Goal: Task Accomplishment & Management: Manage account settings

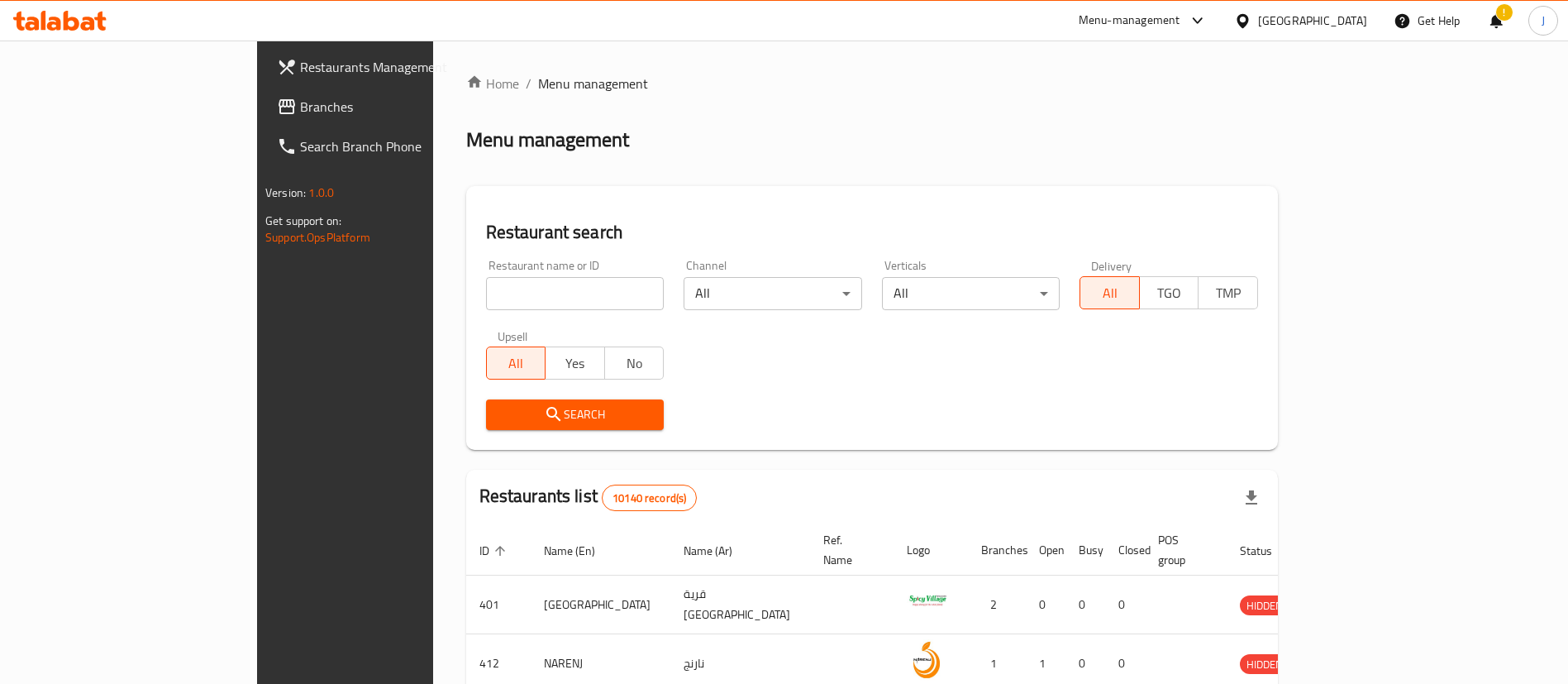
click at [1180, 11] on div "Menu-management" at bounding box center [1130, 20] width 102 height 20
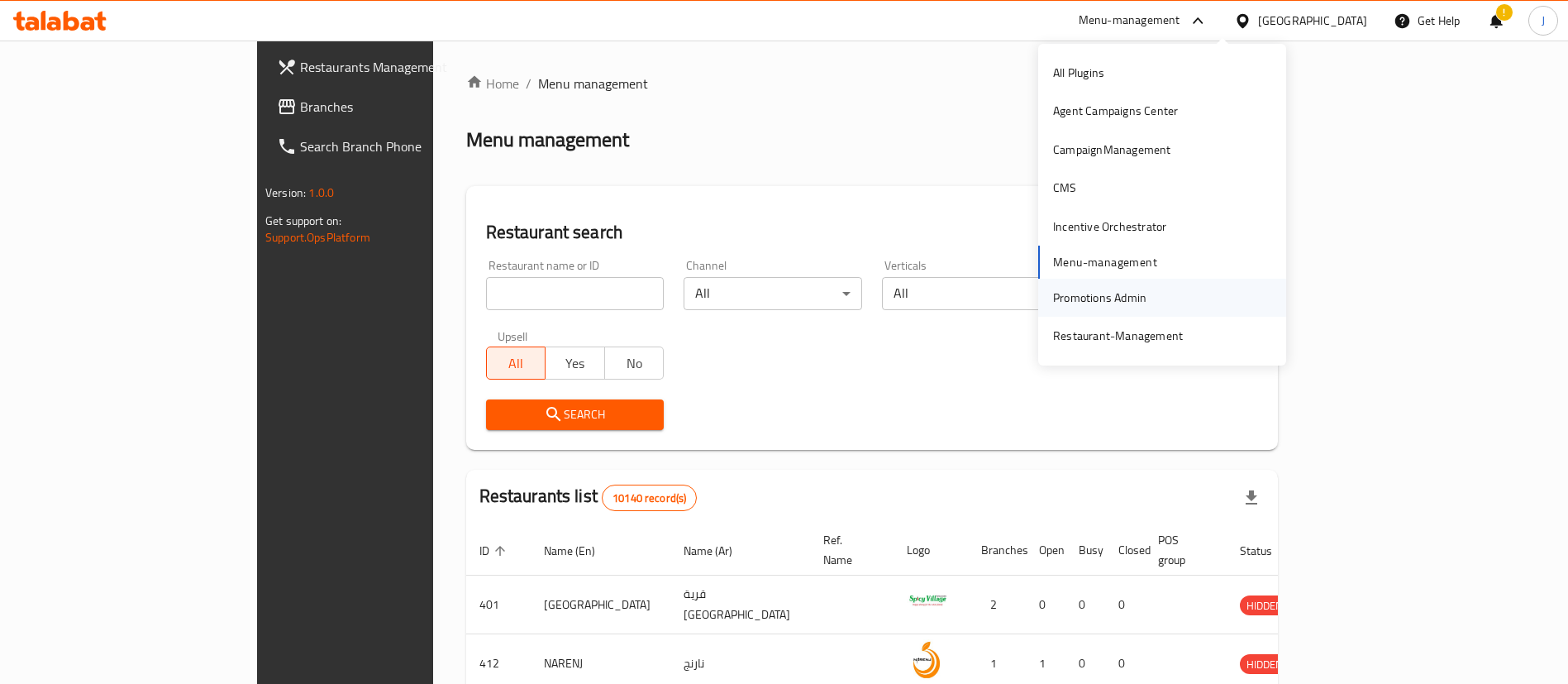
click at [1084, 280] on div "Promotions Admin" at bounding box center [1100, 298] width 120 height 38
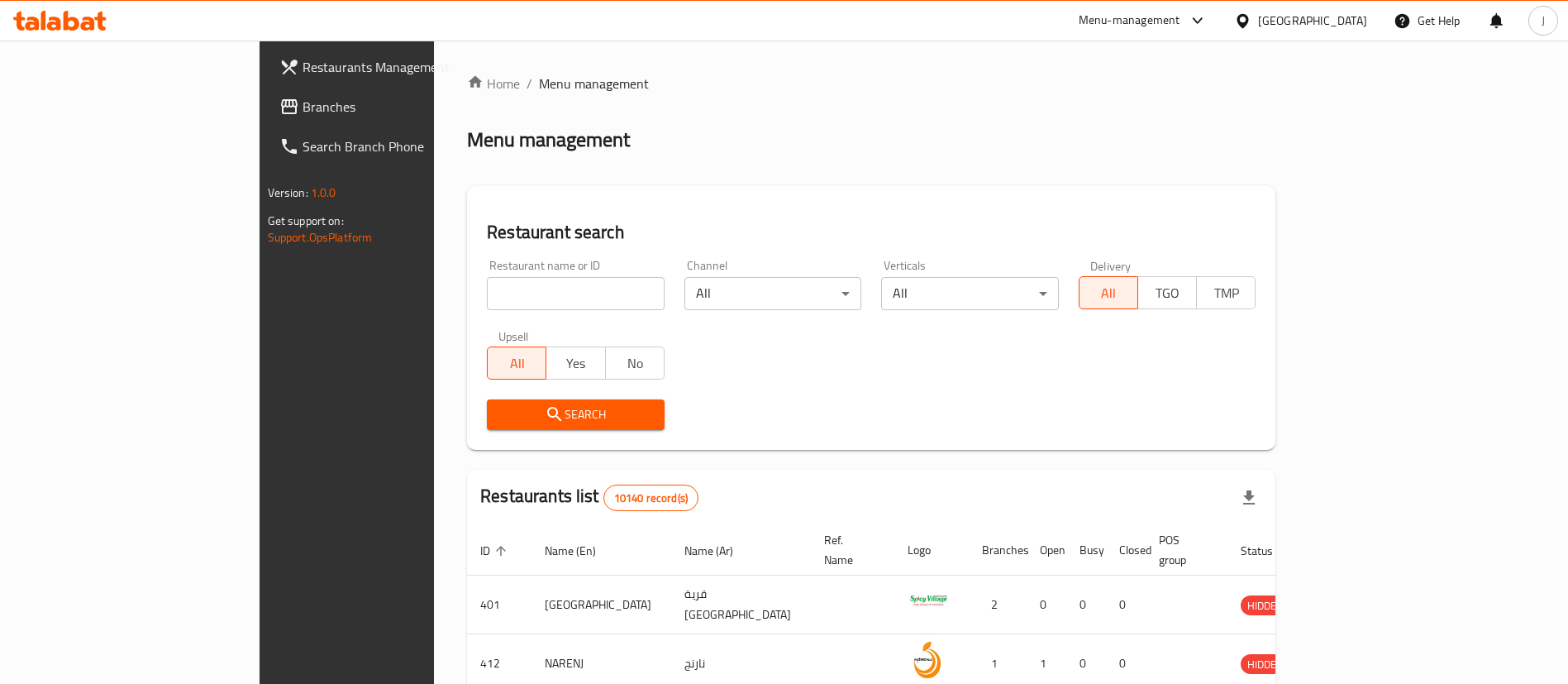
click at [492, 297] on input "search" at bounding box center [576, 293] width 177 height 33
paste input "632865"
type input "632865"
click button "Search" at bounding box center [576, 414] width 177 height 30
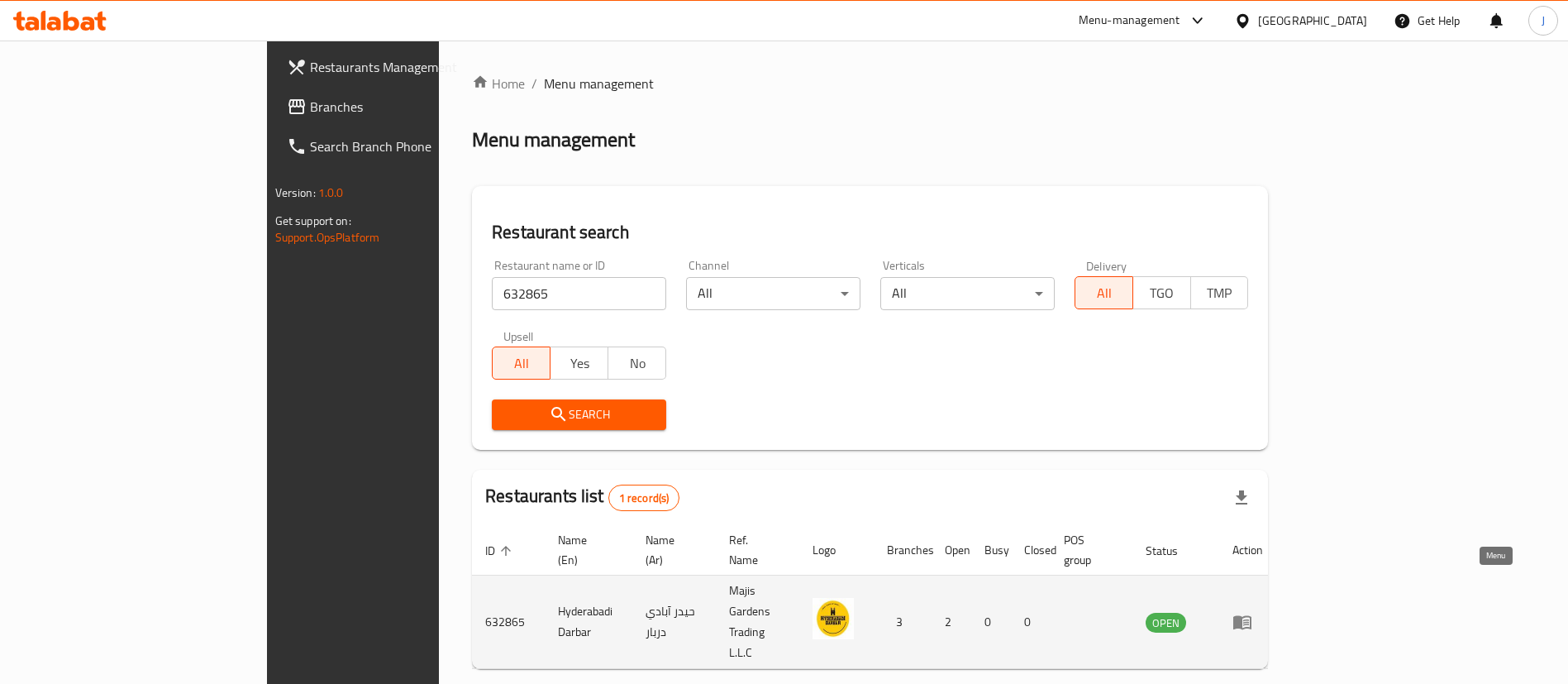
click at [1249, 620] on icon "enhanced table" at bounding box center [1246, 623] width 6 height 7
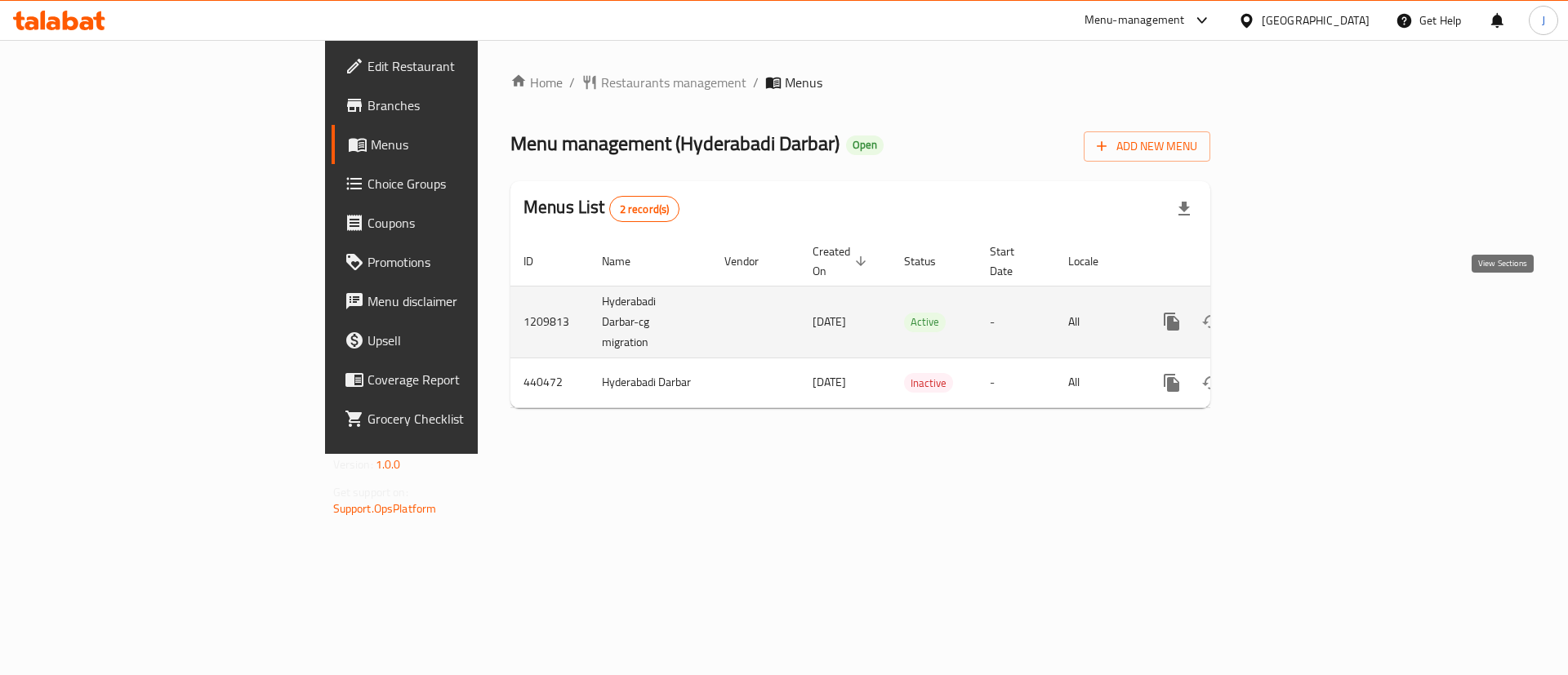
click at [1299, 312] on icon "enhanced table" at bounding box center [1290, 321] width 20 height 20
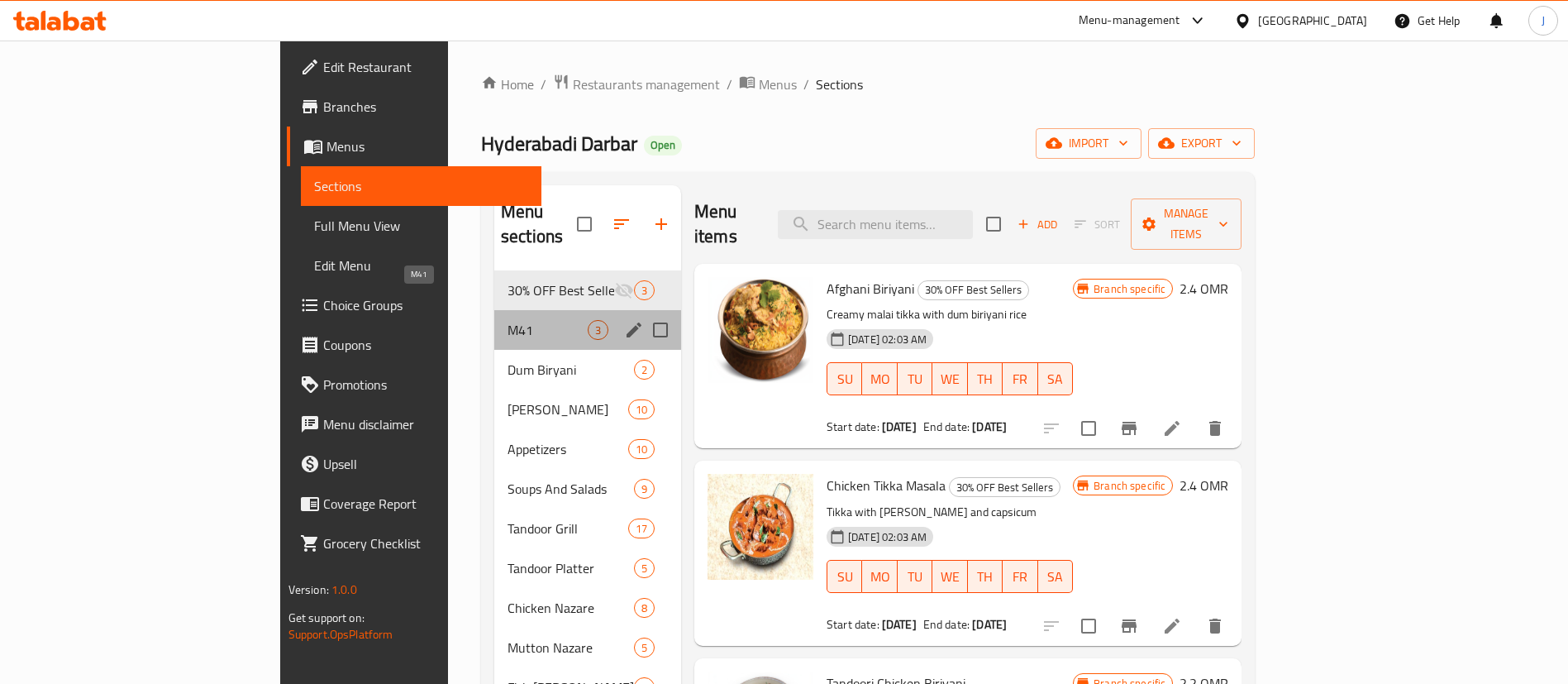
click at [508, 320] on span "M41" at bounding box center [548, 330] width 80 height 20
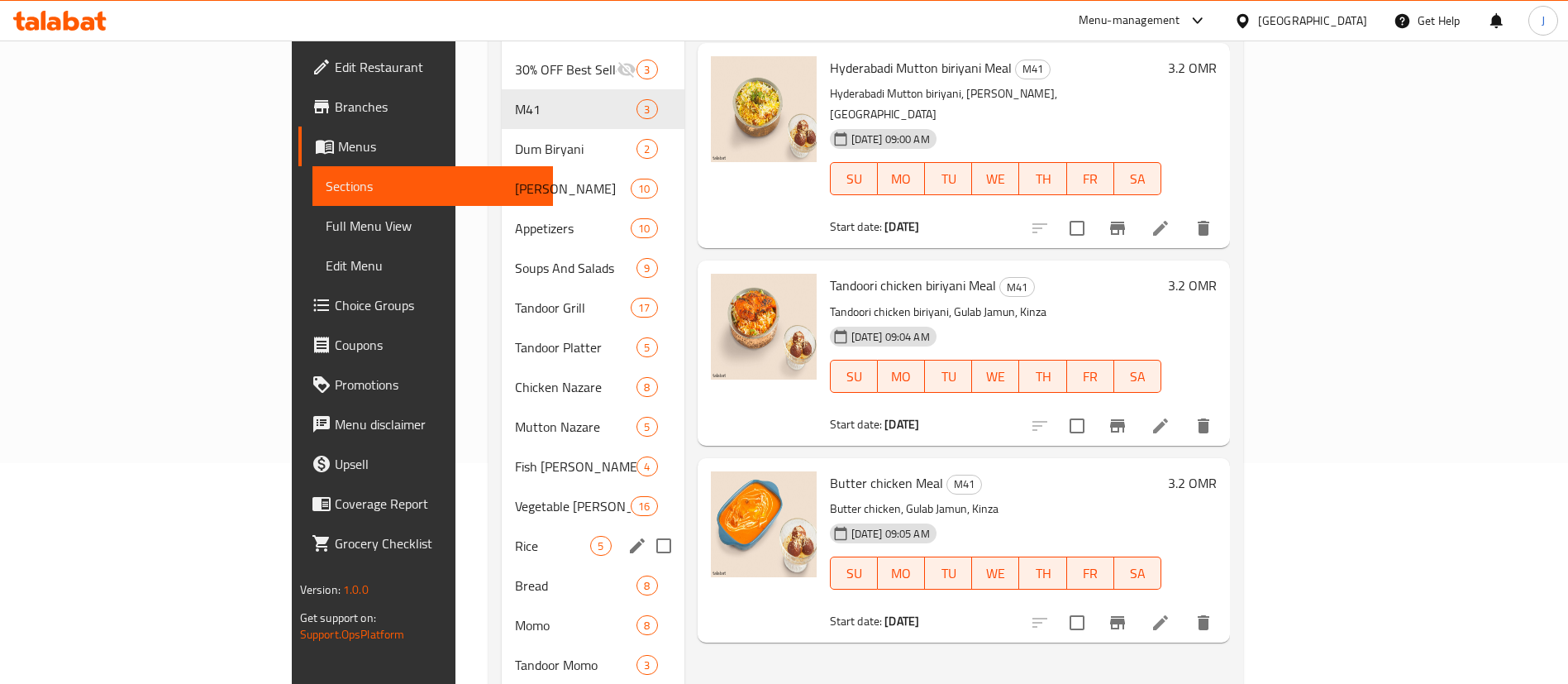
scroll to position [448, 0]
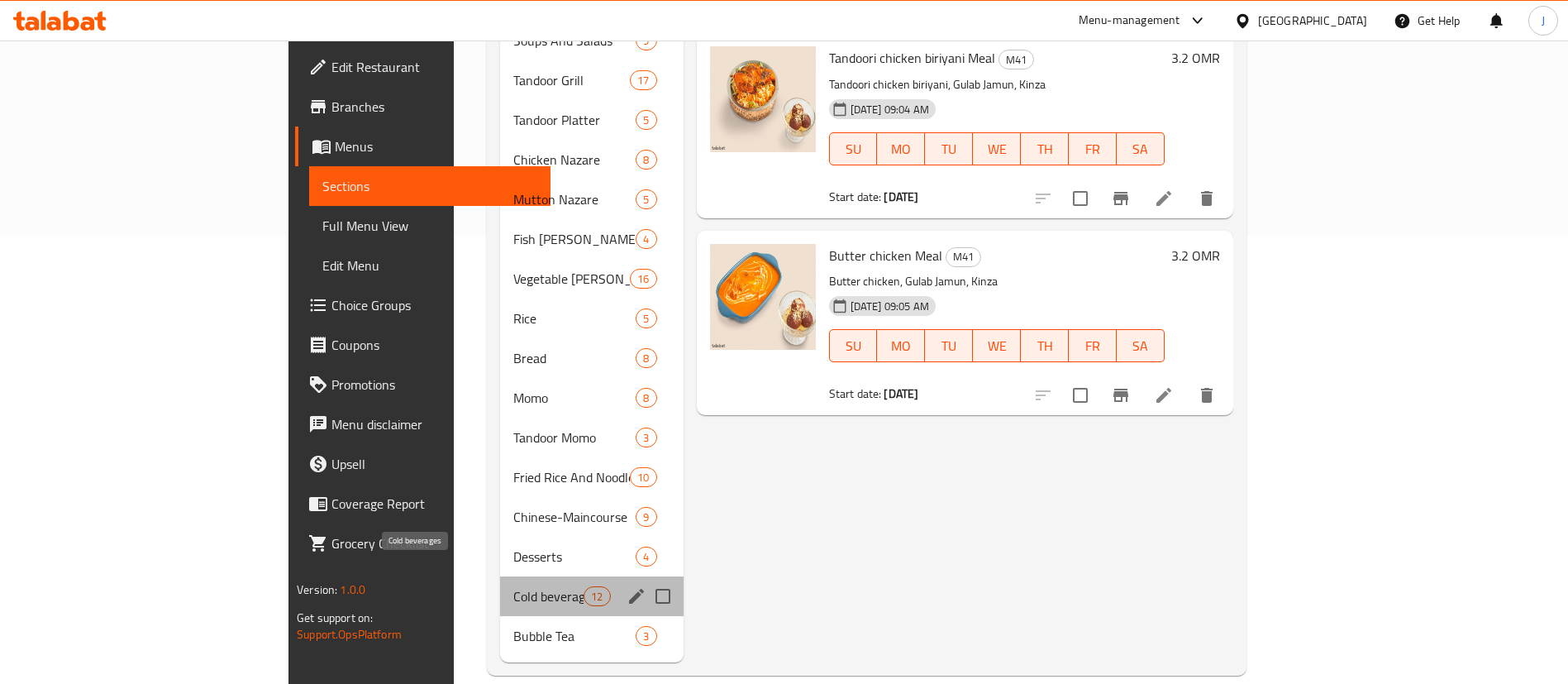
click at [513, 587] on span "Cold beverages" at bounding box center [548, 596] width 70 height 20
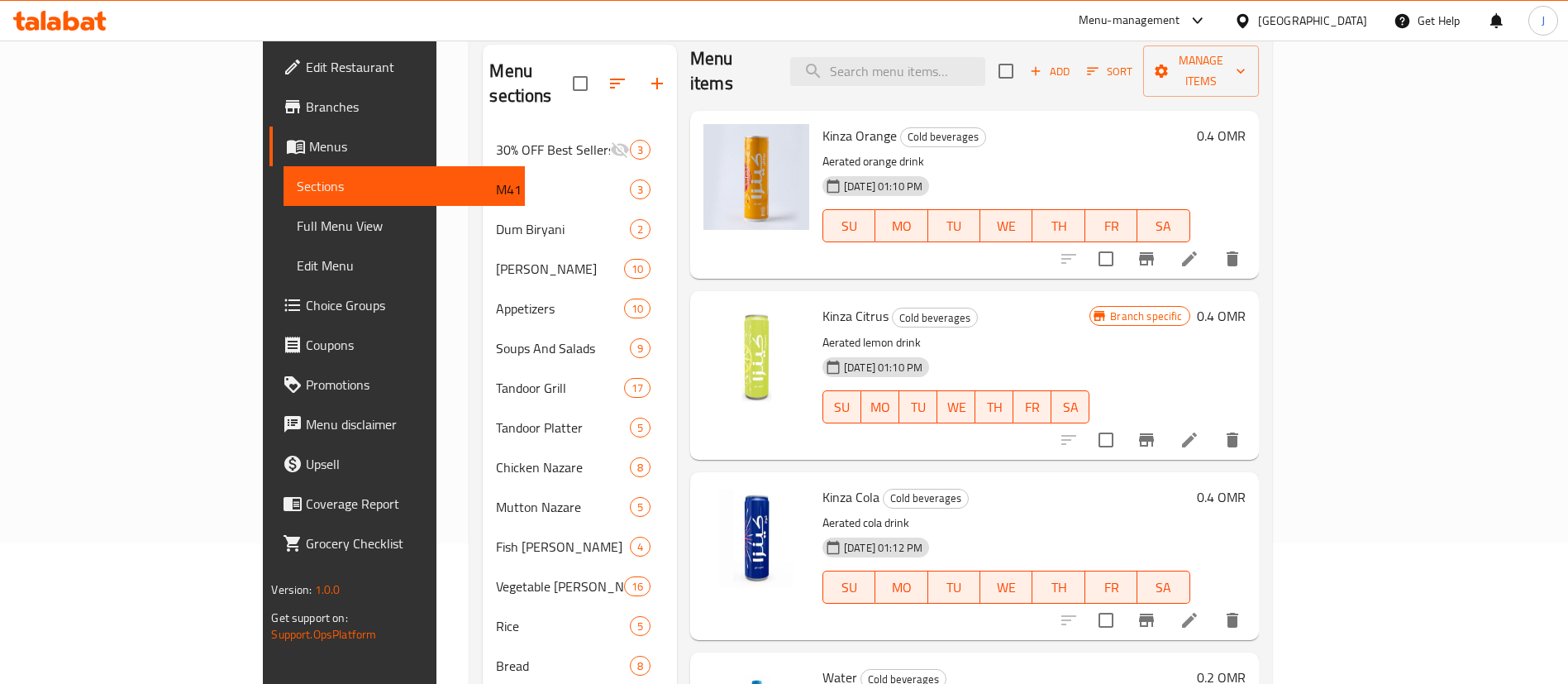
scroll to position [8, 0]
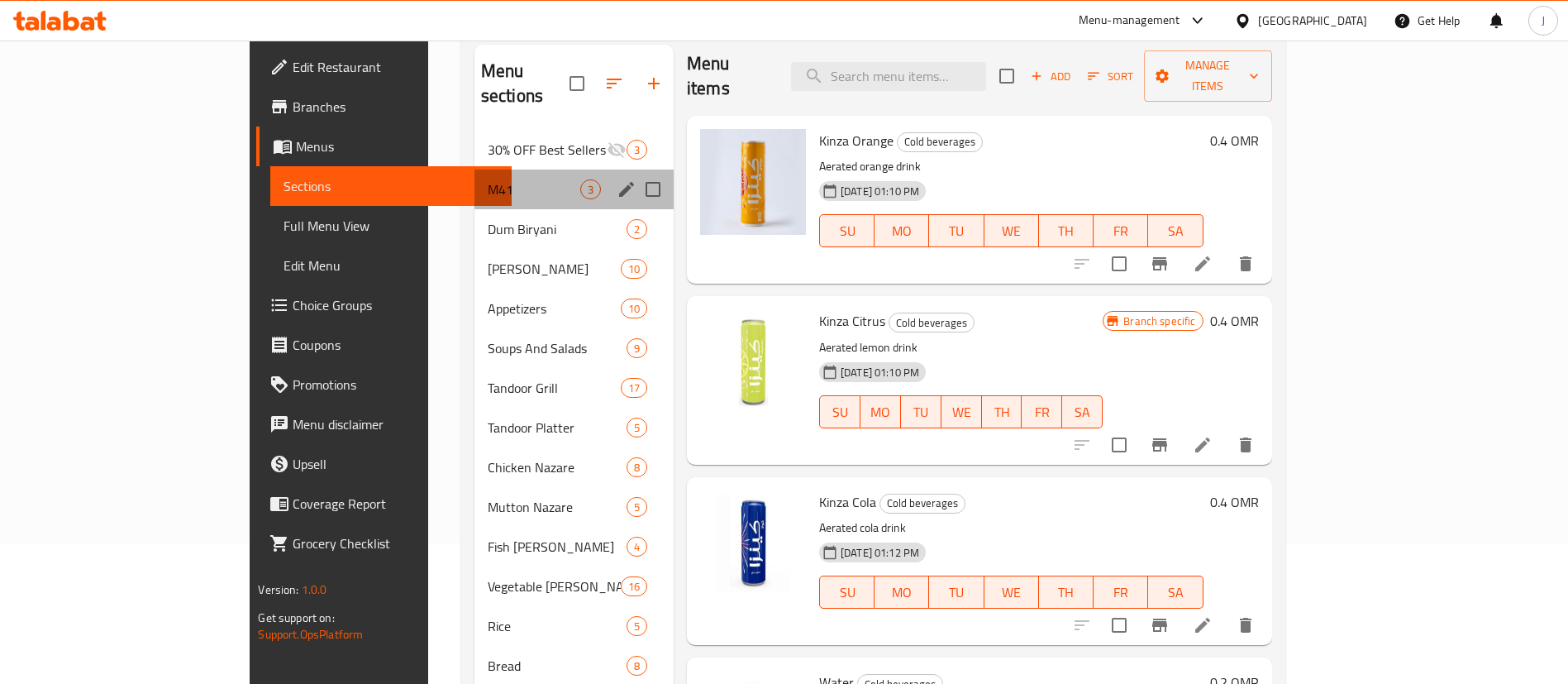
click at [475, 179] on div "M41 3" at bounding box center [574, 190] width 199 height 40
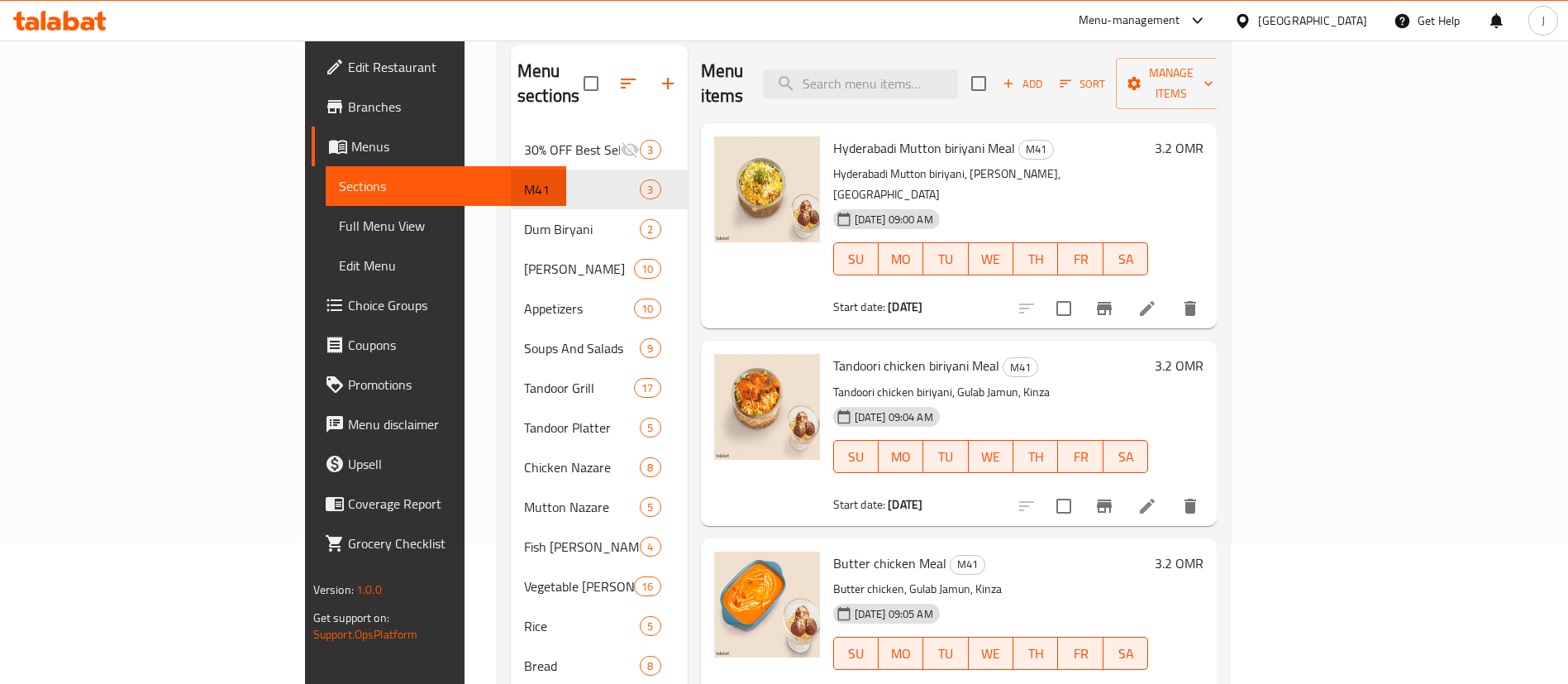
click at [348, 313] on span "Choice Groups" at bounding box center [450, 305] width 206 height 20
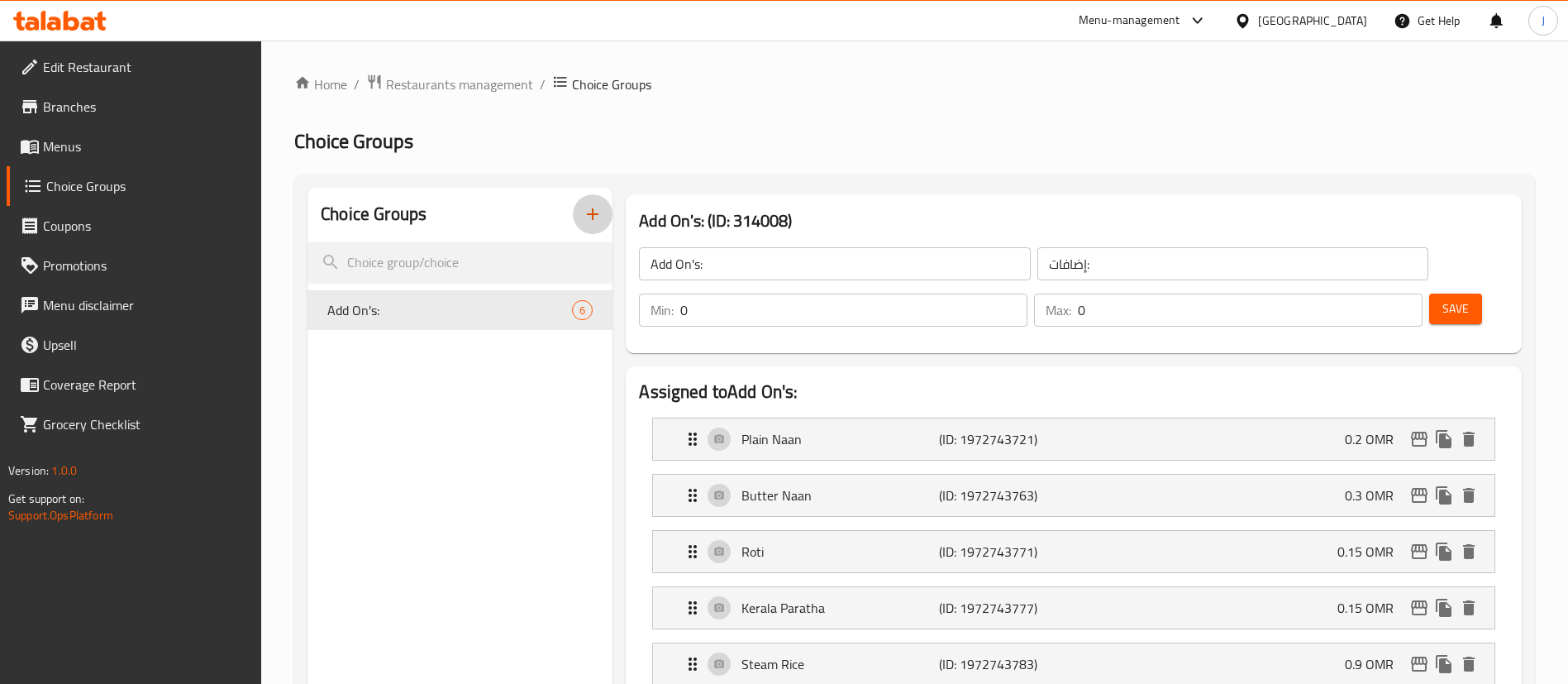
click at [592, 218] on icon "button" at bounding box center [592, 214] width 20 height 20
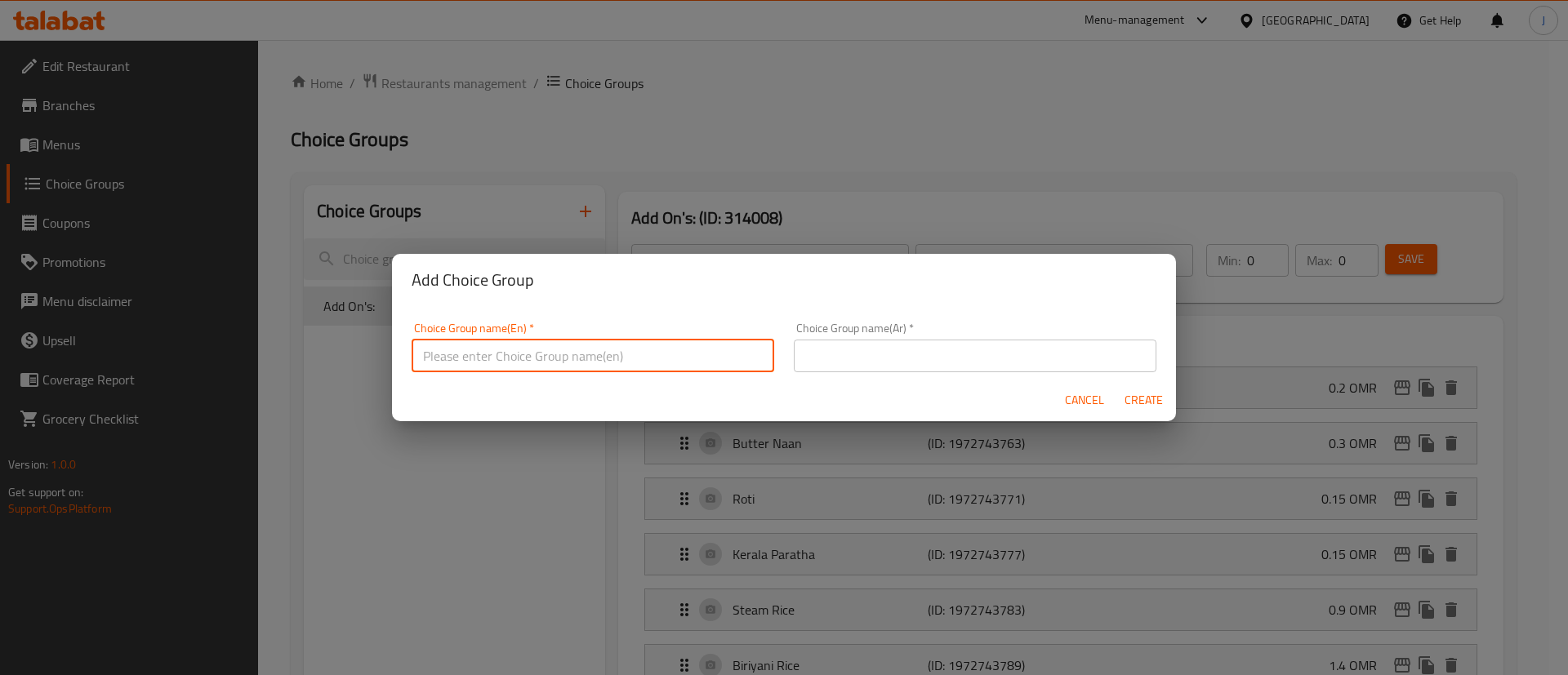
click at [484, 369] on input "text" at bounding box center [593, 356] width 363 height 33
type input "Drinks:"
click at [903, 349] on input "text" at bounding box center [975, 356] width 363 height 33
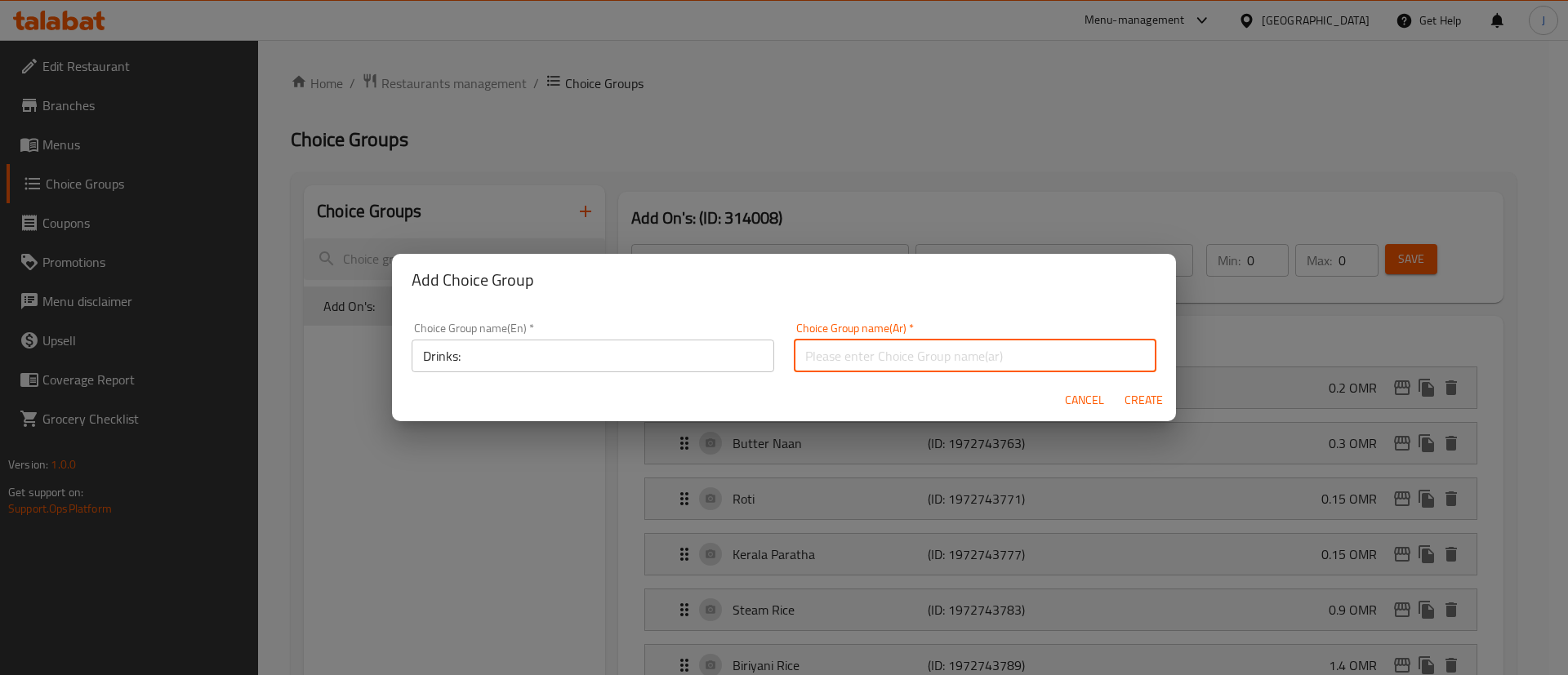
type input "المشروبات:"
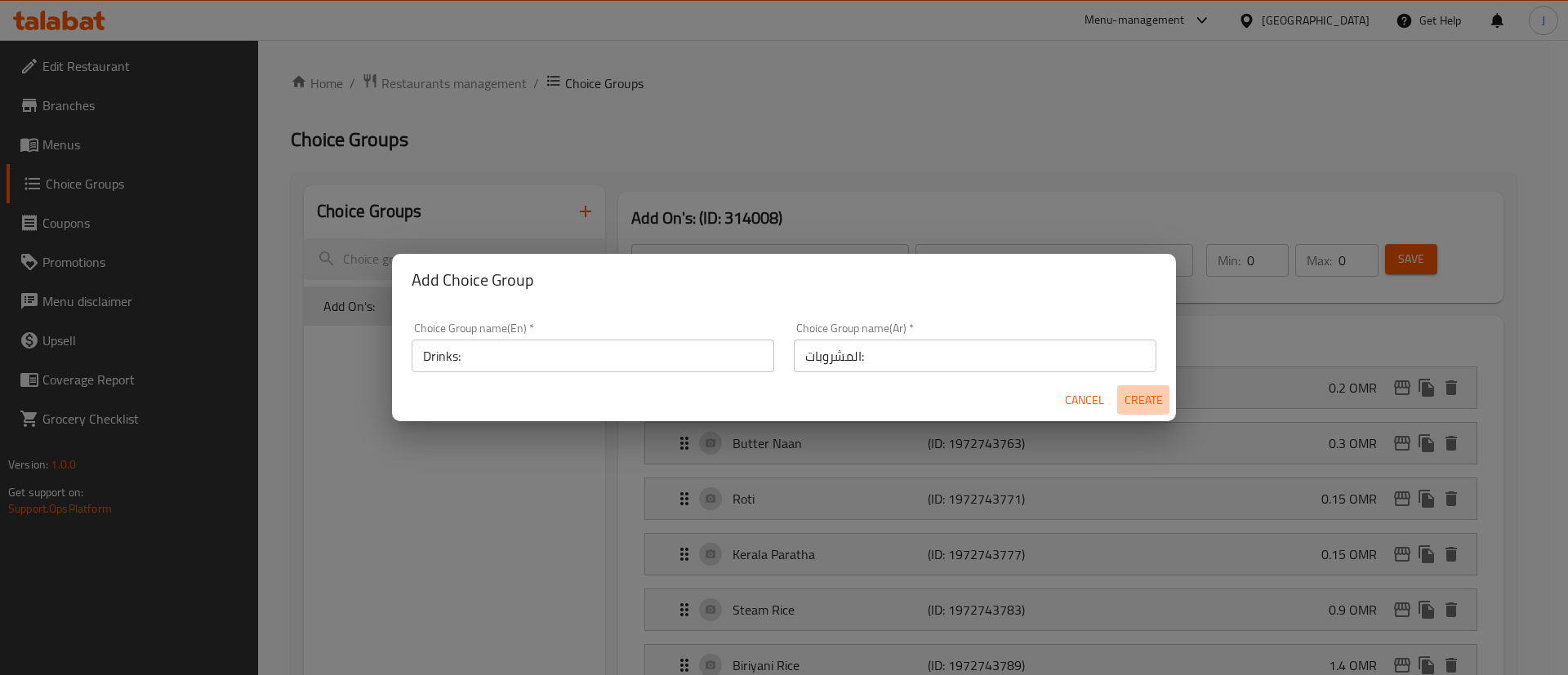
click at [1149, 404] on span "Create" at bounding box center [1144, 400] width 40 height 21
type input "Drinks:"
type input "المشروبات:"
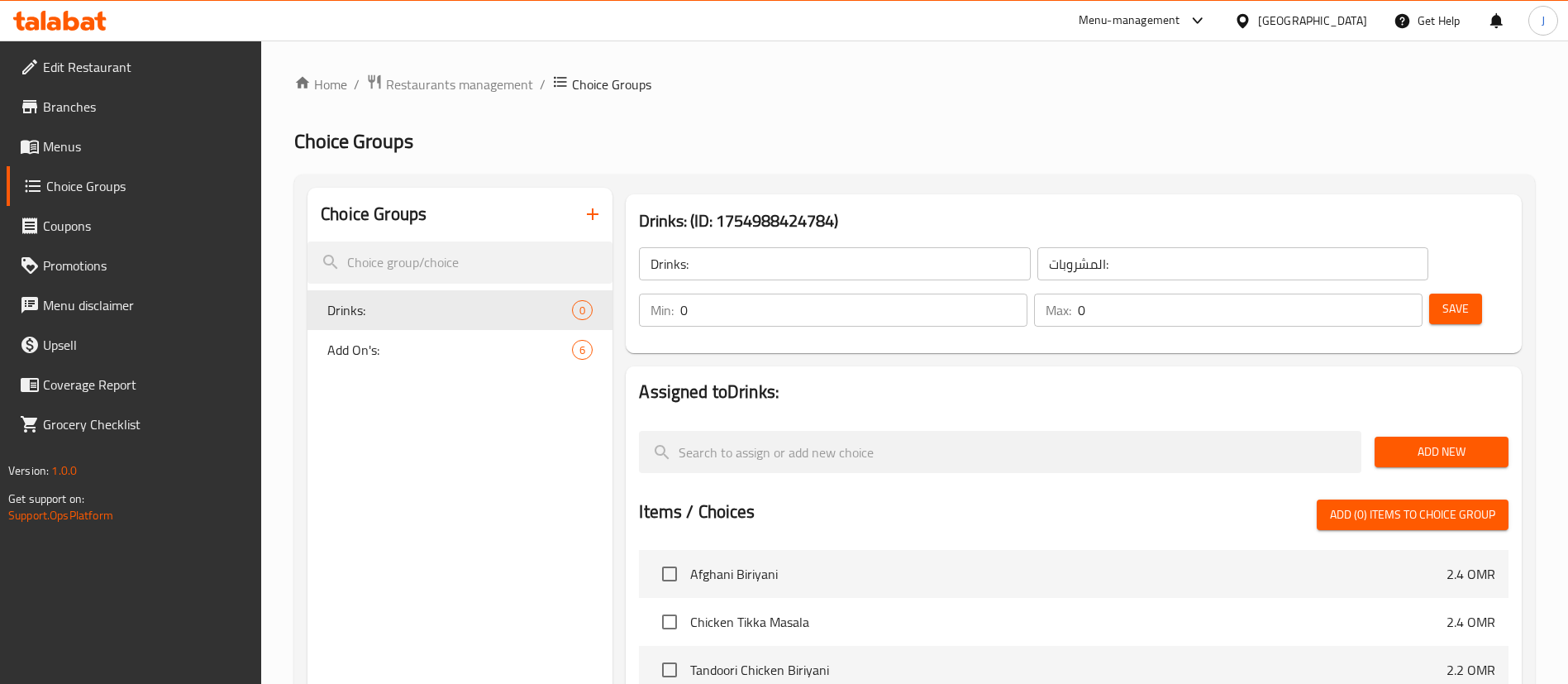
click at [1450, 425] on div "Add New" at bounding box center [1441, 453] width 147 height 56
click at [1450, 442] on span "Add New" at bounding box center [1442, 453] width 108 height 21
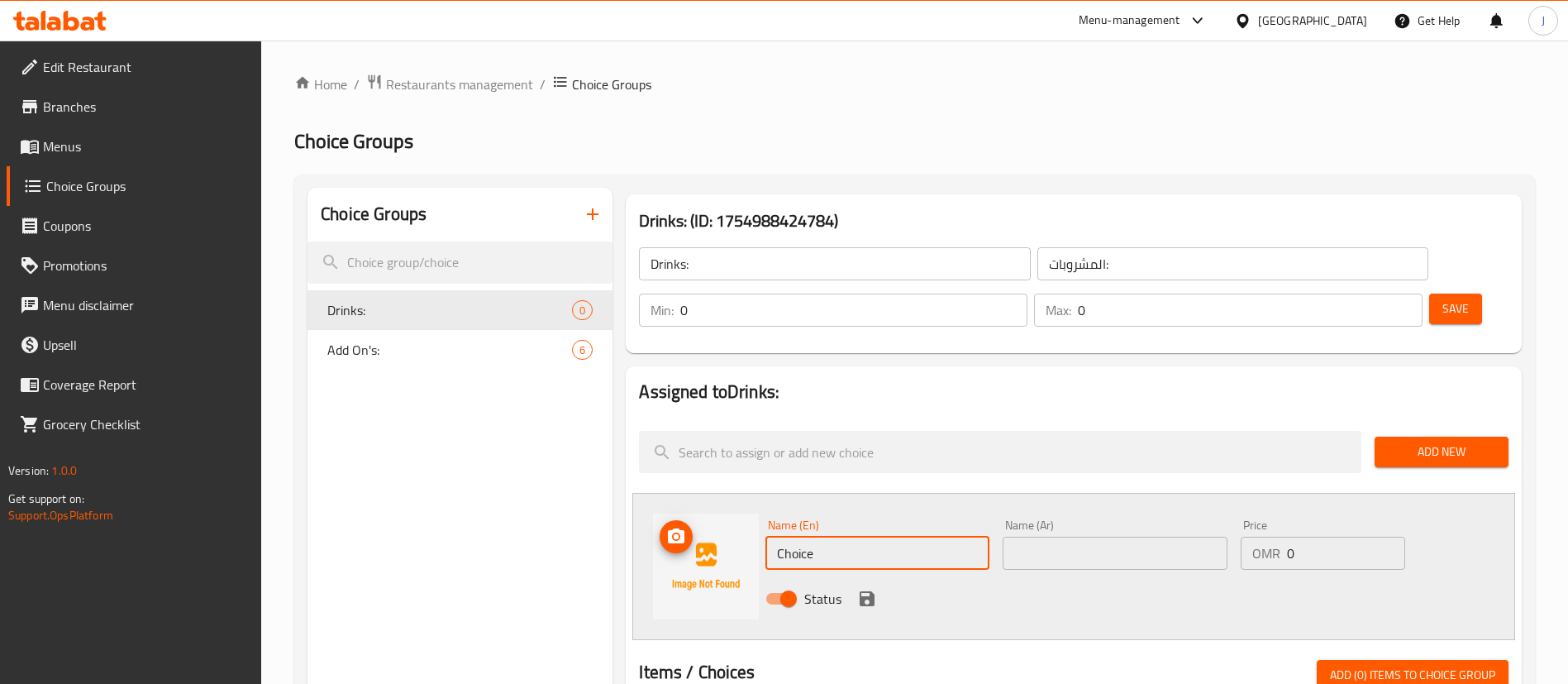
drag, startPoint x: 836, startPoint y: 501, endPoint x: 677, endPoint y: 500, distance: 159.0
click at [677, 500] on div "Name (En) Choice Name (En) Name (Ar) Name (Ar) Price OMR 0 Price Status" at bounding box center [1073, 567] width 883 height 147
type input "Kinza Cola"
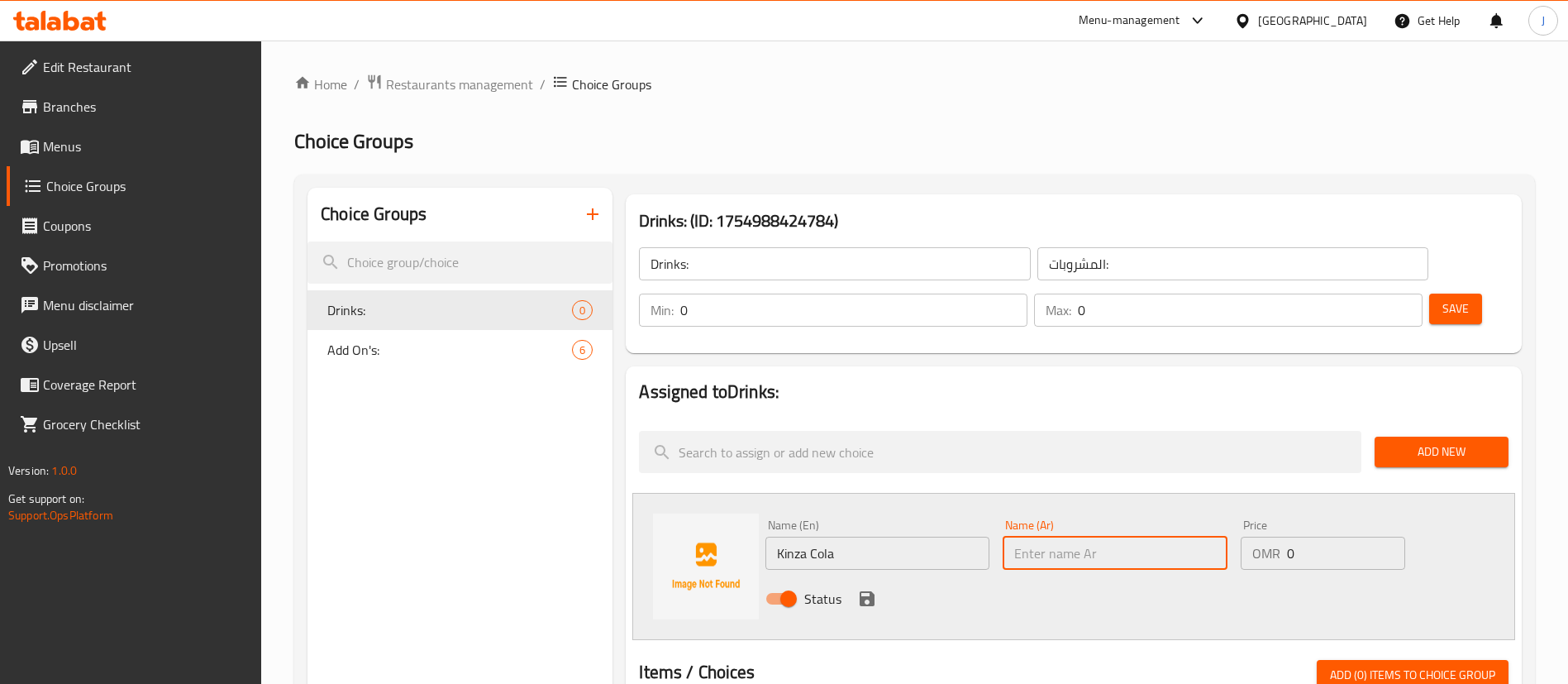
click at [1064, 537] on input "text" at bounding box center [1115, 553] width 224 height 33
type input "[PERSON_NAME]"
click at [874, 592] on icon "save" at bounding box center [867, 599] width 15 height 15
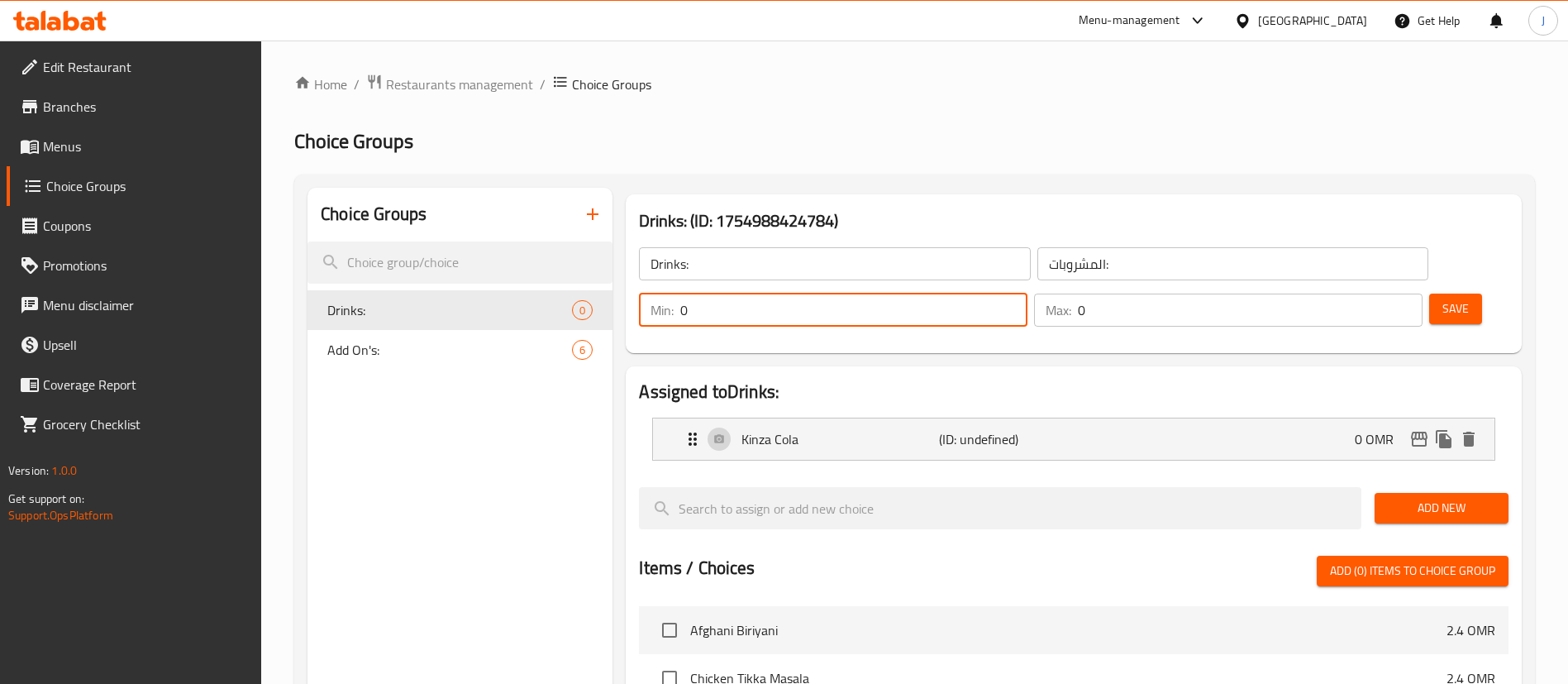
drag, startPoint x: 1272, startPoint y: 265, endPoint x: 1215, endPoint y: 259, distance: 57.3
click at [1215, 287] on div "Min: 0 ​ Max: 0 ​" at bounding box center [1031, 310] width 797 height 46
type input "1"
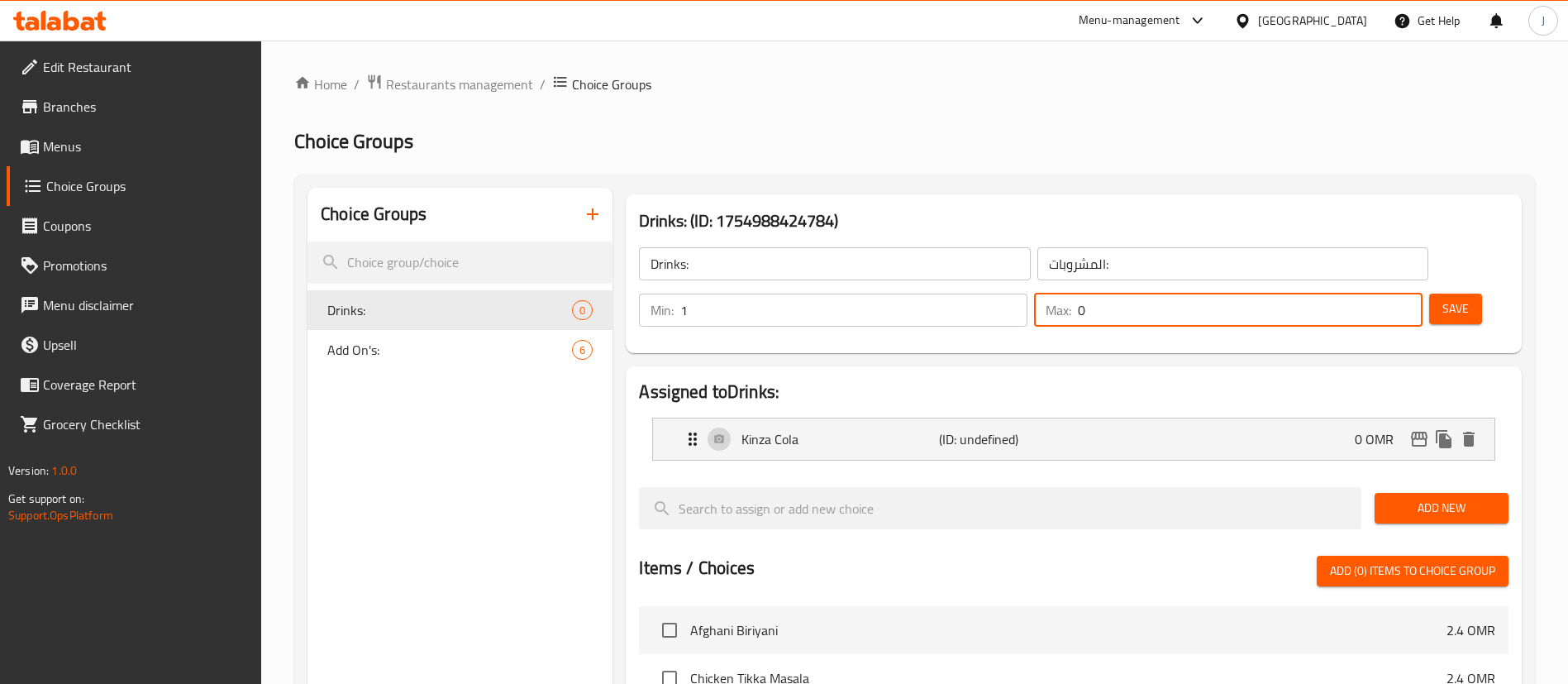
click at [1361, 293] on input "0" at bounding box center [1251, 310] width 344 height 33
type input "0"
type input "1"
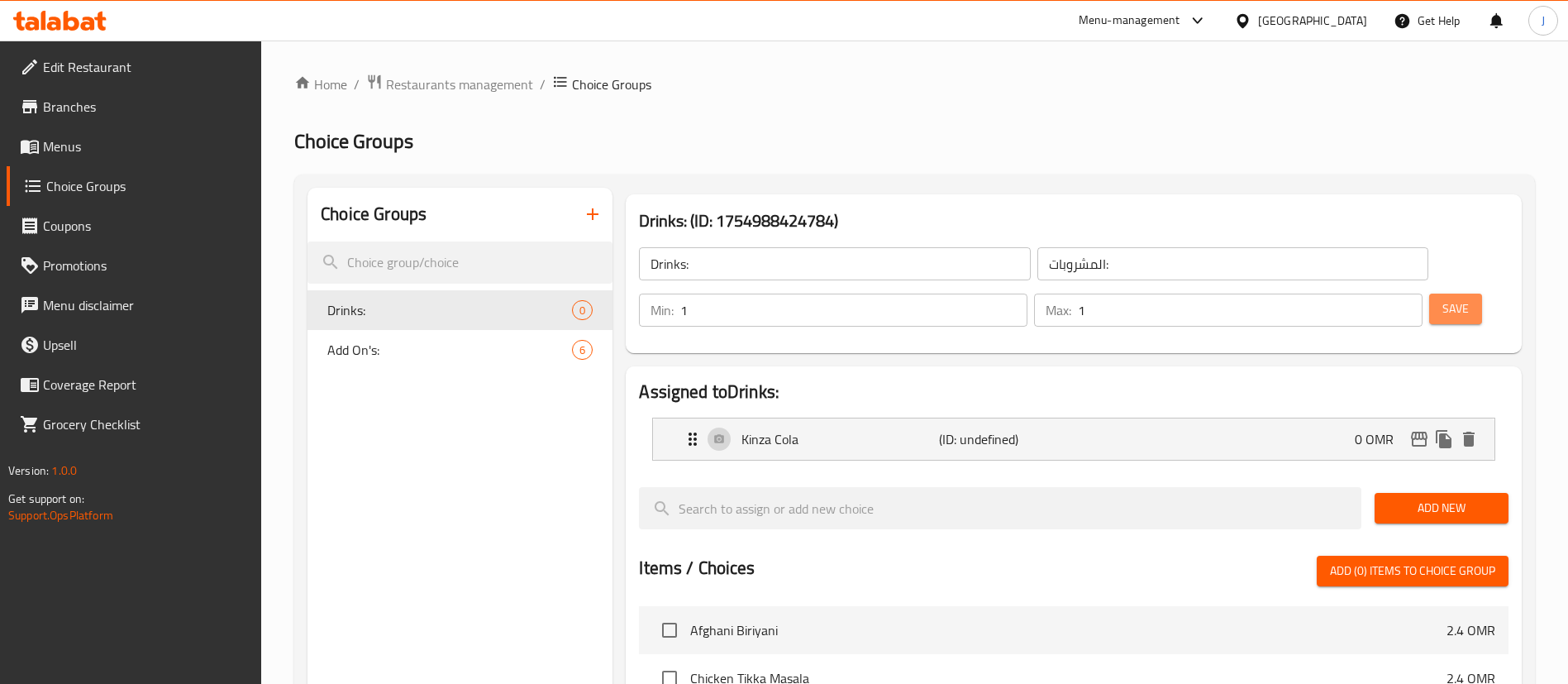
click at [1432, 293] on button "Save" at bounding box center [1456, 308] width 53 height 30
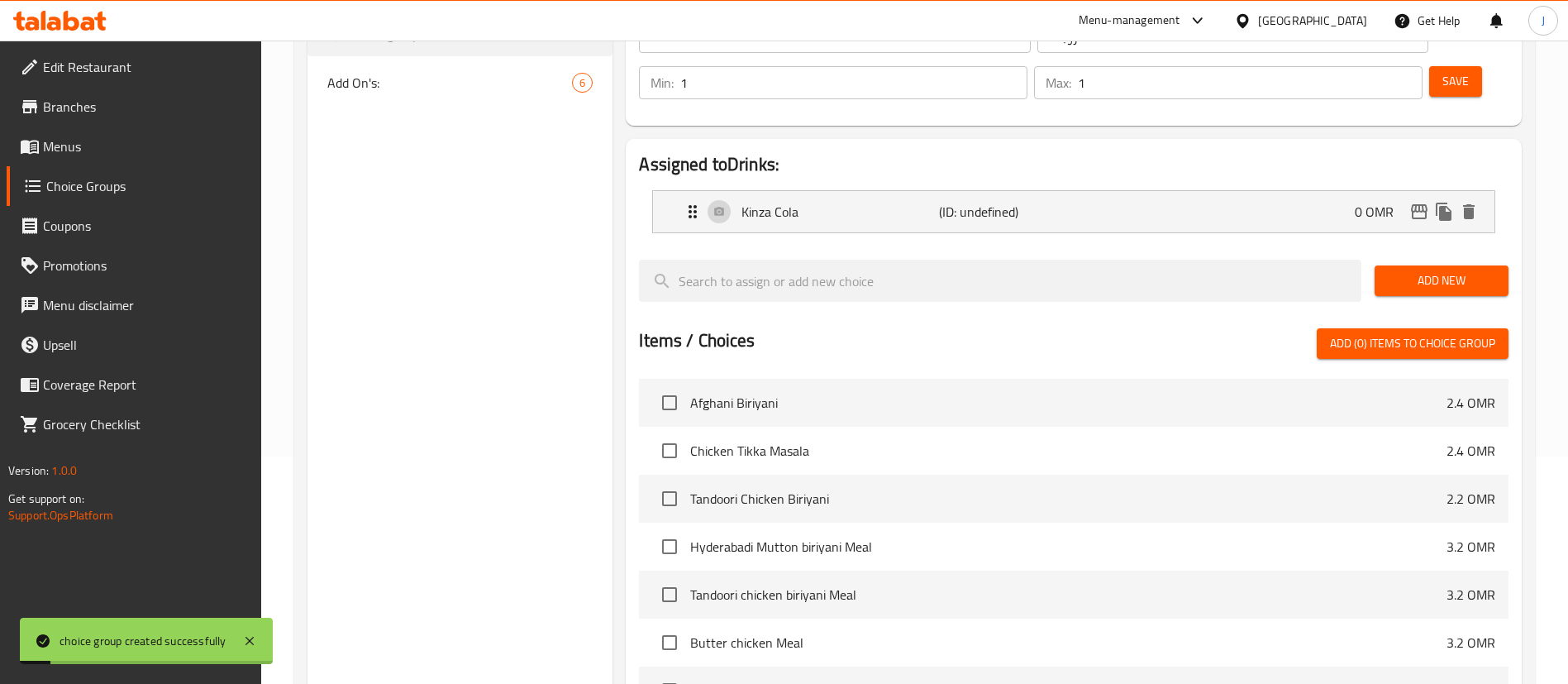
scroll to position [226, 0]
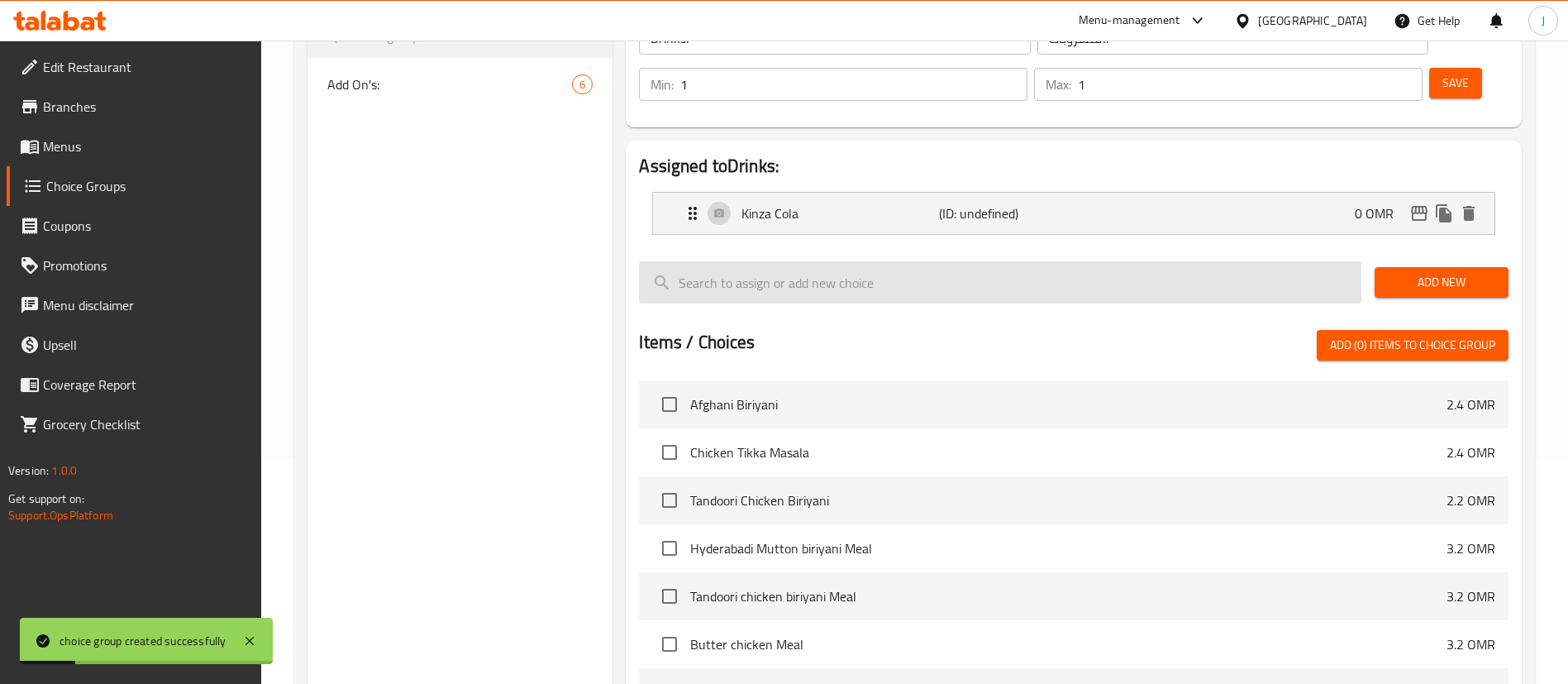
click at [759, 261] on input "search" at bounding box center [1000, 282] width 723 height 42
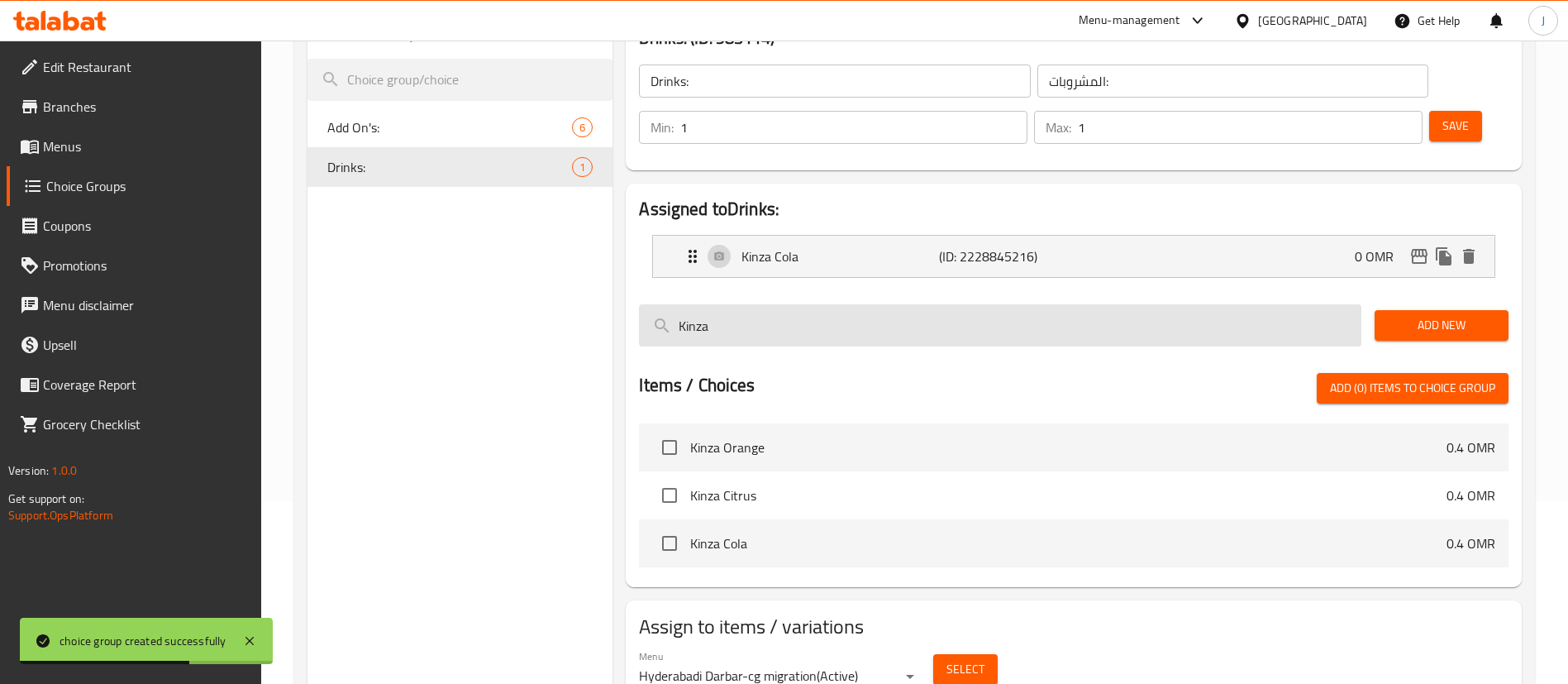
scroll to position [181, 0]
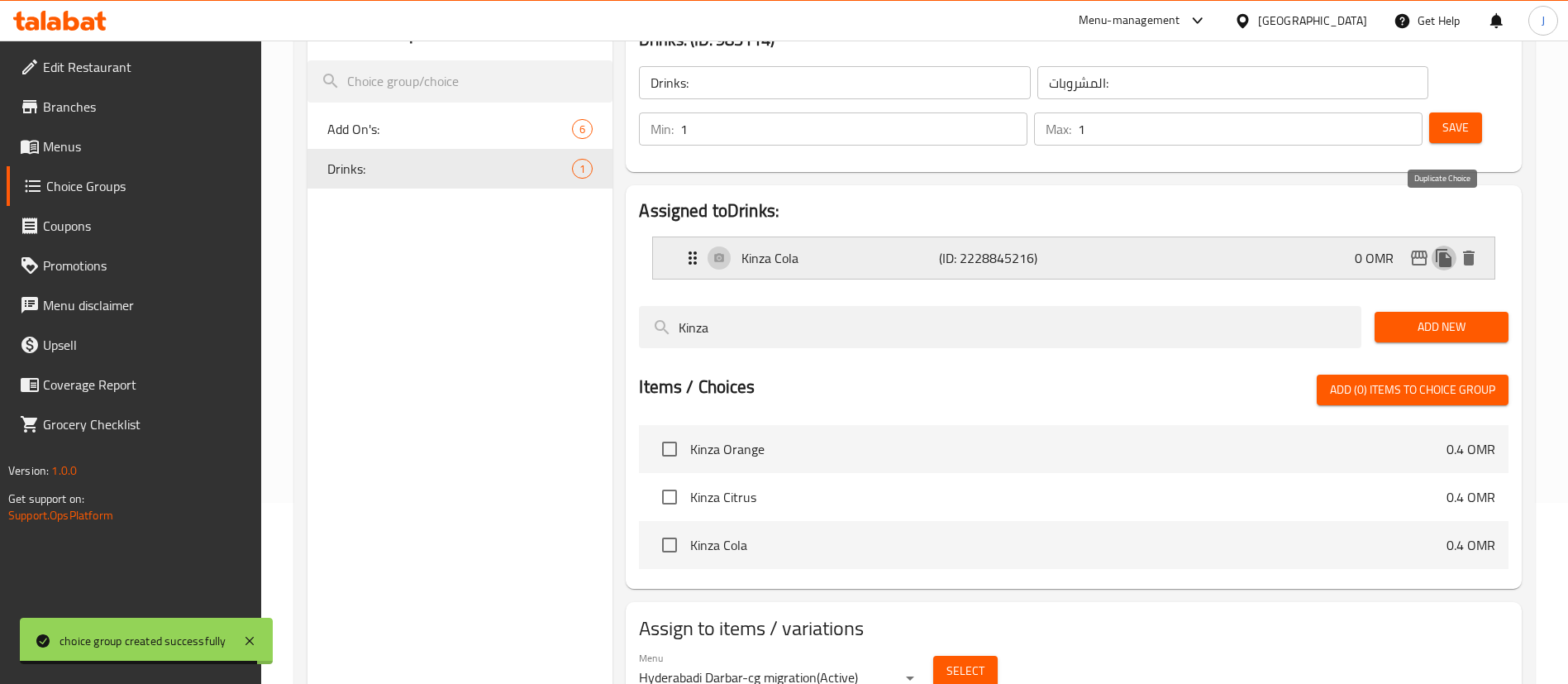
click at [1446, 249] on icon "duplicate" at bounding box center [1444, 258] width 16 height 18
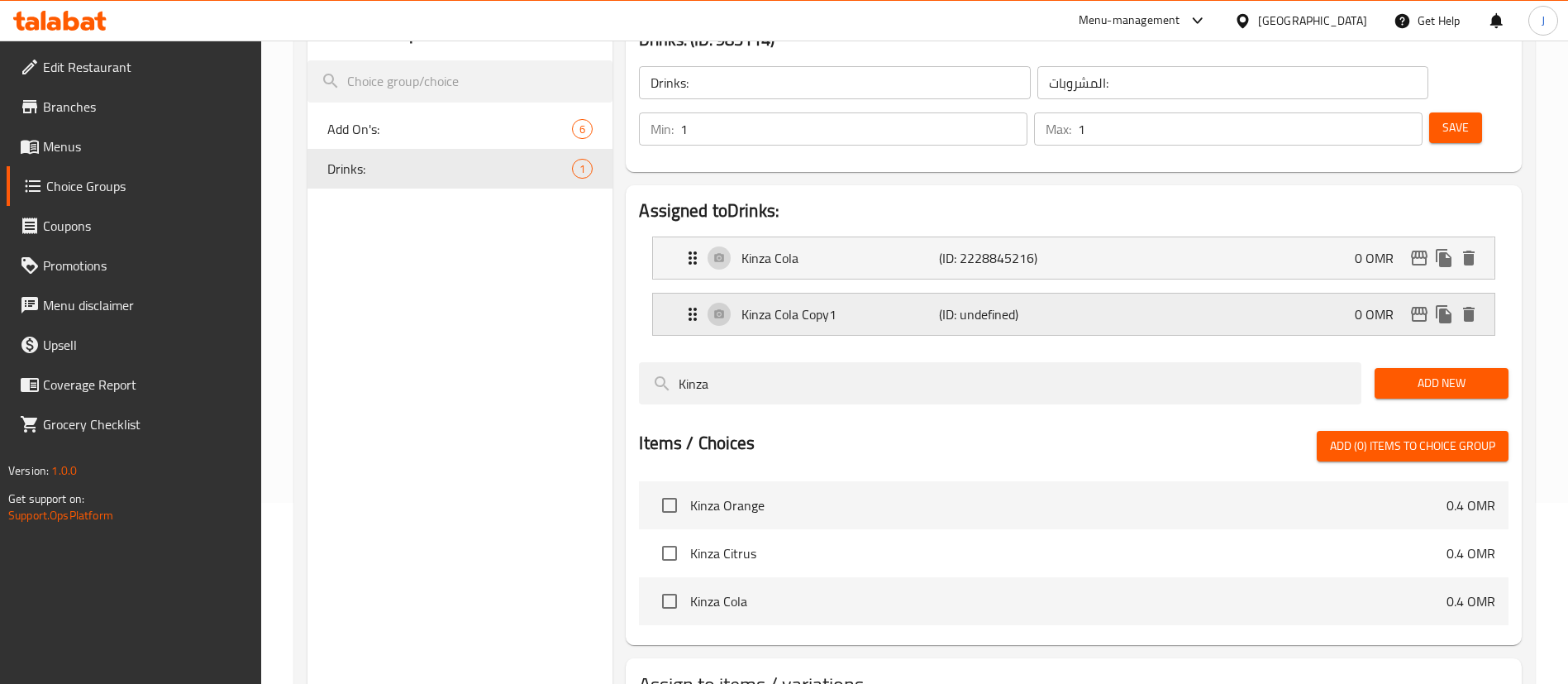
click at [833, 293] on div "Kinza Cola Copy1 (ID: undefined) 0 OMR" at bounding box center [1078, 314] width 792 height 42
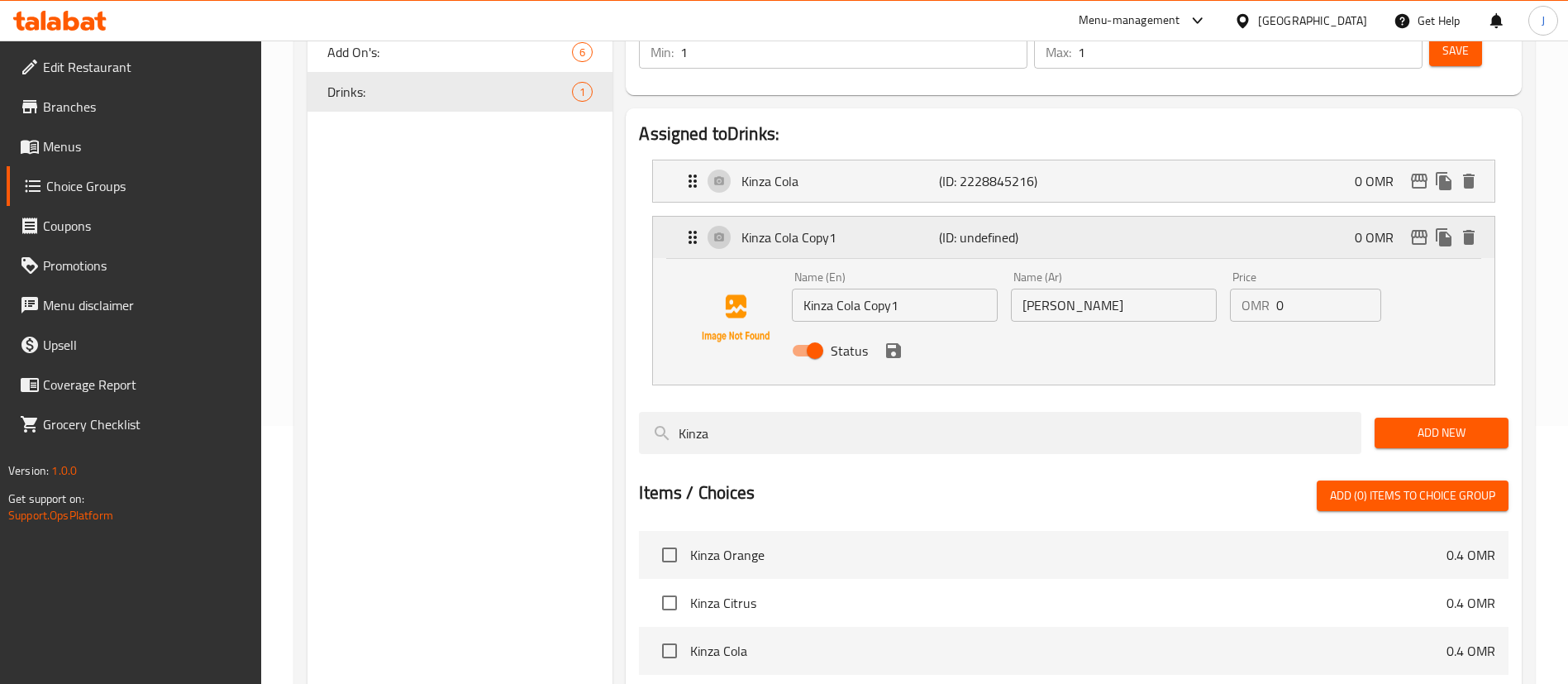
scroll to position [273, 0]
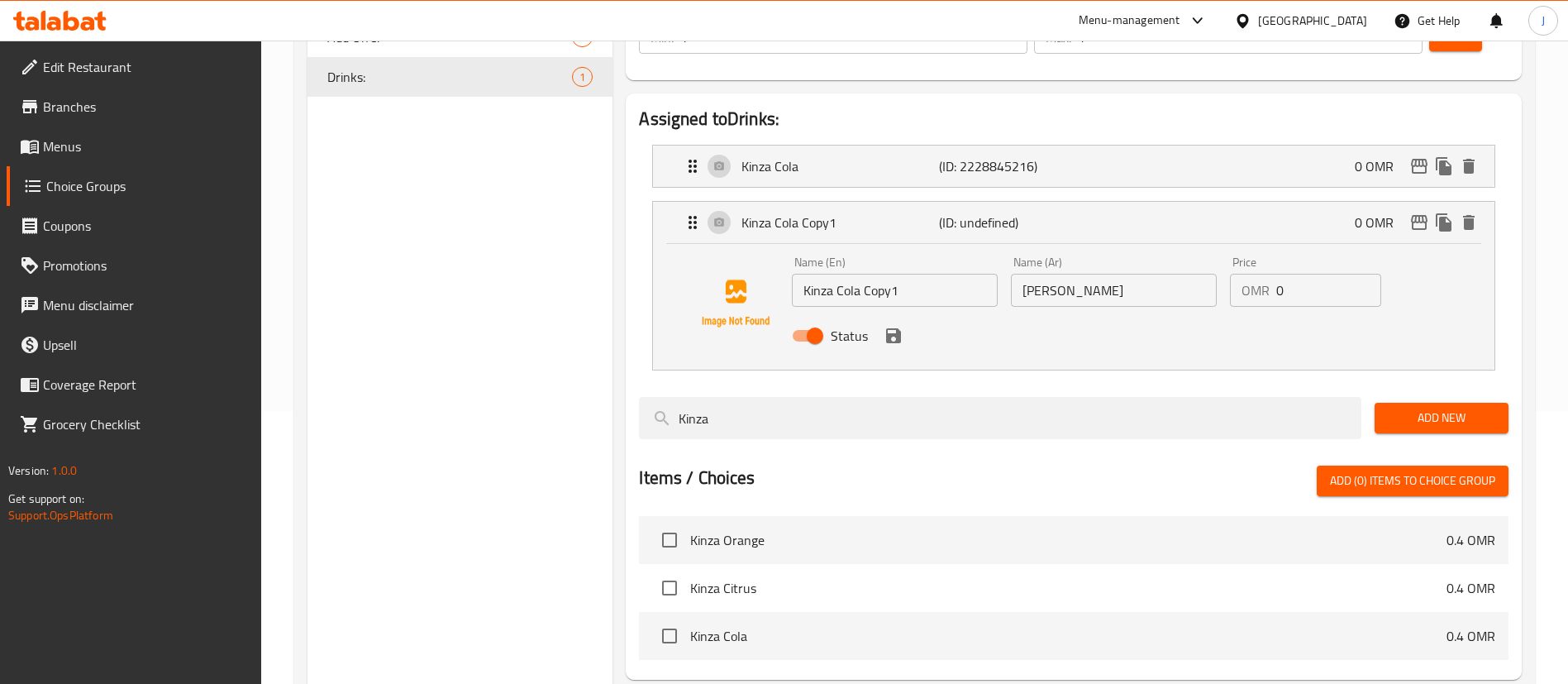
type input "Kinza"
drag, startPoint x: 835, startPoint y: 243, endPoint x: 984, endPoint y: 252, distance: 149.3
click at [984, 274] on input "Kinza Cola Copy1" at bounding box center [895, 291] width 206 height 33
type input "Kinza Orange"
drag, startPoint x: 1044, startPoint y: 243, endPoint x: 992, endPoint y: 231, distance: 53.4
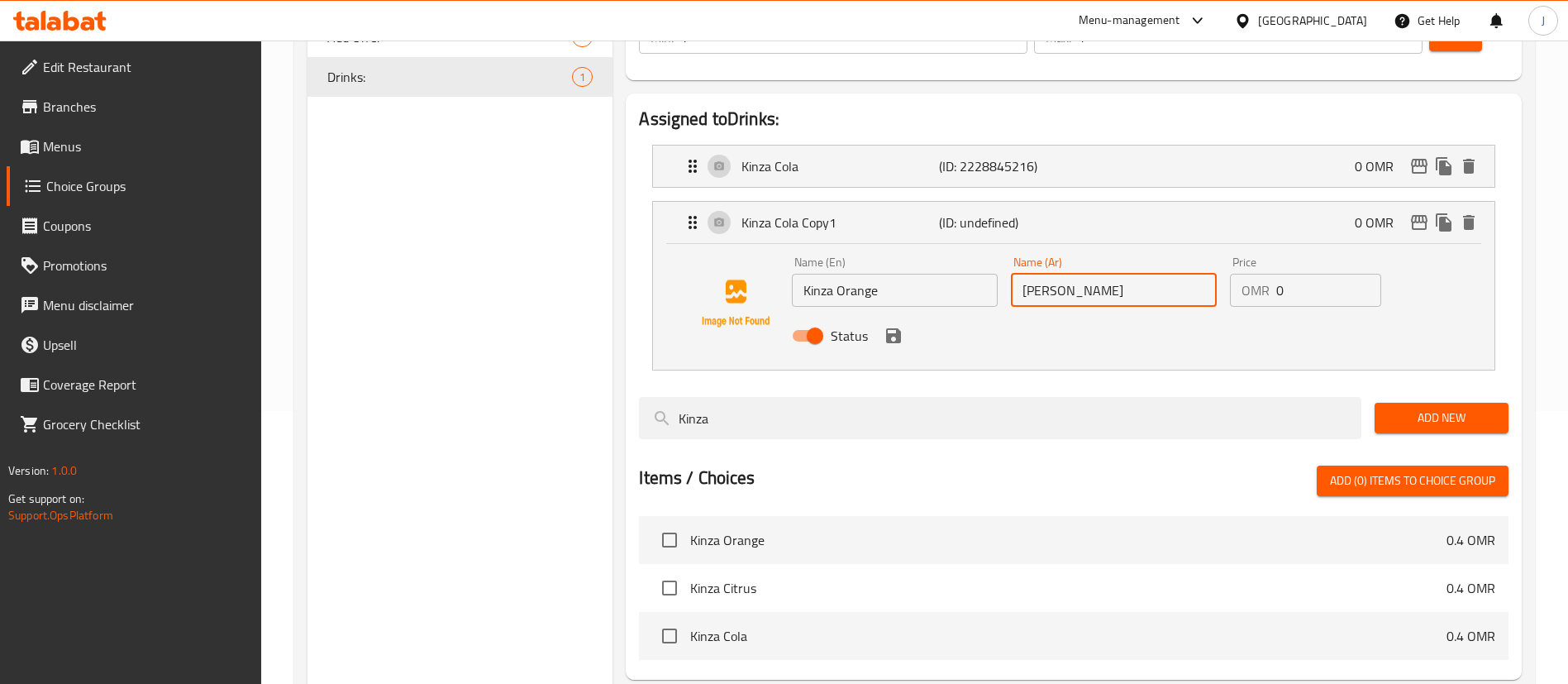
click at [992, 250] on div "Name (En) Kinza Orange Name (En) Name (Ar) كينزا كولا Name (Ar) Price OMR 0 Pri…" at bounding box center [1114, 304] width 657 height 109
click at [896, 328] on icon "save" at bounding box center [893, 335] width 15 height 15
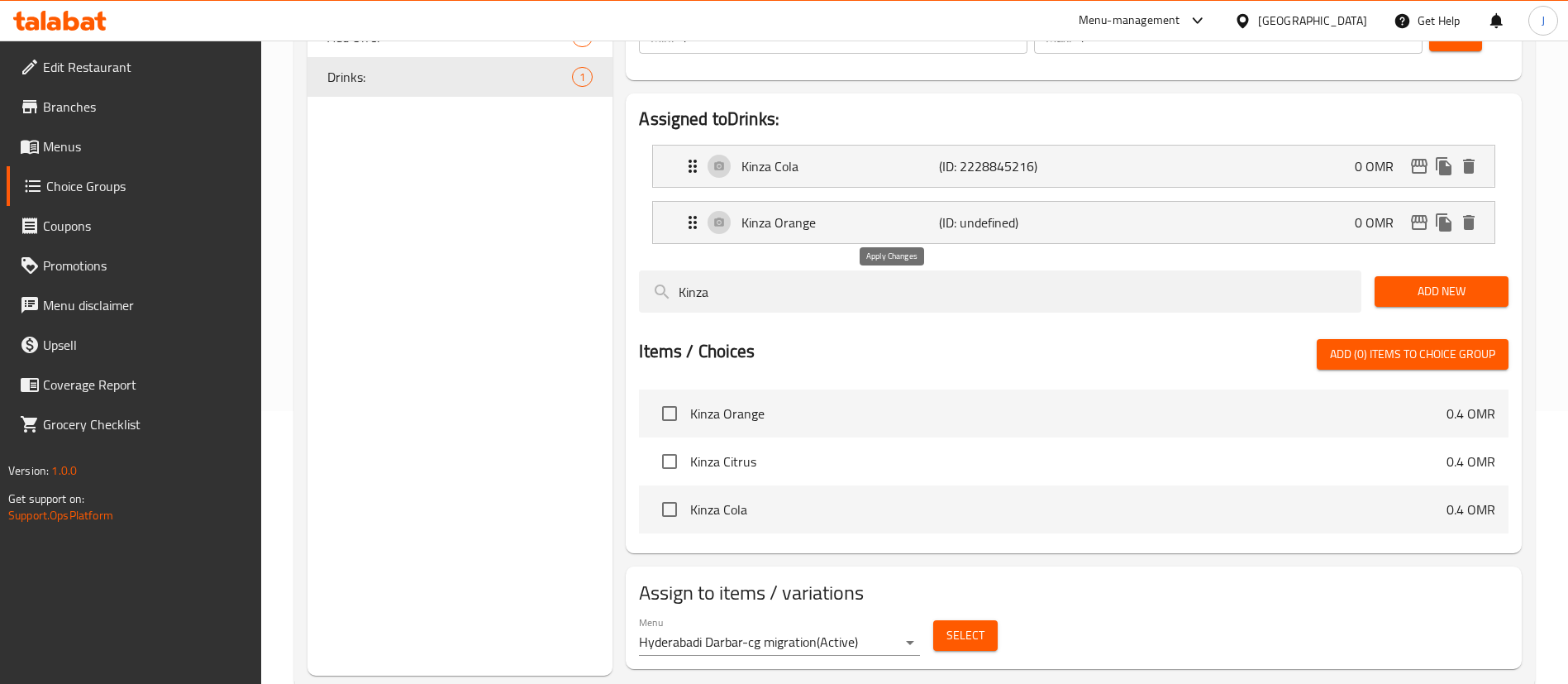
type input "كينزا برتقال"
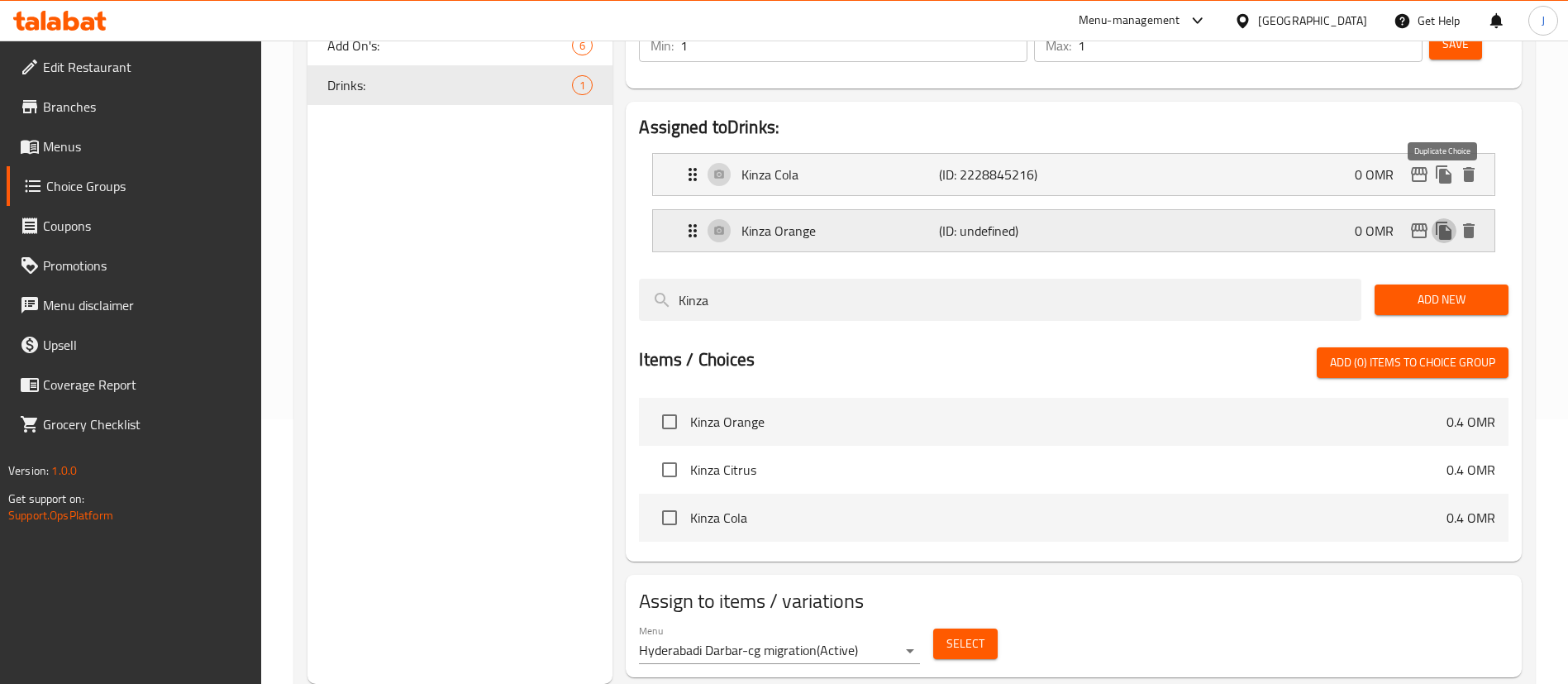
click at [1440, 222] on icon "duplicate" at bounding box center [1444, 231] width 16 height 18
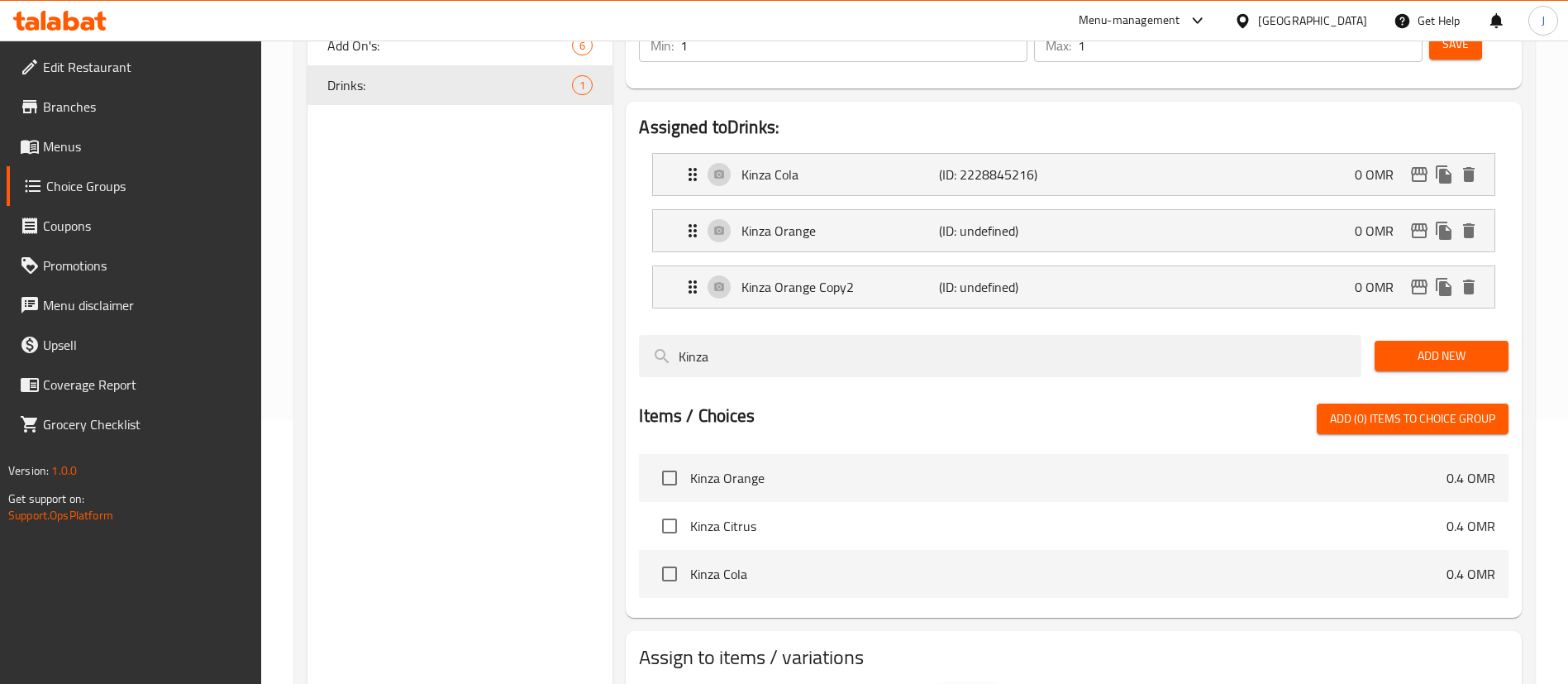
click at [887, 259] on li "Kinza Orange Copy2 (ID: undefined) 0 OMR Name (En) Kinza Orange Copy2 Name (En)…" at bounding box center [1074, 287] width 870 height 57
click at [883, 277] on p "Kinza Orange Copy2" at bounding box center [840, 286] width 197 height 20
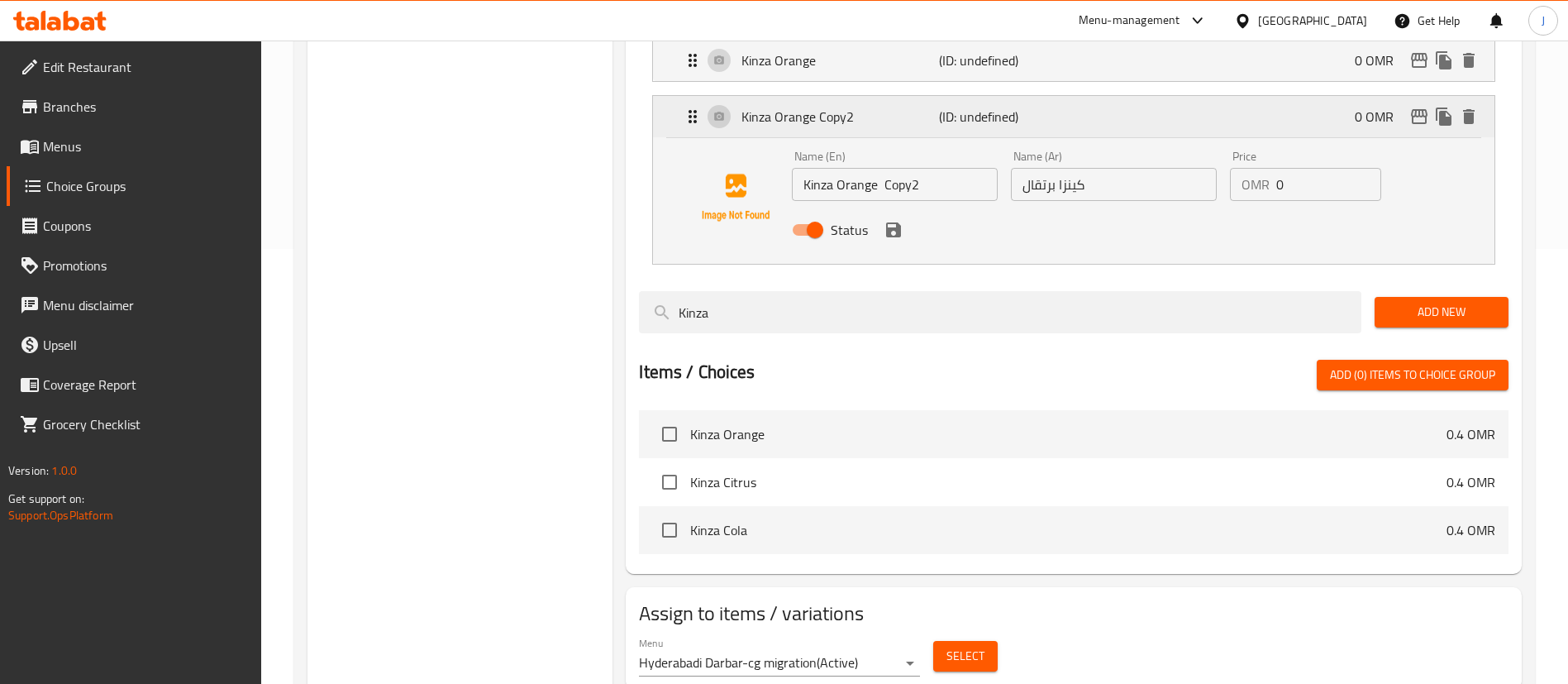
scroll to position [439, 0]
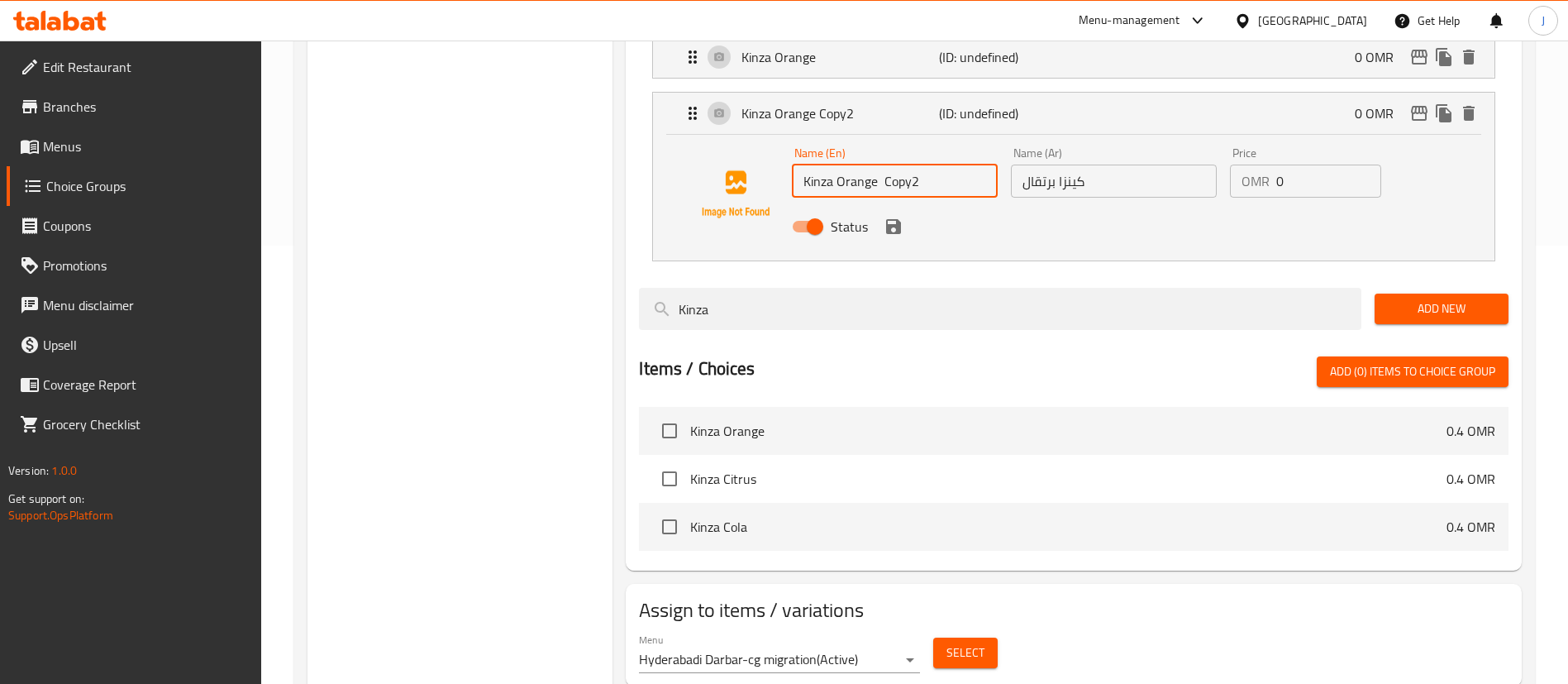
drag, startPoint x: 837, startPoint y: 134, endPoint x: 957, endPoint y: 144, distance: 120.4
click at [957, 164] on input "Kinza Orange Copy2" at bounding box center [895, 181] width 206 height 33
type input "Kinza Citrus"
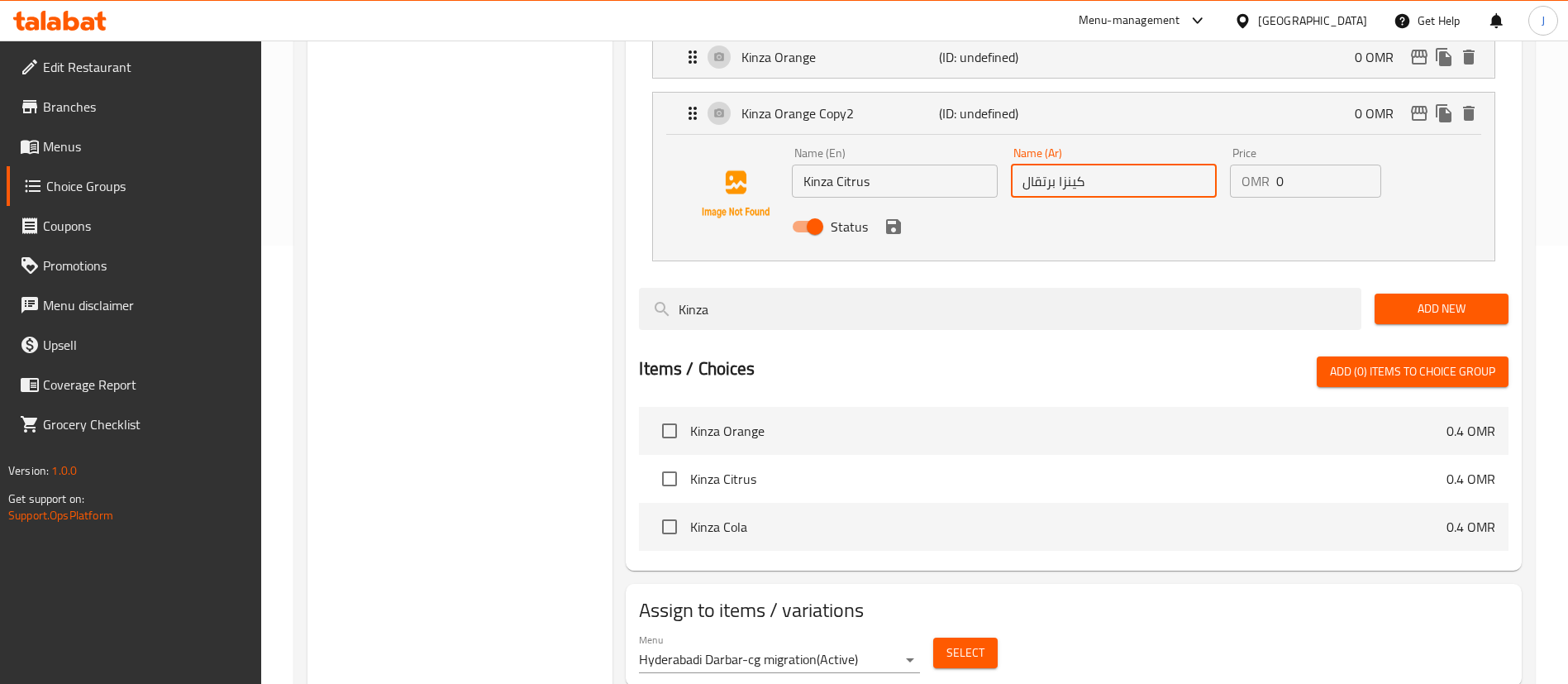
click at [1118, 164] on input "كينزا برتقال" at bounding box center [1114, 181] width 206 height 33
type input "كينزا حمضيات"
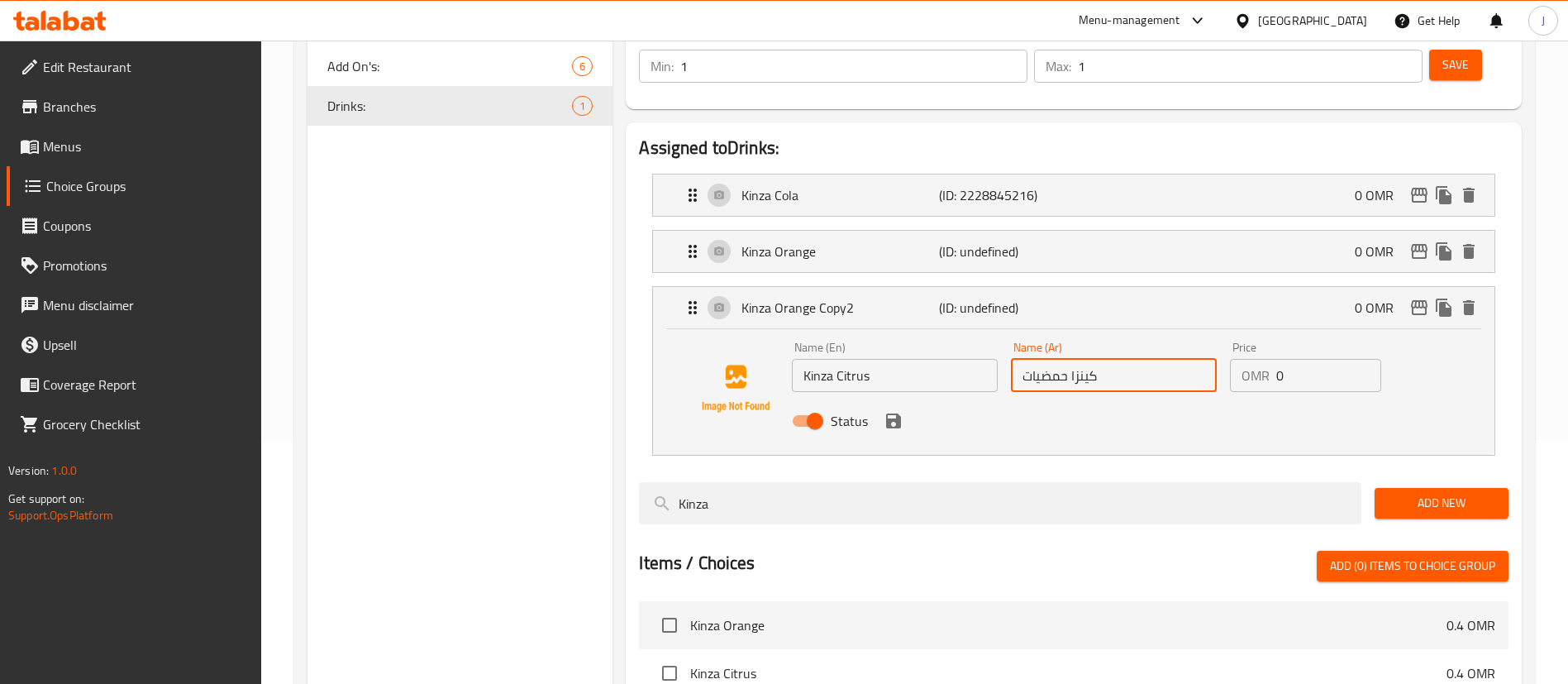
scroll to position [227, 0]
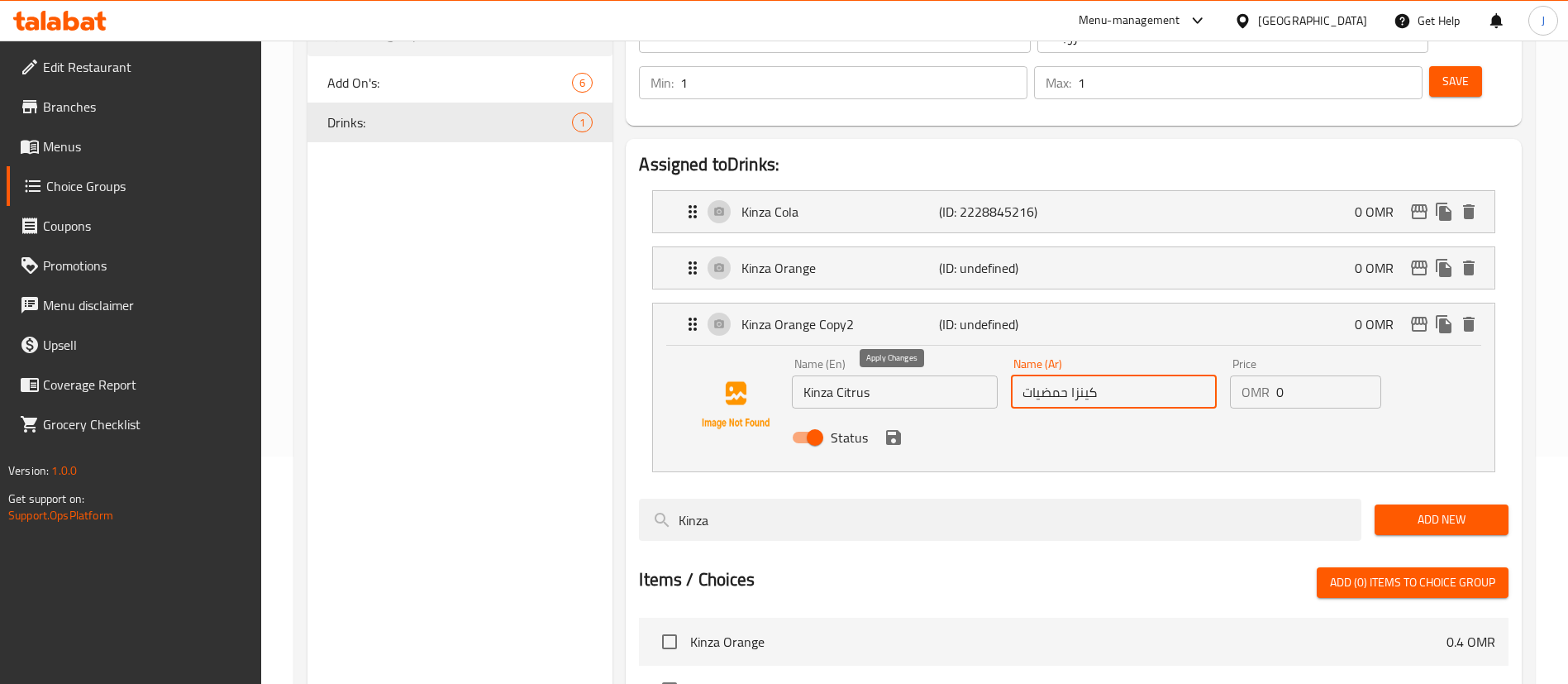
click at [900, 430] on icon "save" at bounding box center [893, 437] width 15 height 15
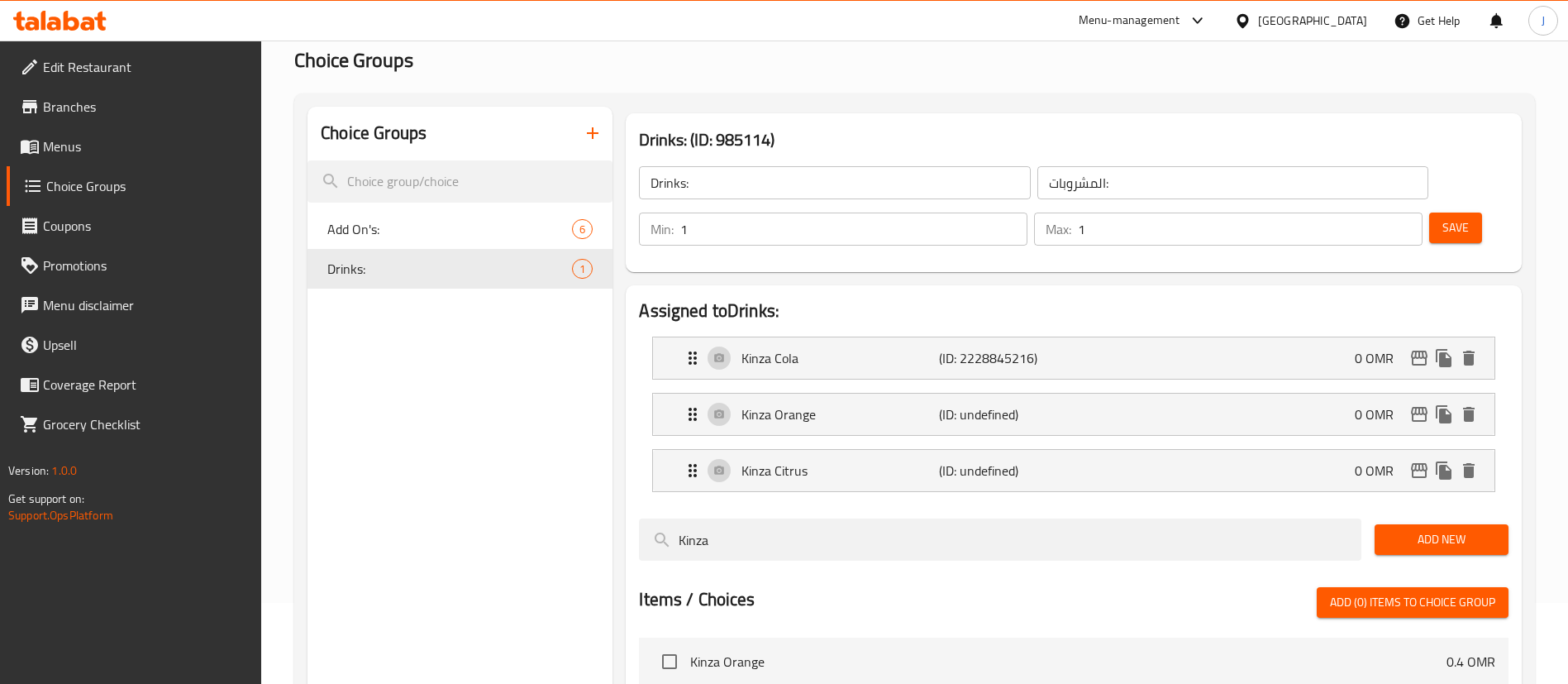
scroll to position [78, 0]
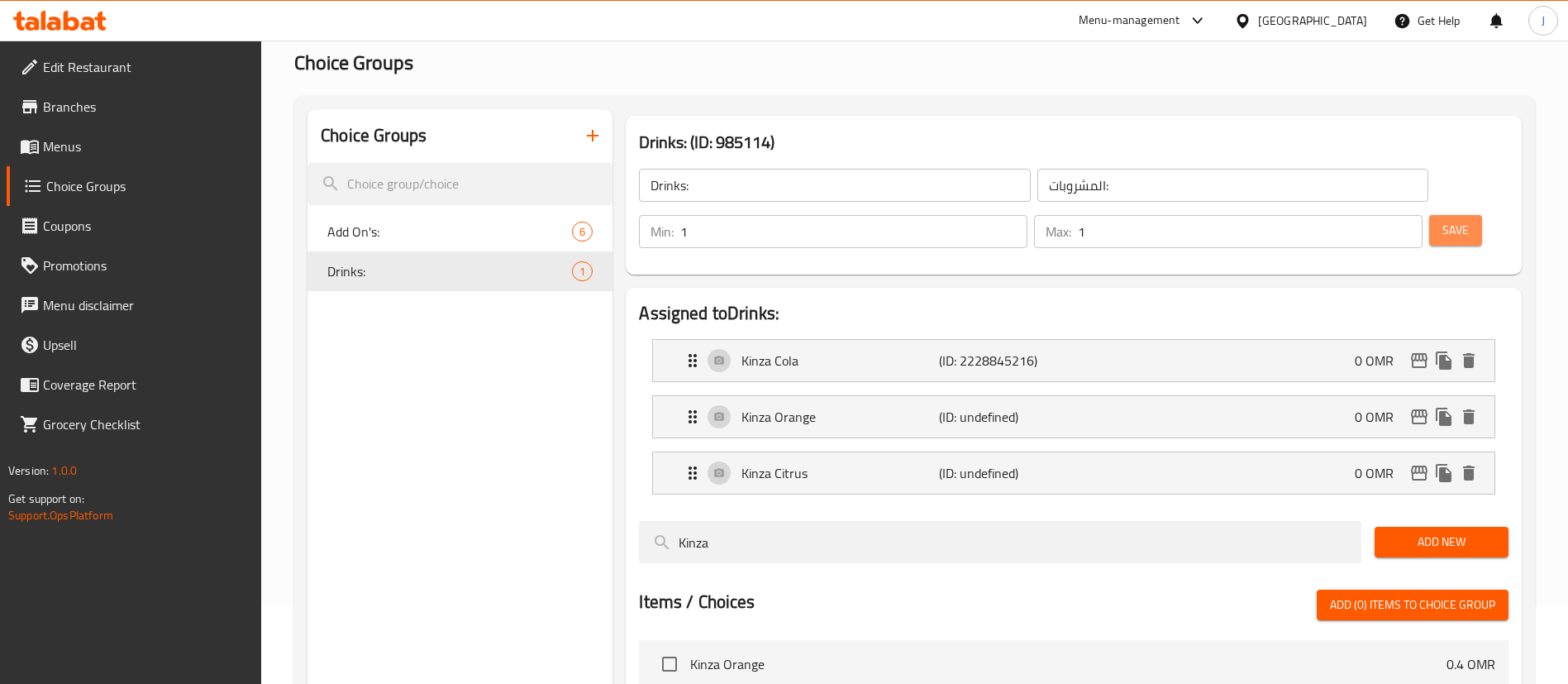
click at [1443, 220] on span "Save" at bounding box center [1456, 231] width 26 height 21
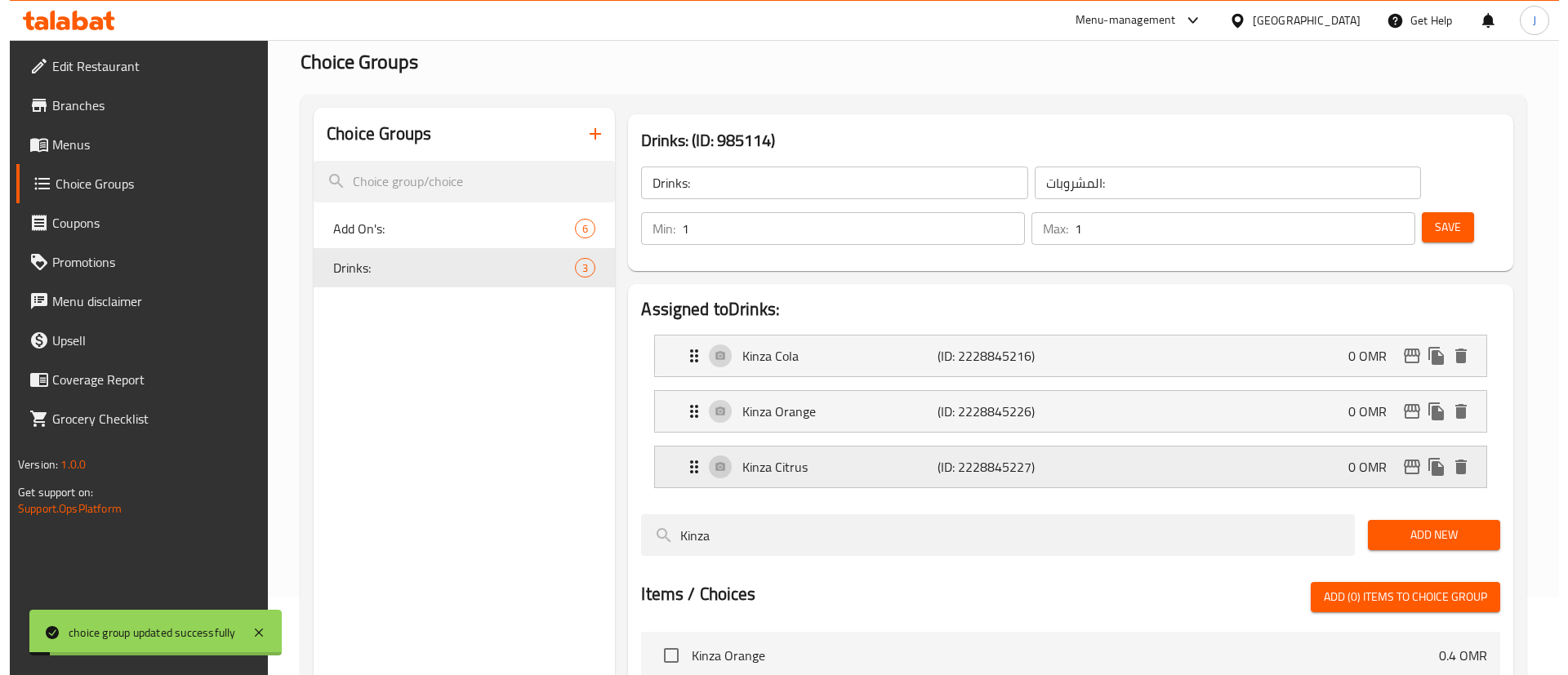
scroll to position [317, 0]
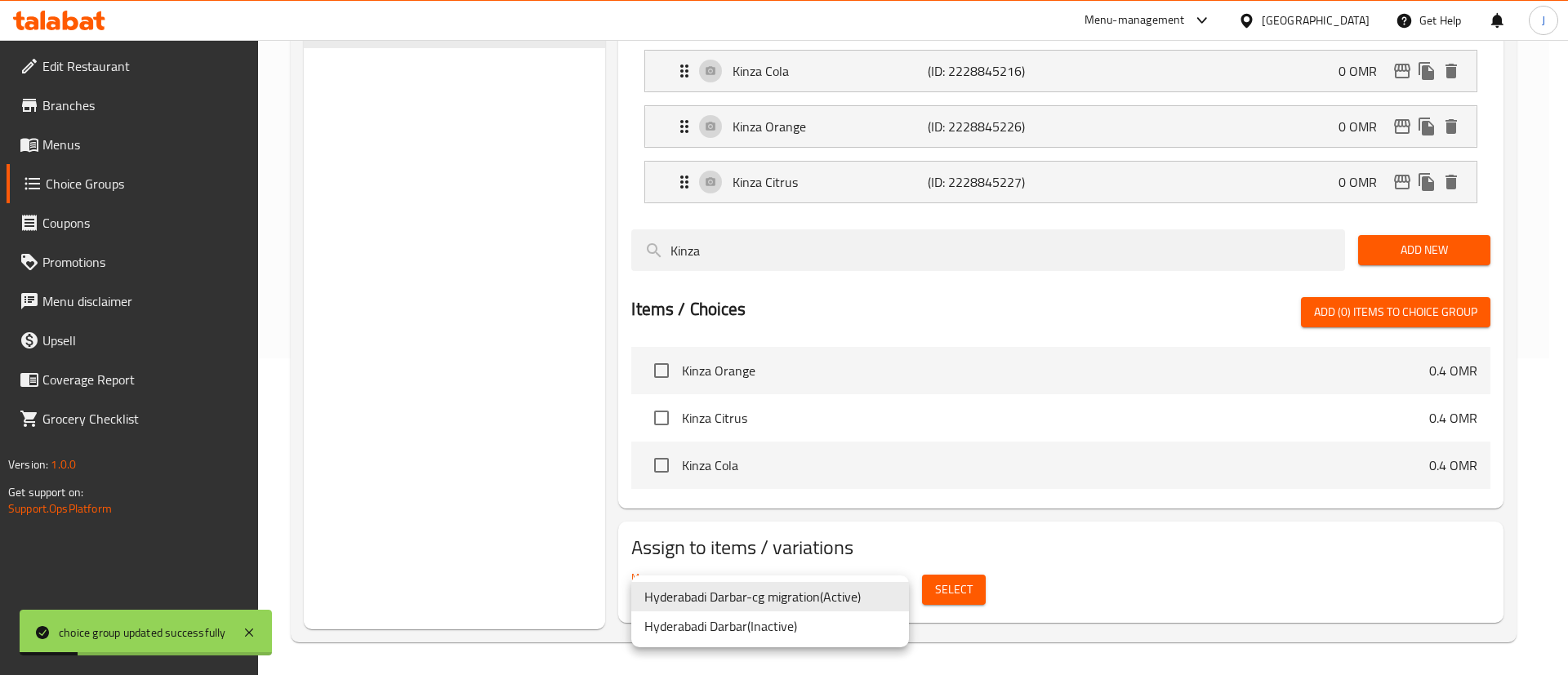
click at [776, 358] on body "choice group updated successfully ​ Menu-management [GEOGRAPHIC_DATA] Get Help …" at bounding box center [784, 41] width 1568 height 635
click at [958, 594] on div at bounding box center [784, 338] width 1568 height 675
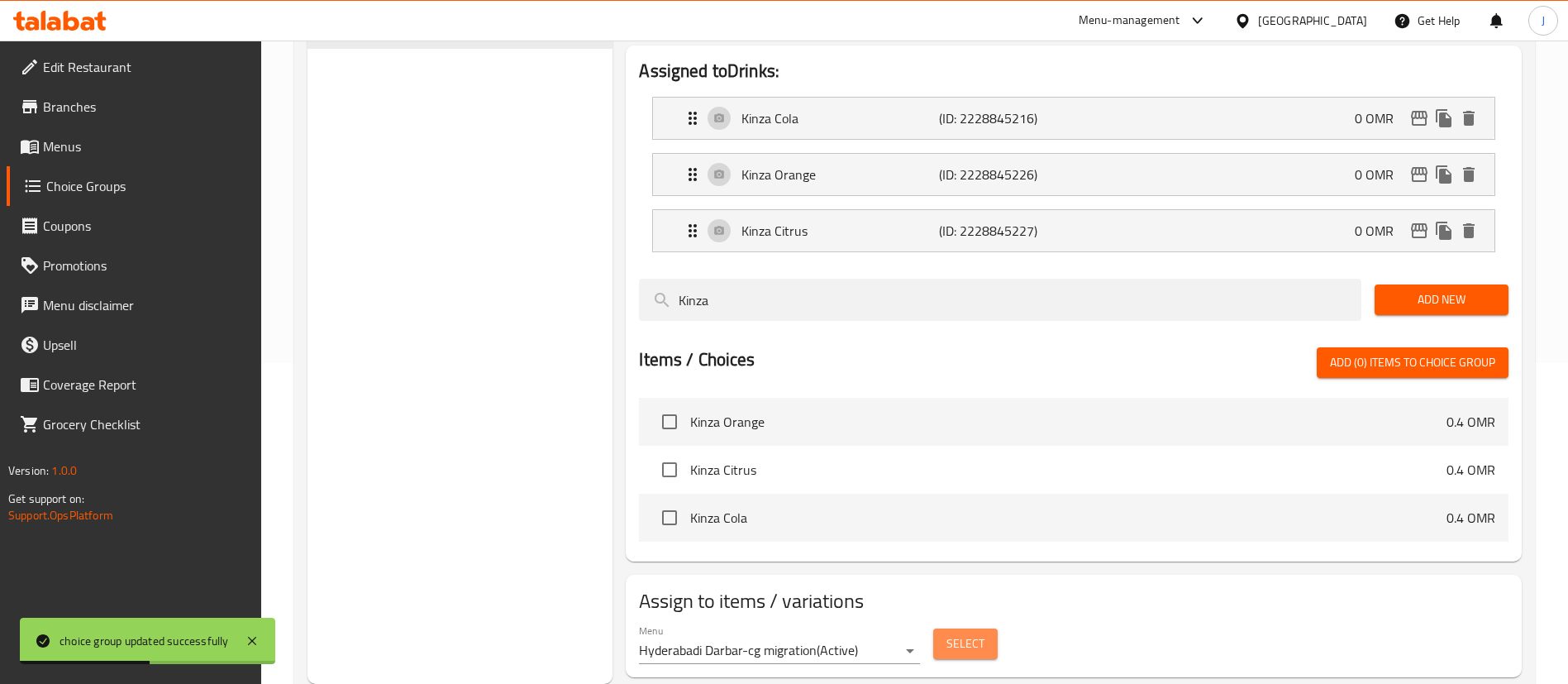
click at [970, 634] on span "Select" at bounding box center [965, 644] width 38 height 21
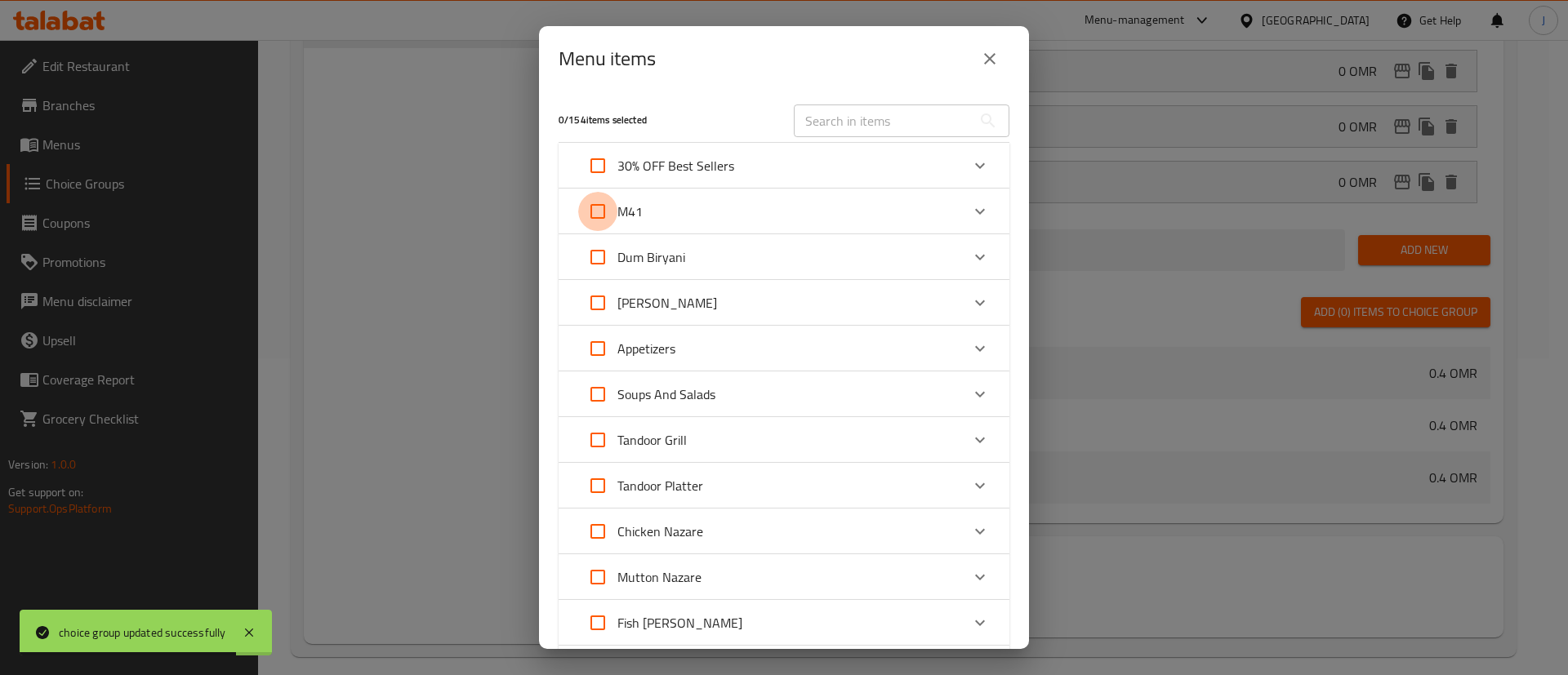
click at [603, 213] on input "Expand" at bounding box center [598, 211] width 40 height 40
checkbox input "true"
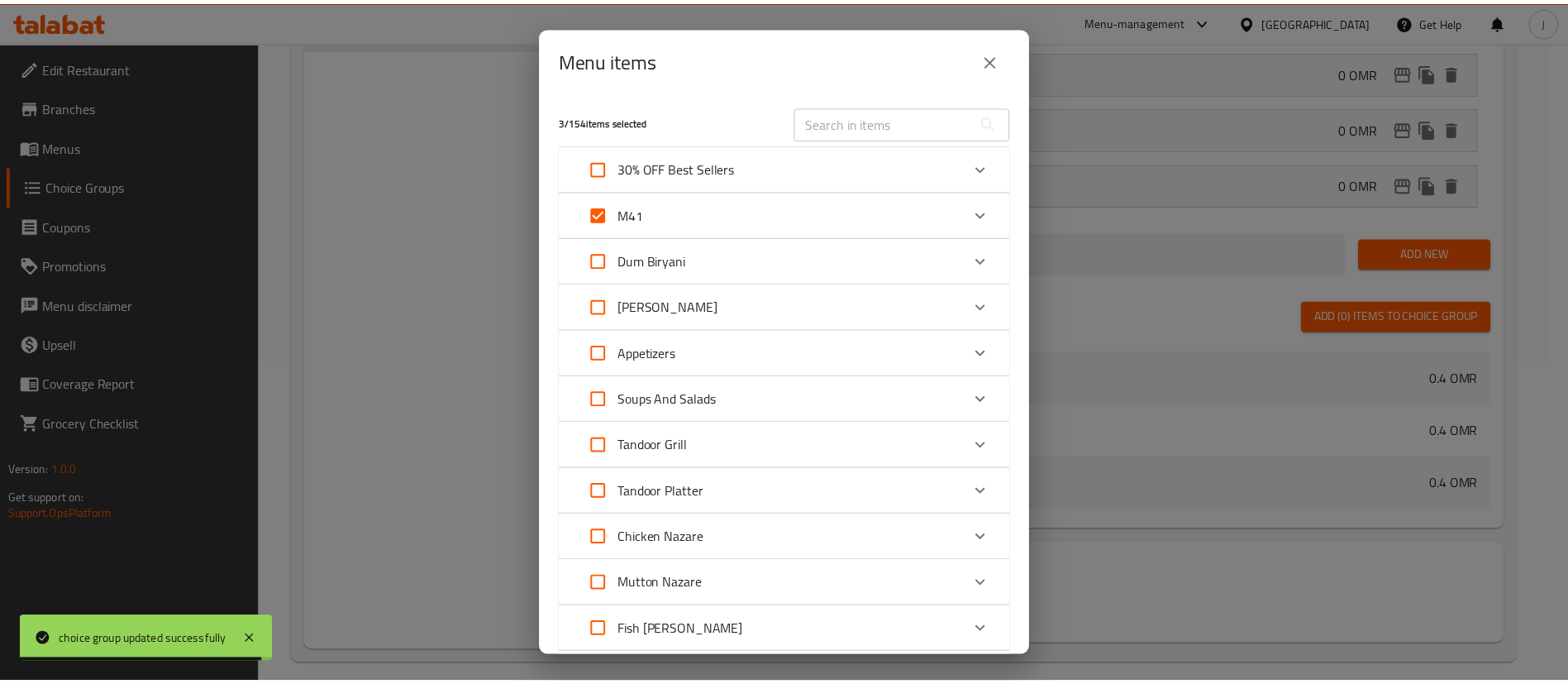
scroll to position [575, 0]
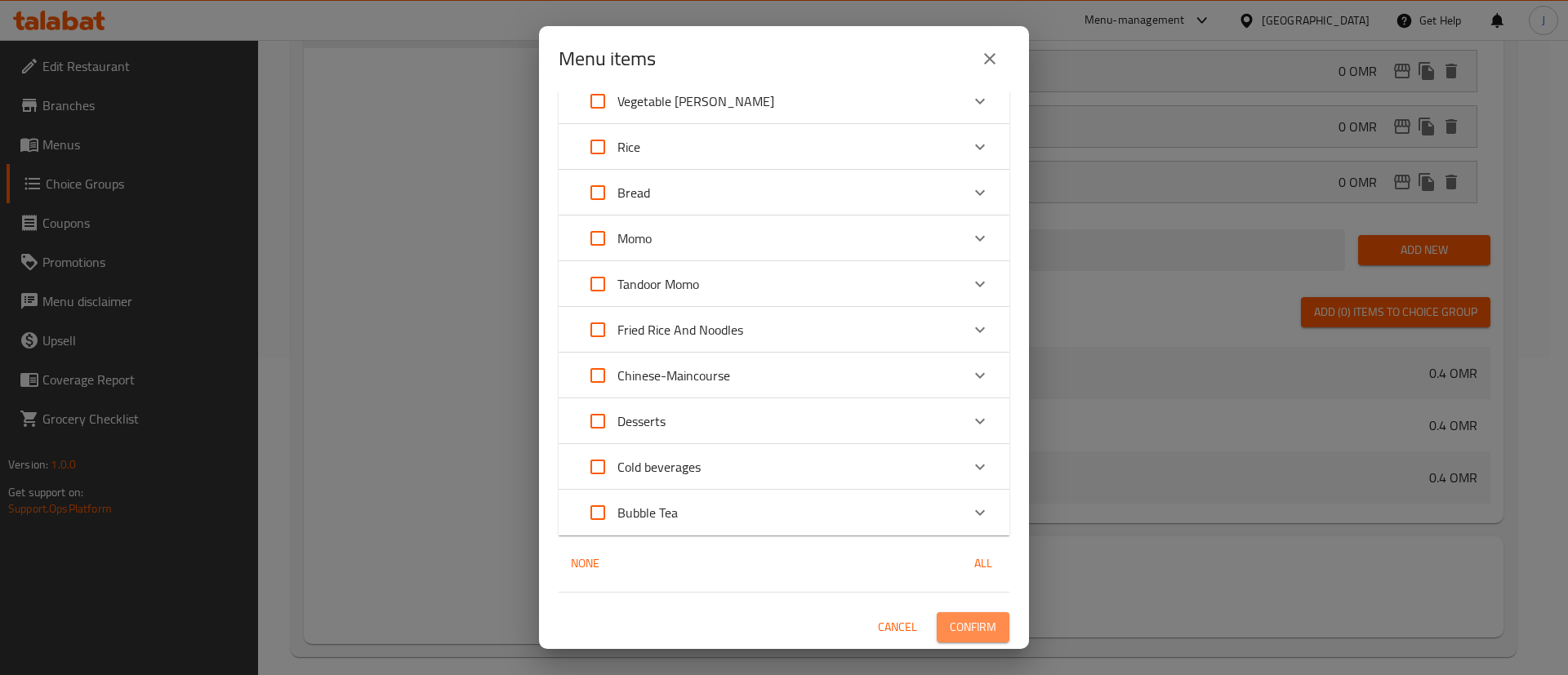
click at [950, 617] on span "Confirm" at bounding box center [973, 628] width 46 height 21
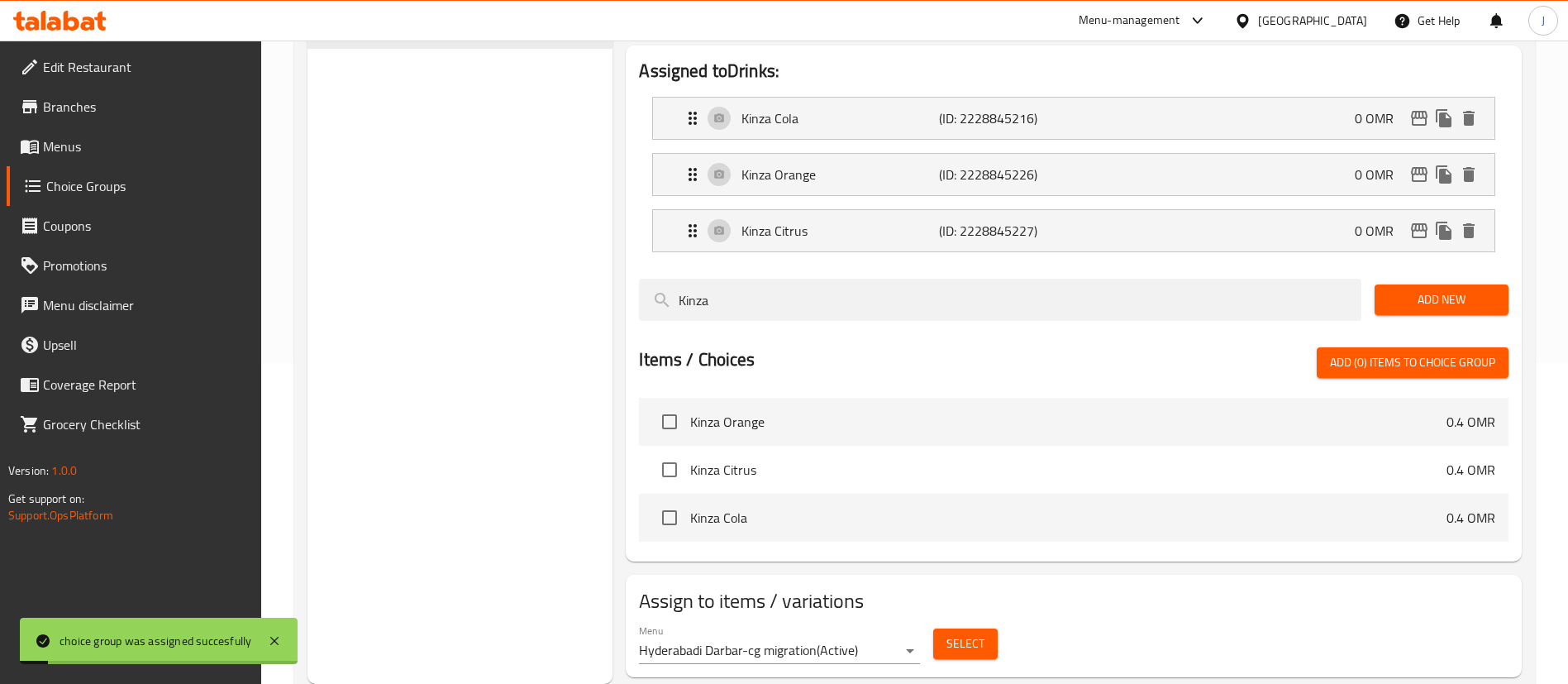
scroll to position [0, 0]
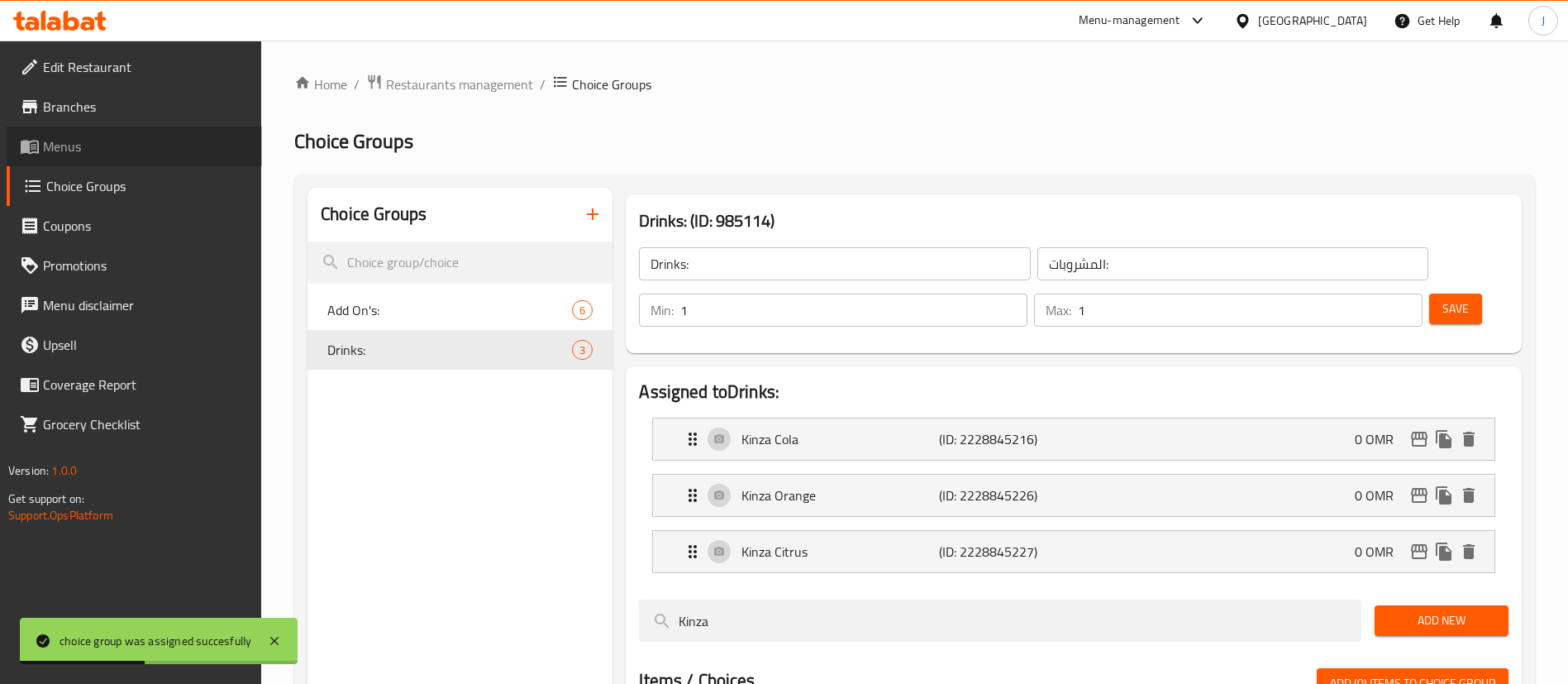
click at [64, 145] on span "Menus" at bounding box center [145, 146] width 206 height 20
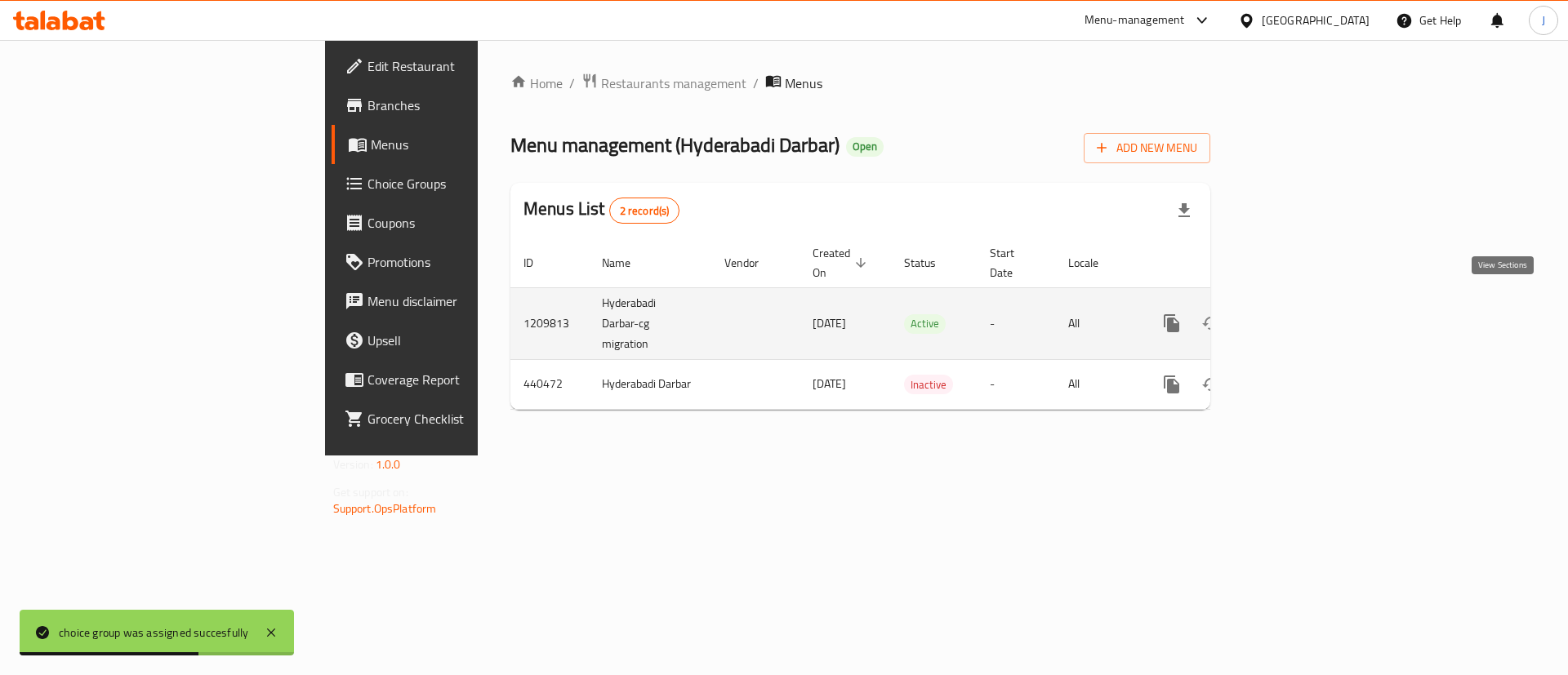
click at [1299, 313] on icon "enhanced table" at bounding box center [1290, 323] width 20 height 20
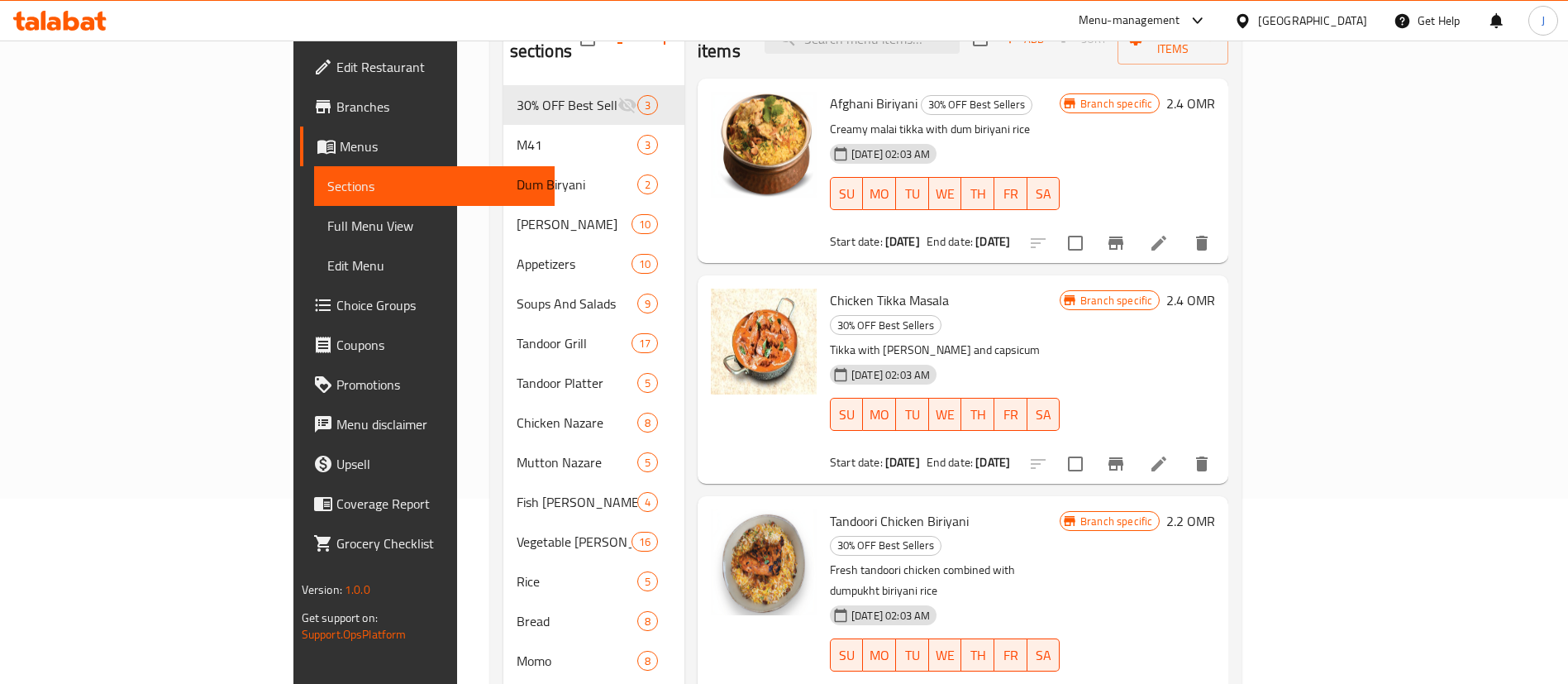
scroll to position [184, 0]
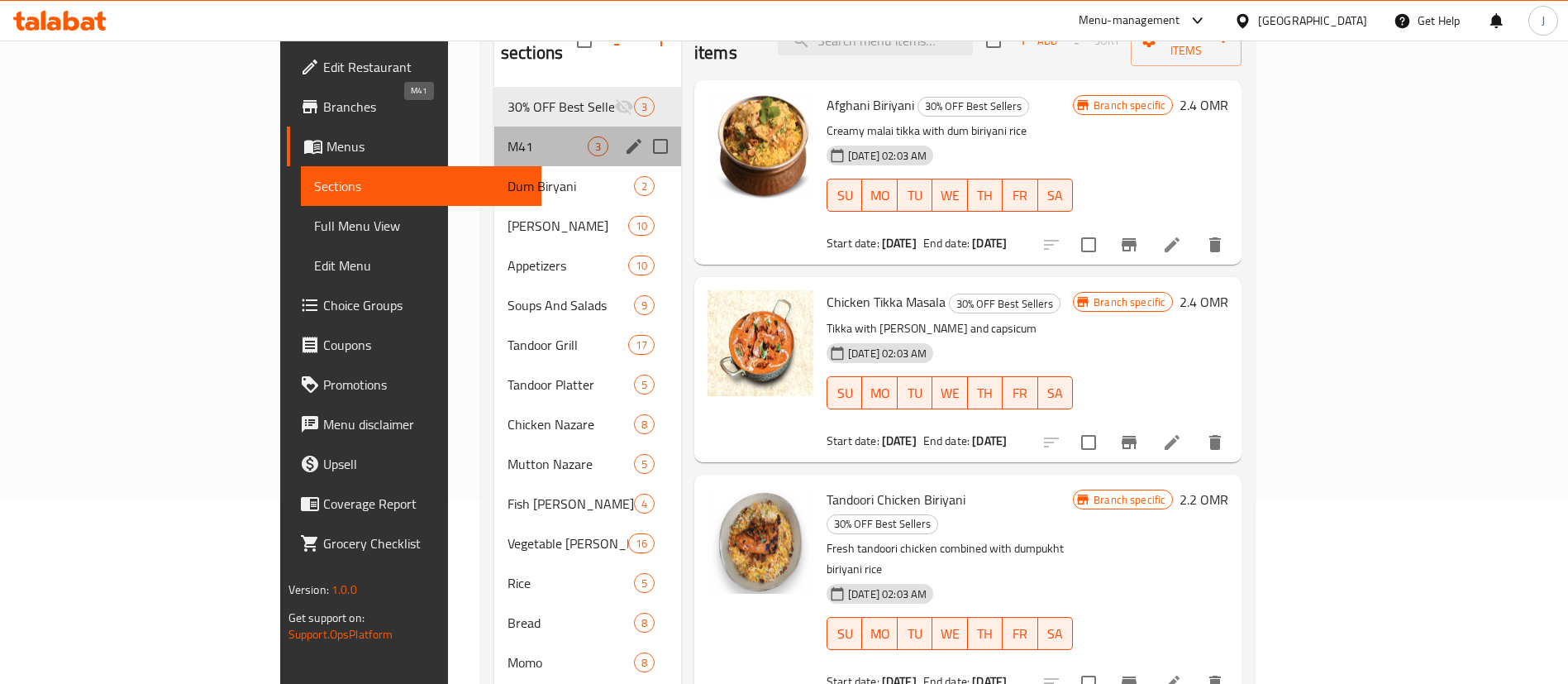
click at [508, 137] on span "M41" at bounding box center [548, 146] width 80 height 20
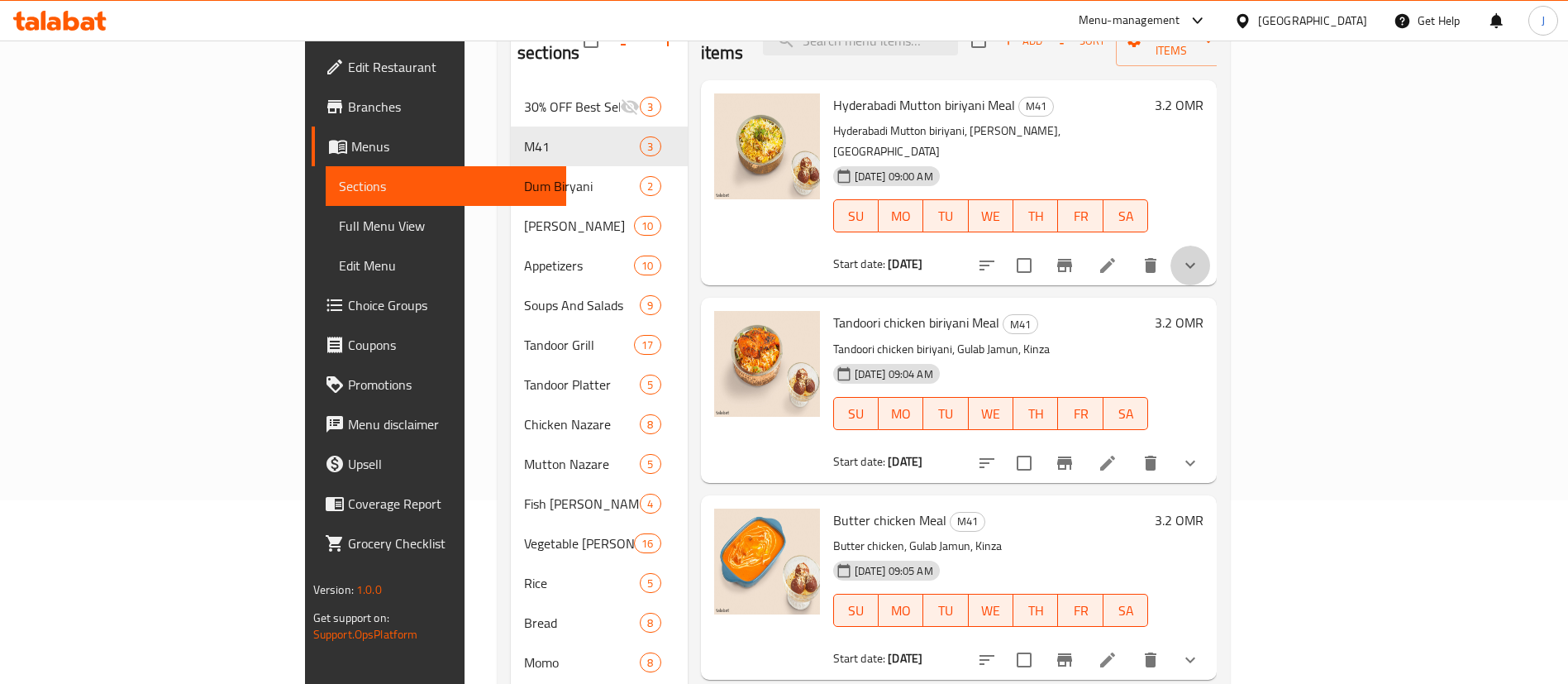
click at [1211, 245] on button "show more" at bounding box center [1191, 265] width 40 height 40
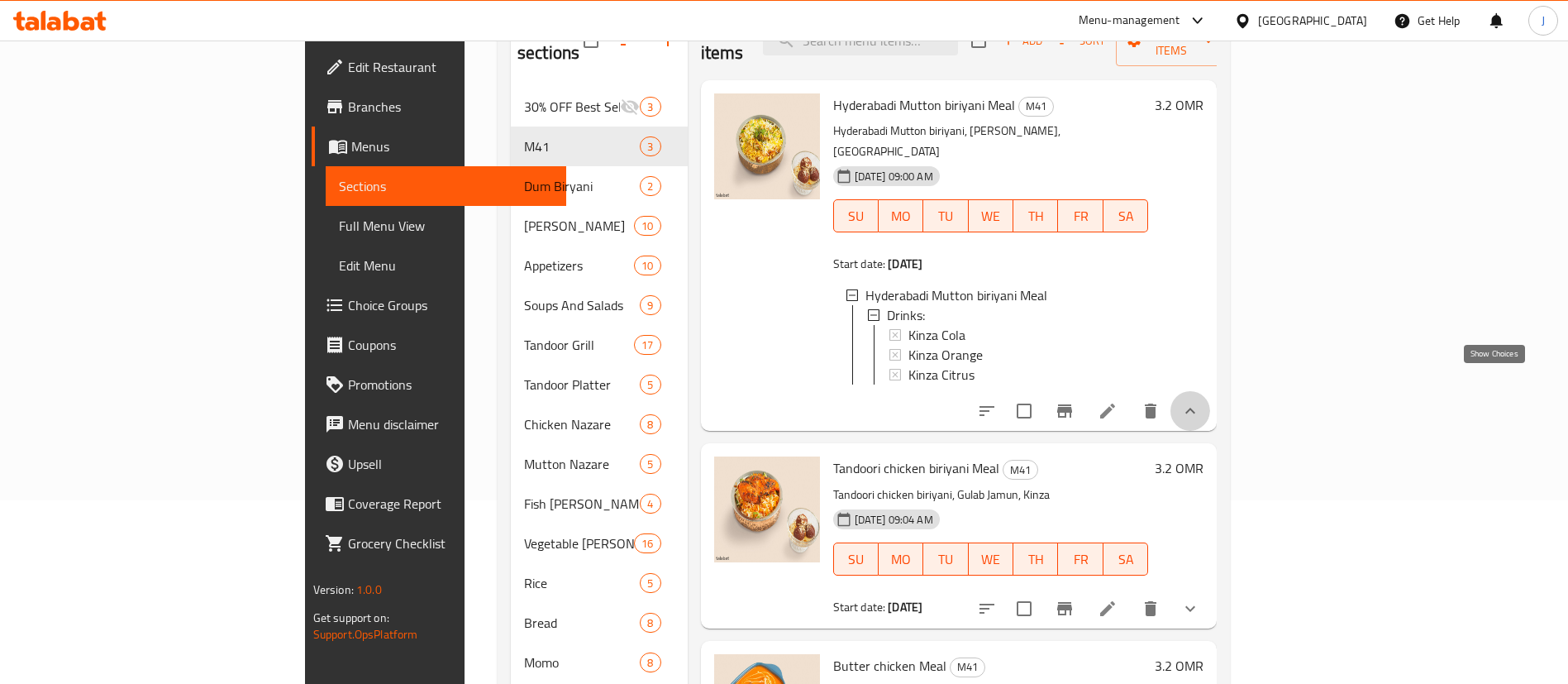
click at [1200, 401] on icon "show more" at bounding box center [1190, 411] width 20 height 20
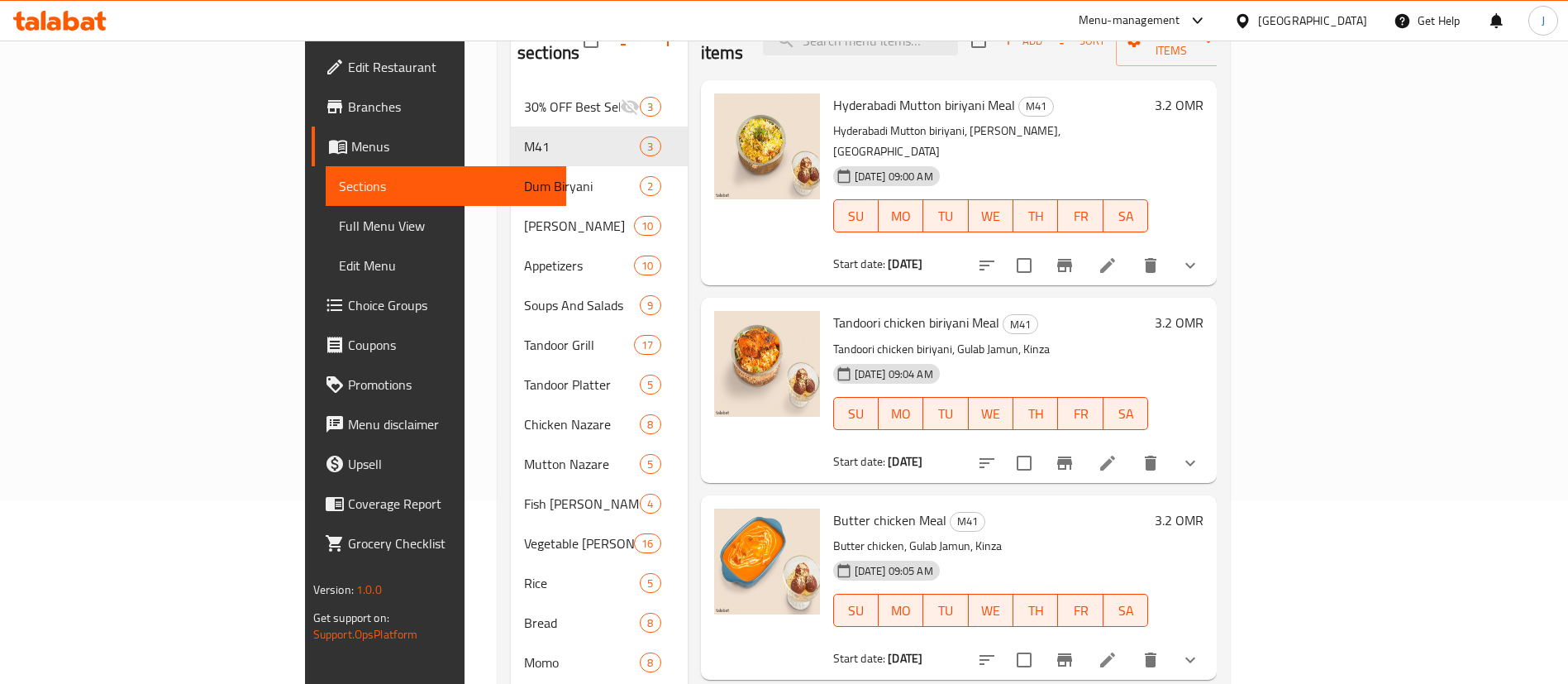
click at [1211, 444] on button "show more" at bounding box center [1191, 464] width 40 height 40
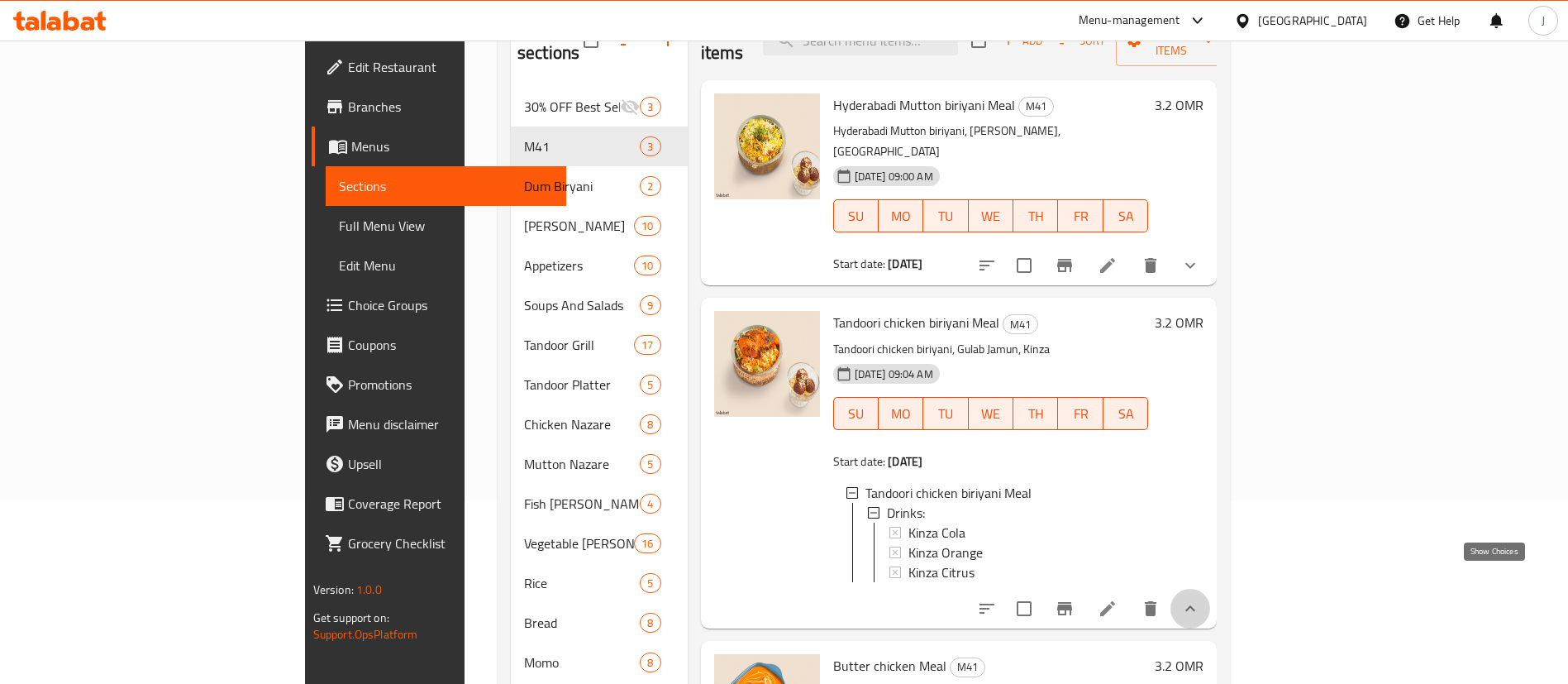
click at [1200, 599] on icon "show more" at bounding box center [1190, 608] width 20 height 20
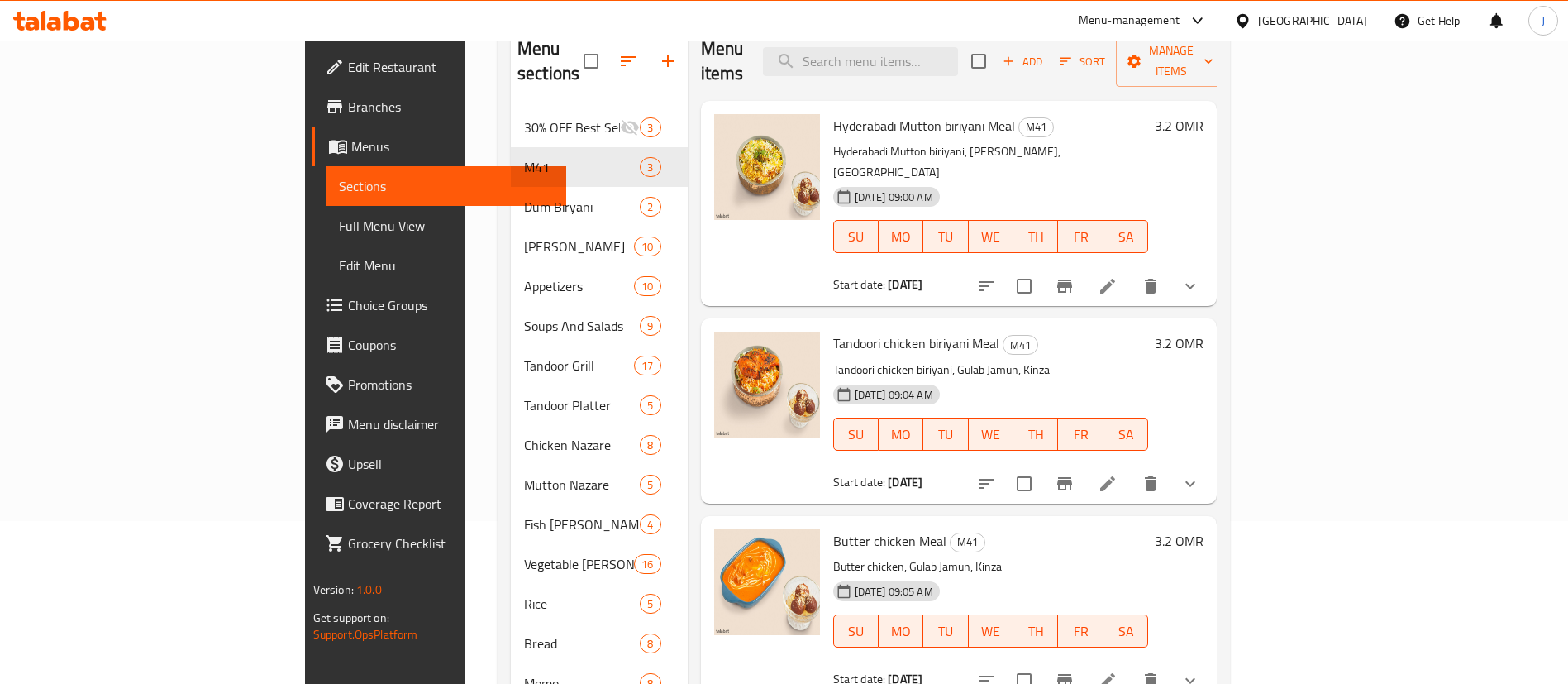
scroll to position [164, 0]
click at [1131, 271] on li at bounding box center [1107, 285] width 46 height 30
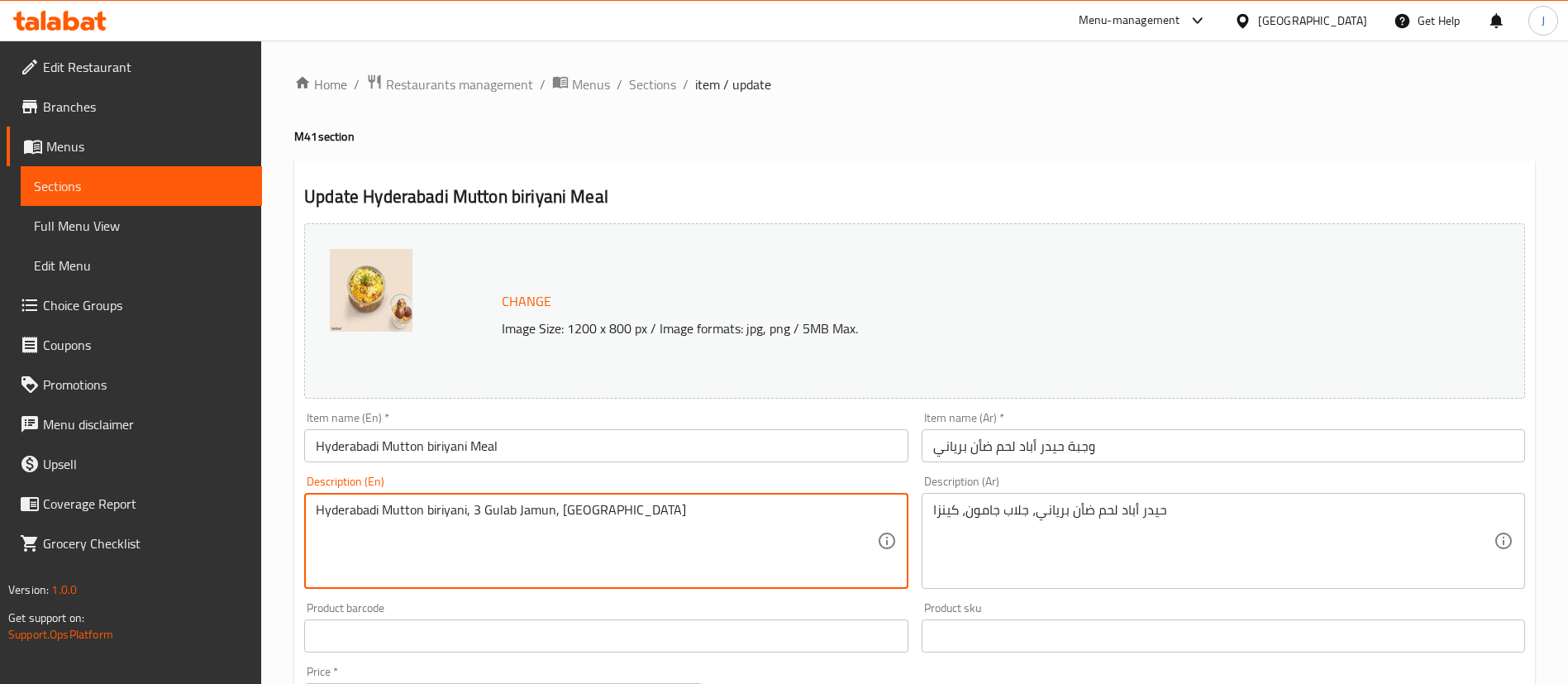
type textarea "Hyderabadi Mutton biriyani, 3 Gulab Jamun, [GEOGRAPHIC_DATA]"
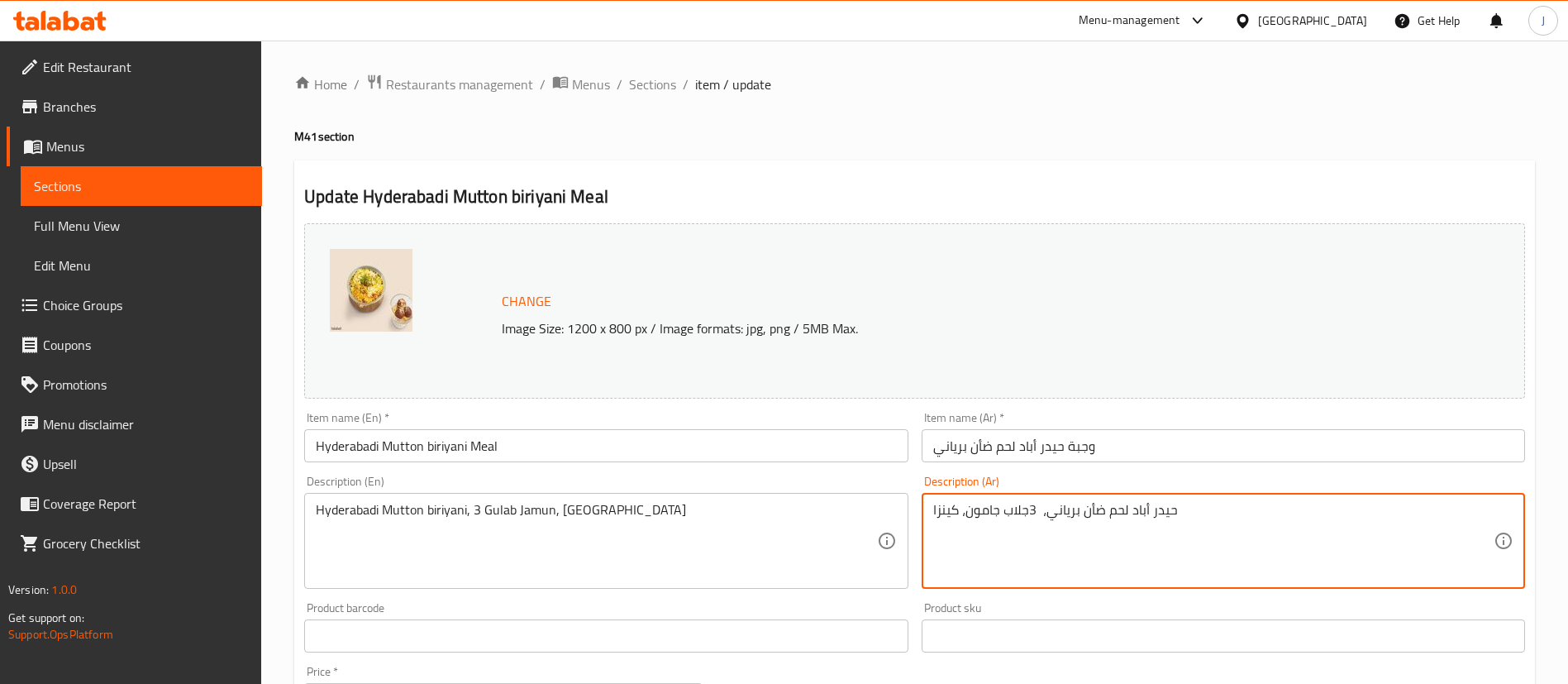
click at [1028, 512] on textarea "حيدر أباد لحم ضأن برياني، 3جلاب جامون، كينزا" at bounding box center [1213, 541] width 561 height 78
click at [1033, 512] on textarea "حيدر أباد لحم ضأن برياني،3جلاب جامون، كينزا" at bounding box center [1213, 541] width 561 height 78
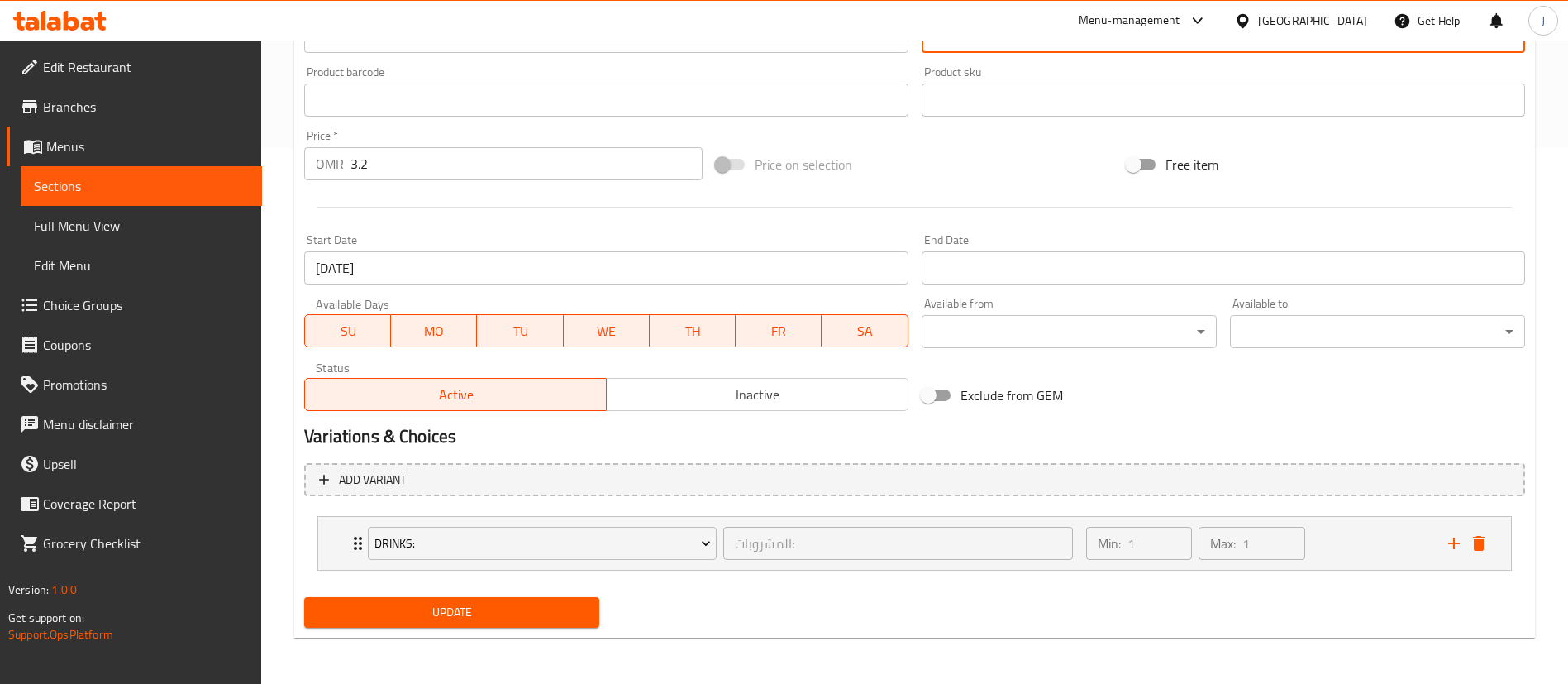
type textarea "حيدر أباد لحم ضأن برياني،3 جلاب جامون، كينزا"
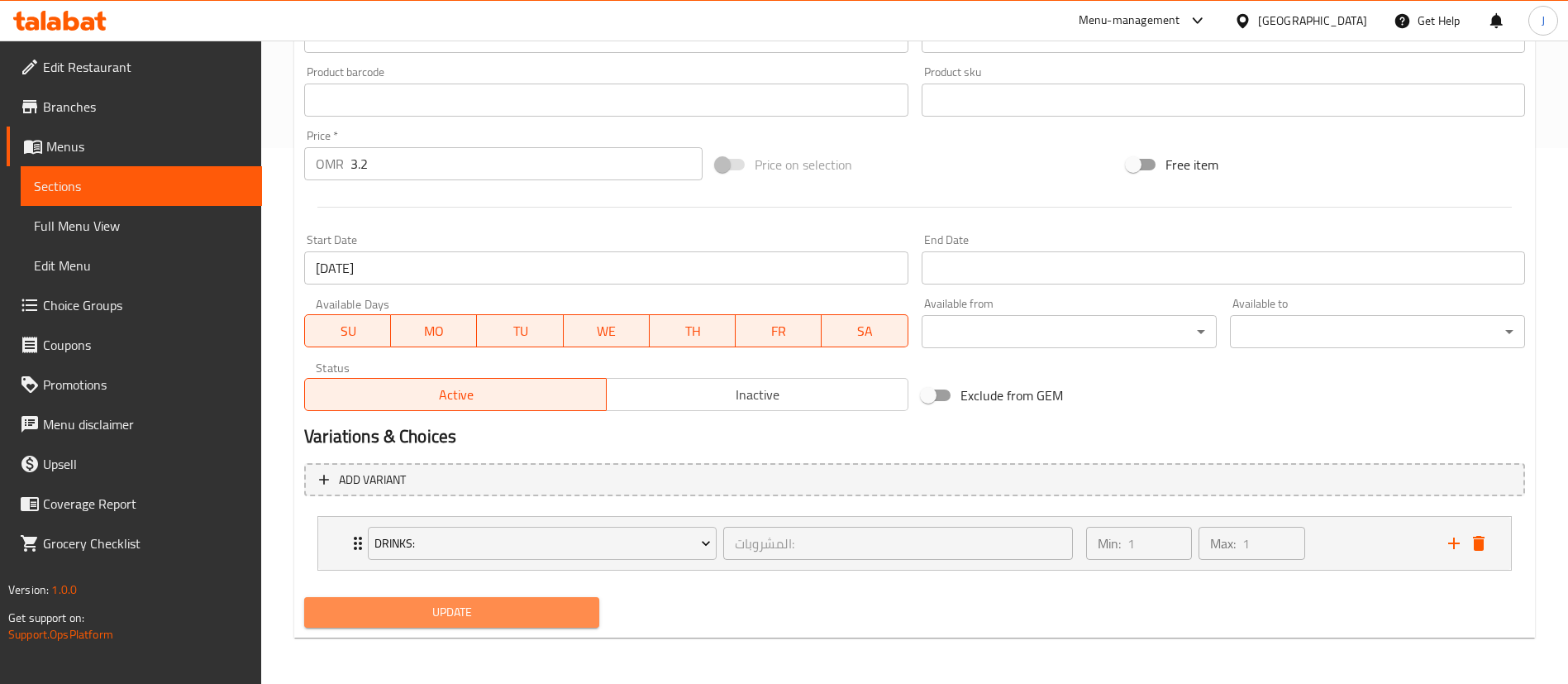
click at [426, 617] on span "Update" at bounding box center [451, 613] width 269 height 21
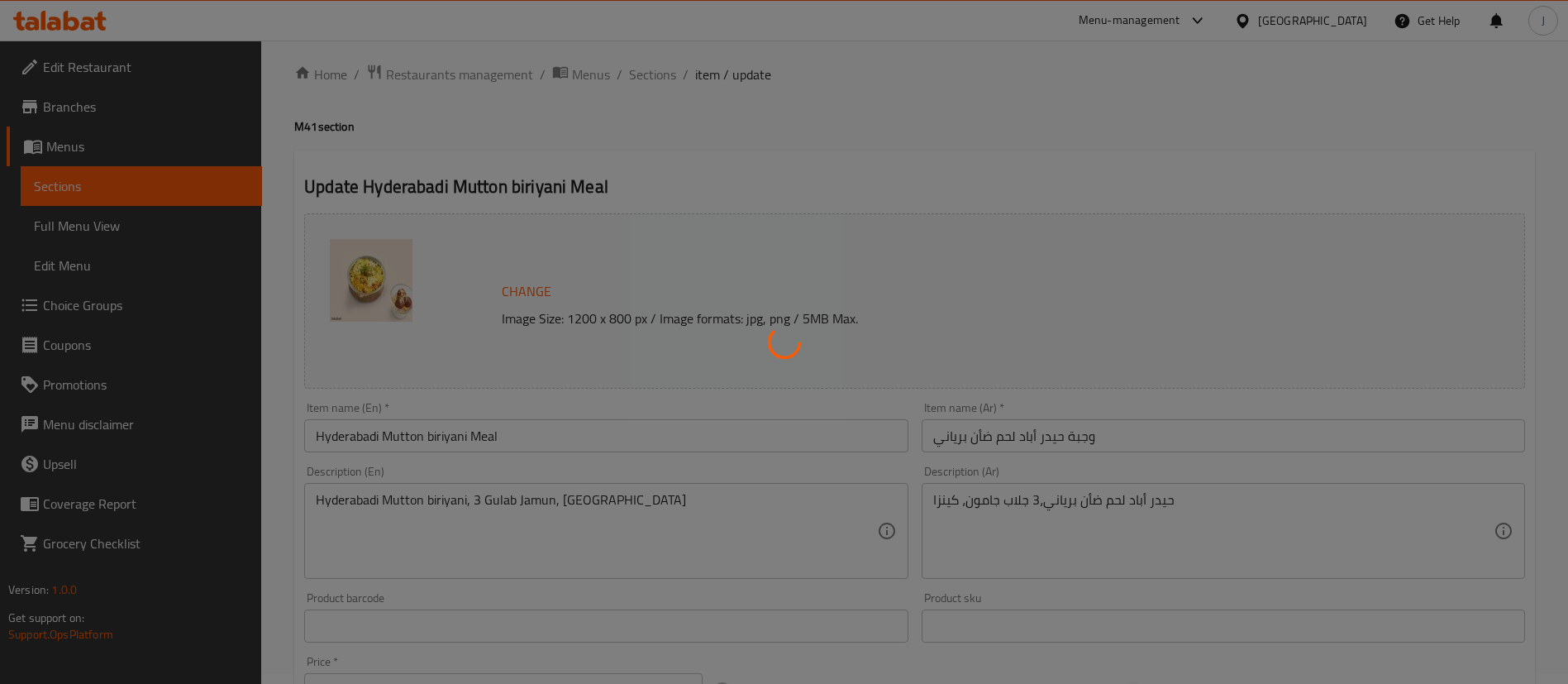
scroll to position [0, 0]
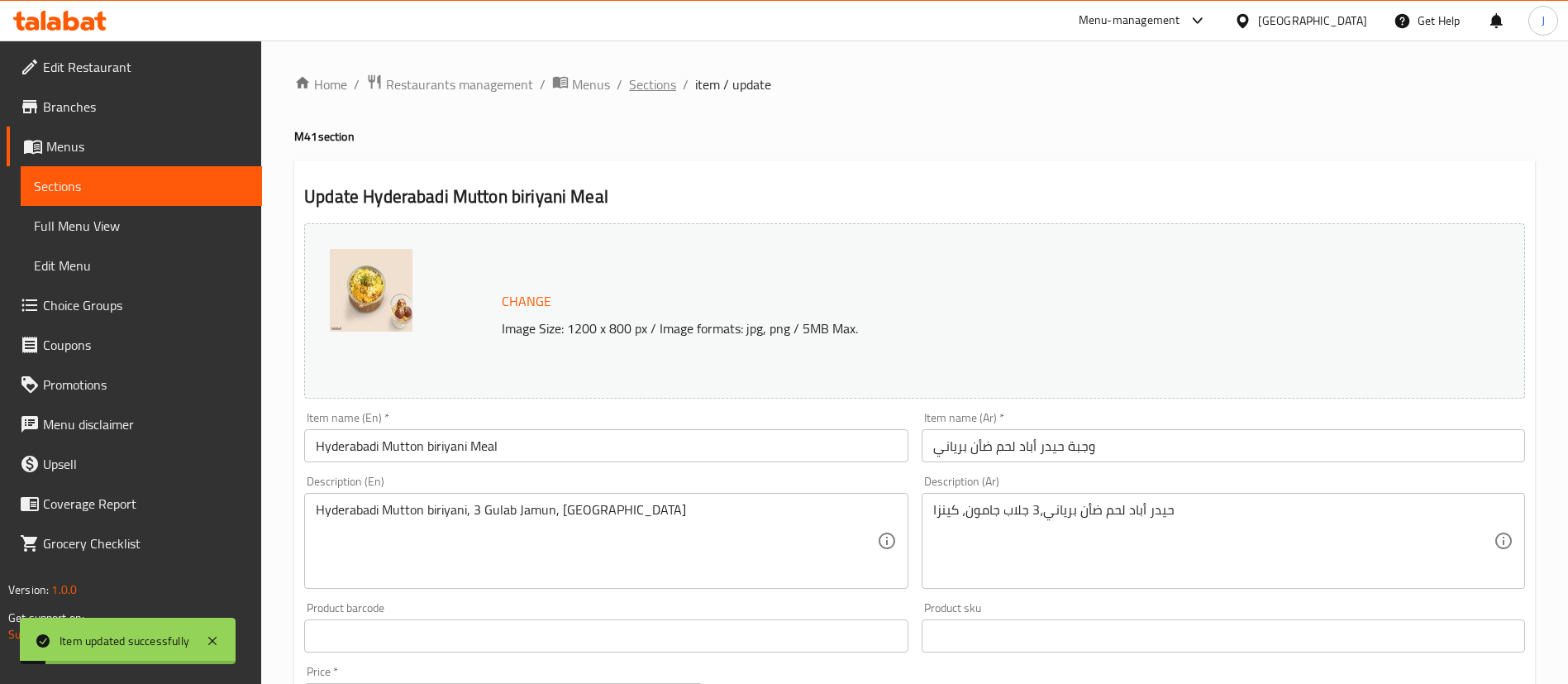
click at [671, 78] on span "Sections" at bounding box center [652, 84] width 47 height 20
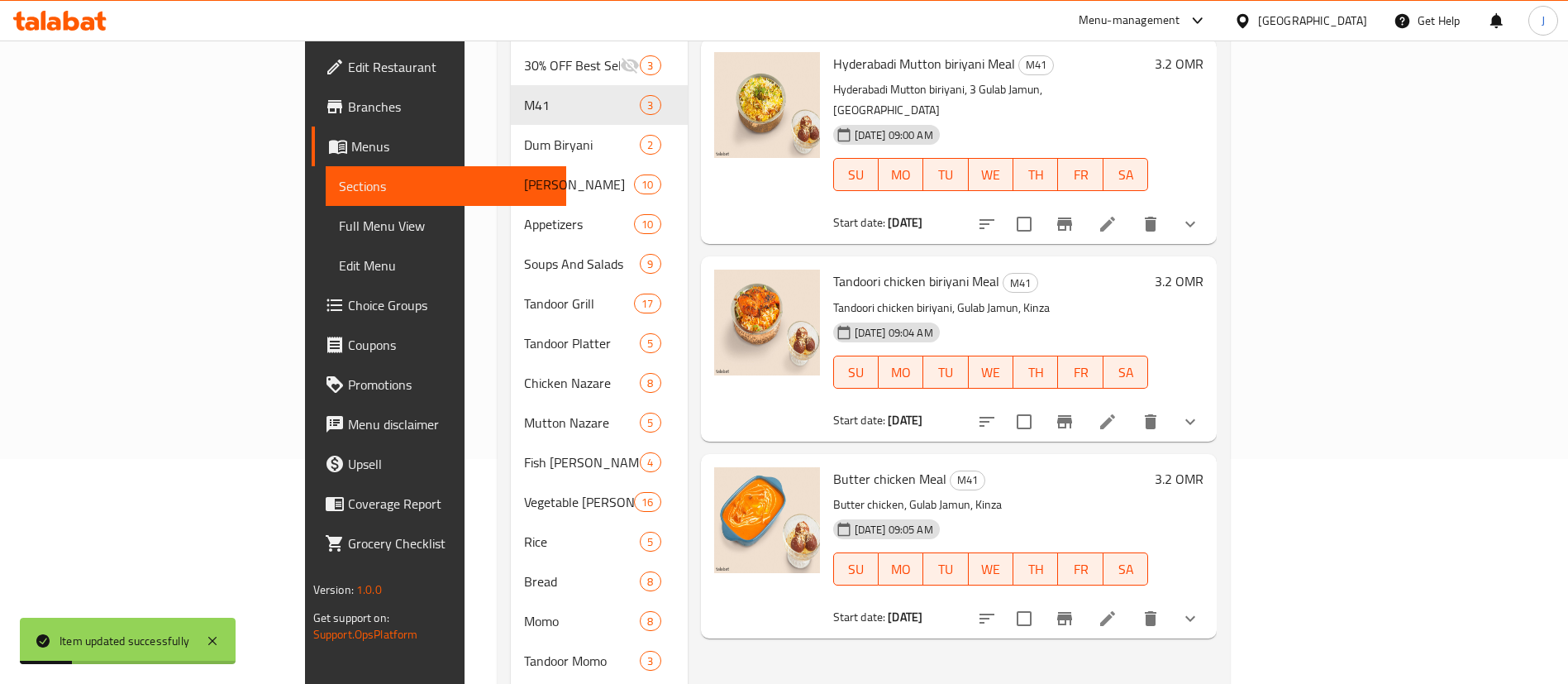
scroll to position [233, 0]
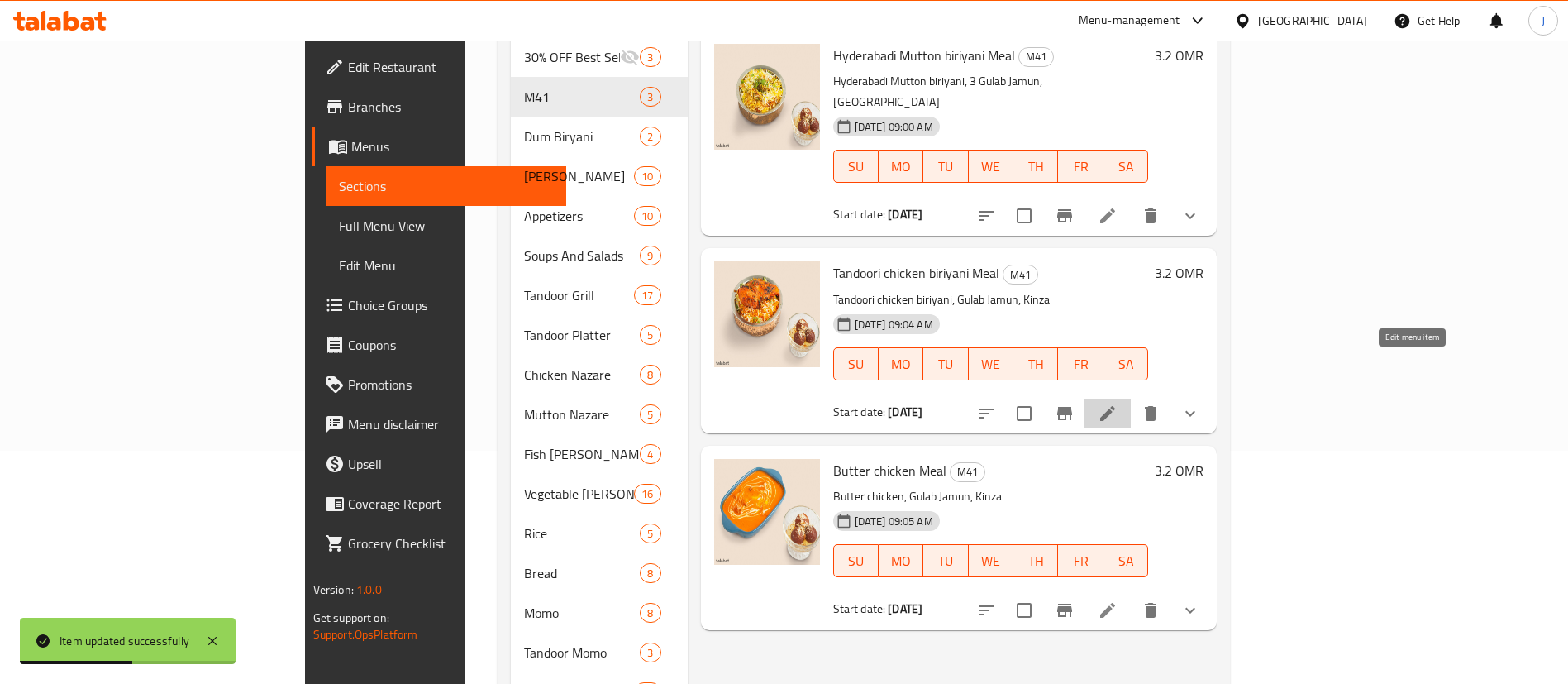
click at [1115, 406] on icon at bounding box center [1107, 413] width 15 height 15
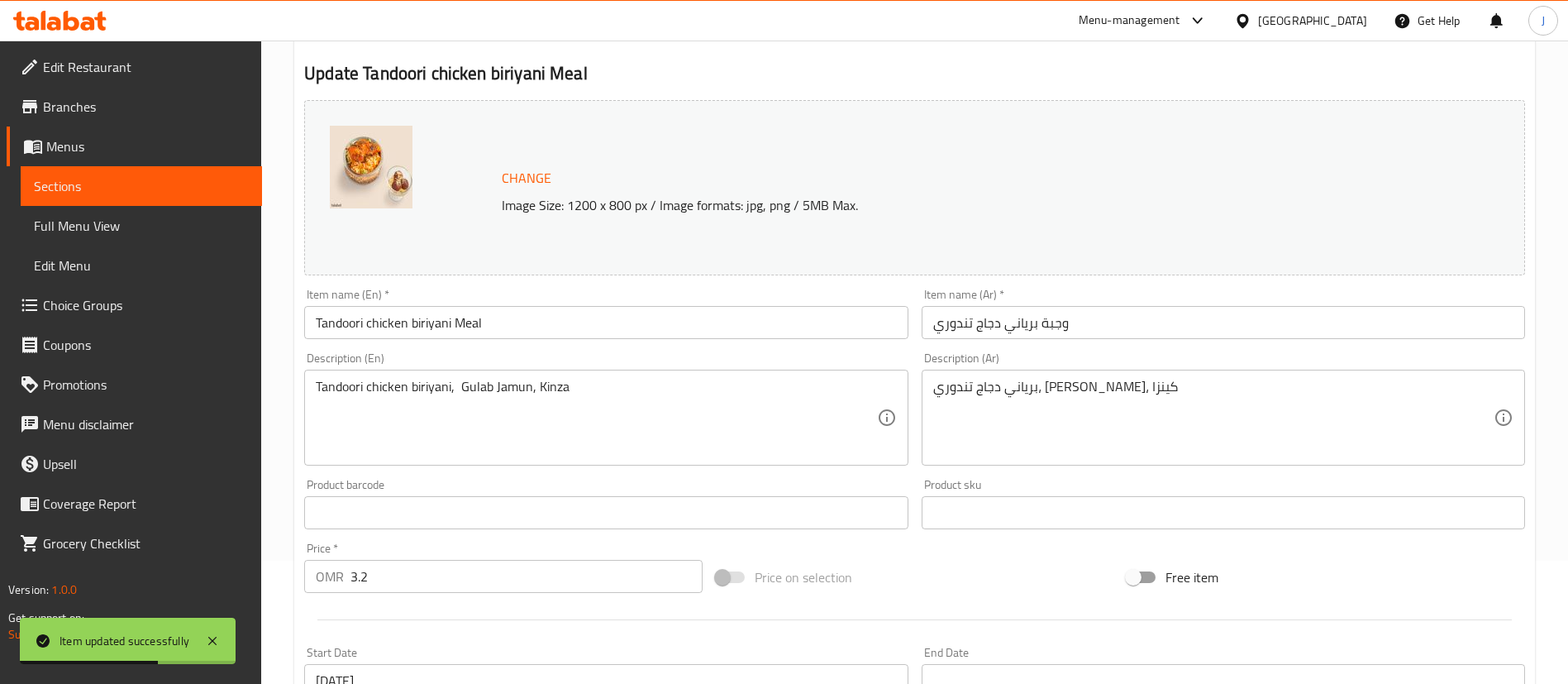
scroll to position [131, 0]
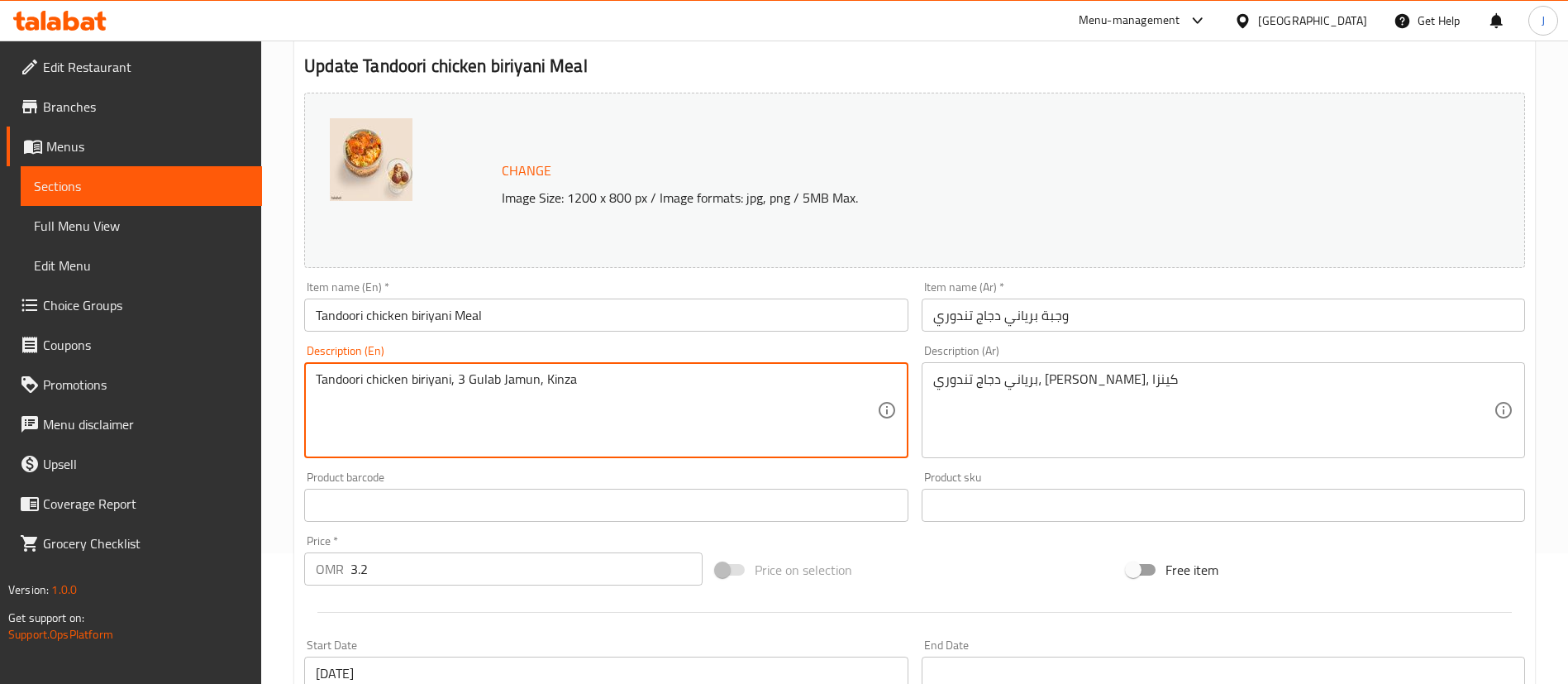
type textarea "Tandoori chicken biriyani, 3 Gulab Jamun, Kinza"
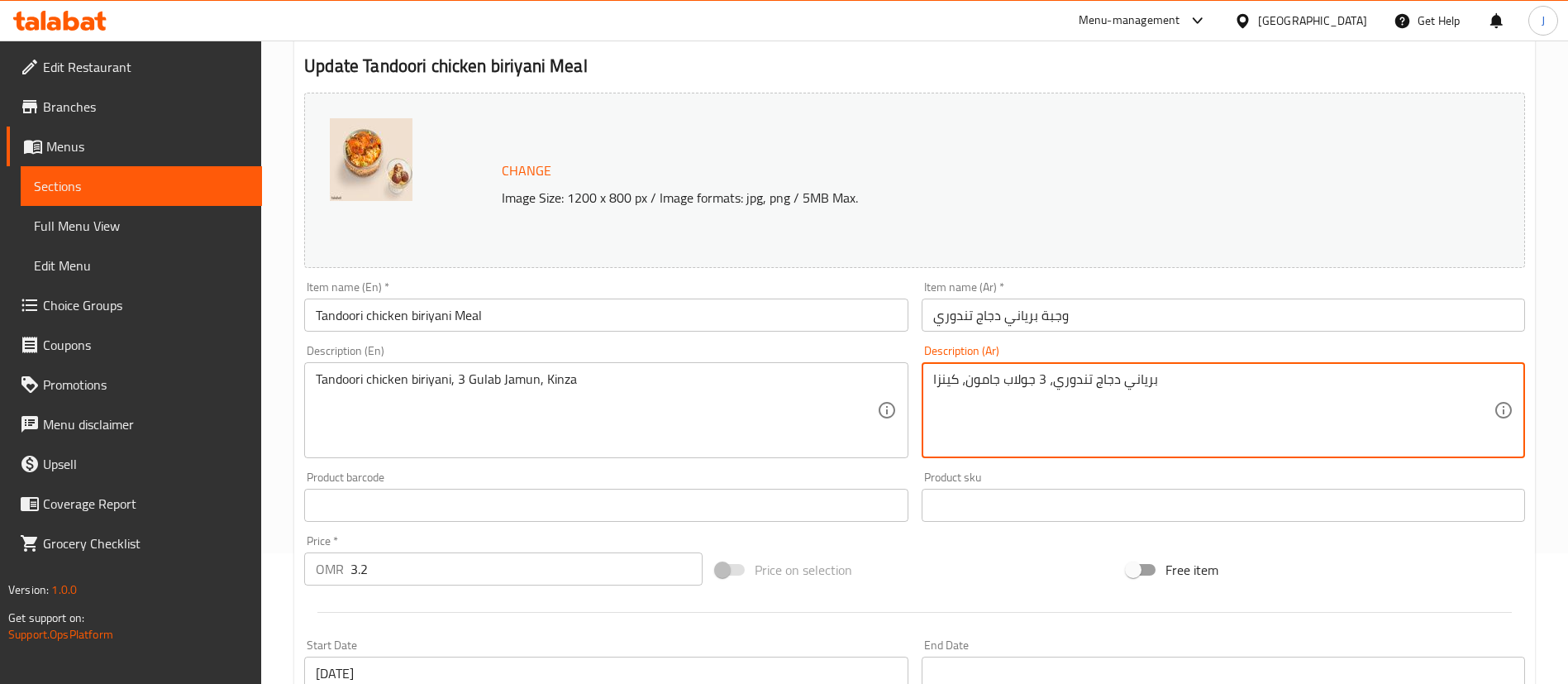
scroll to position [536, 0]
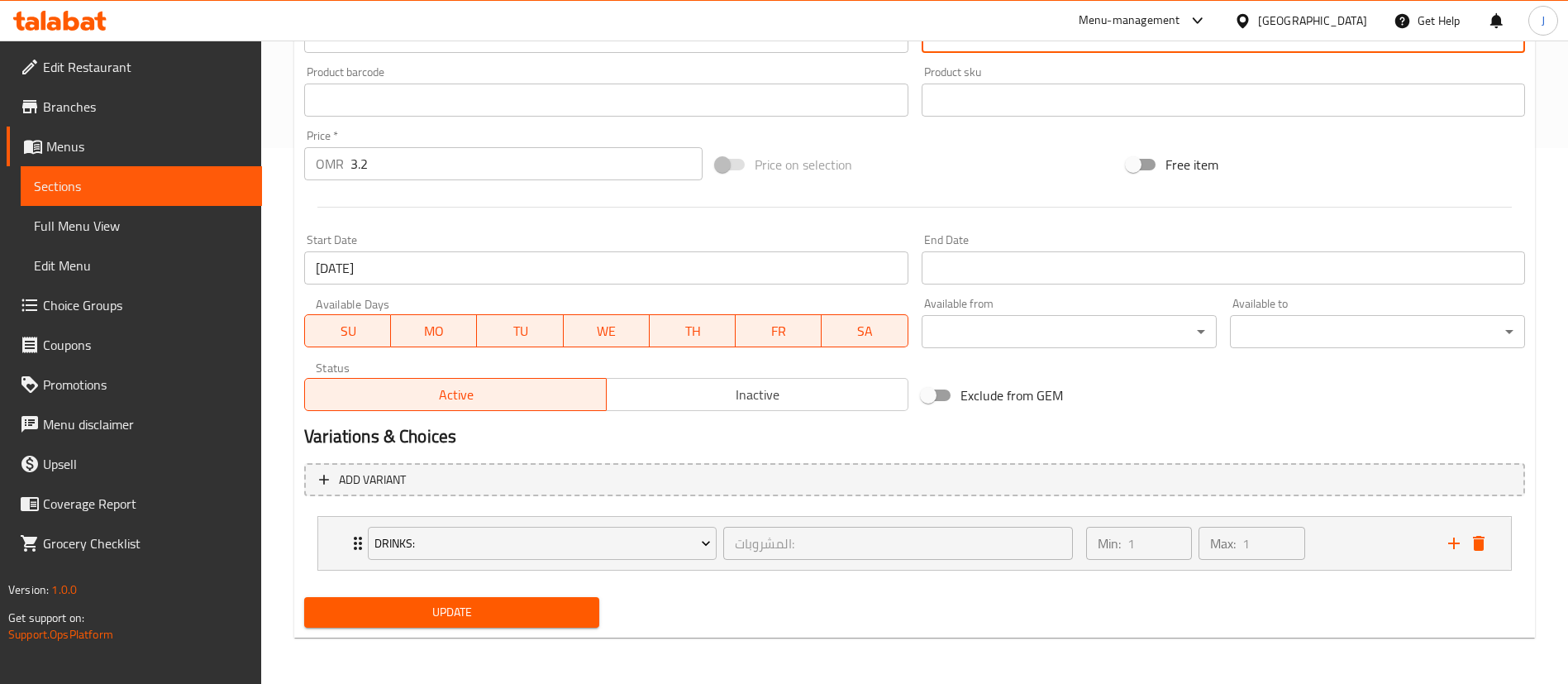
type textarea "برياني دجاج تندوري، 3 جولاب جامون، كينزا"
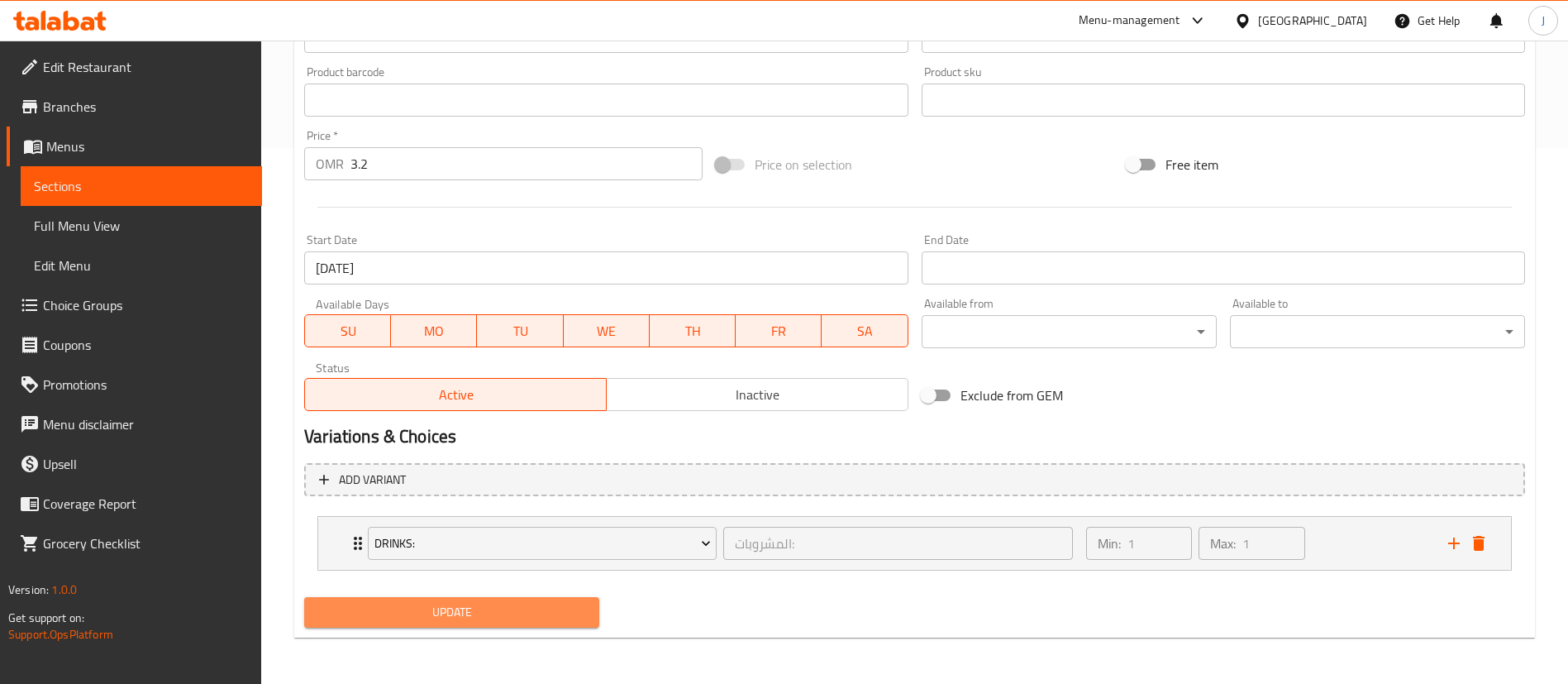
click at [415, 605] on span "Update" at bounding box center [451, 613] width 269 height 21
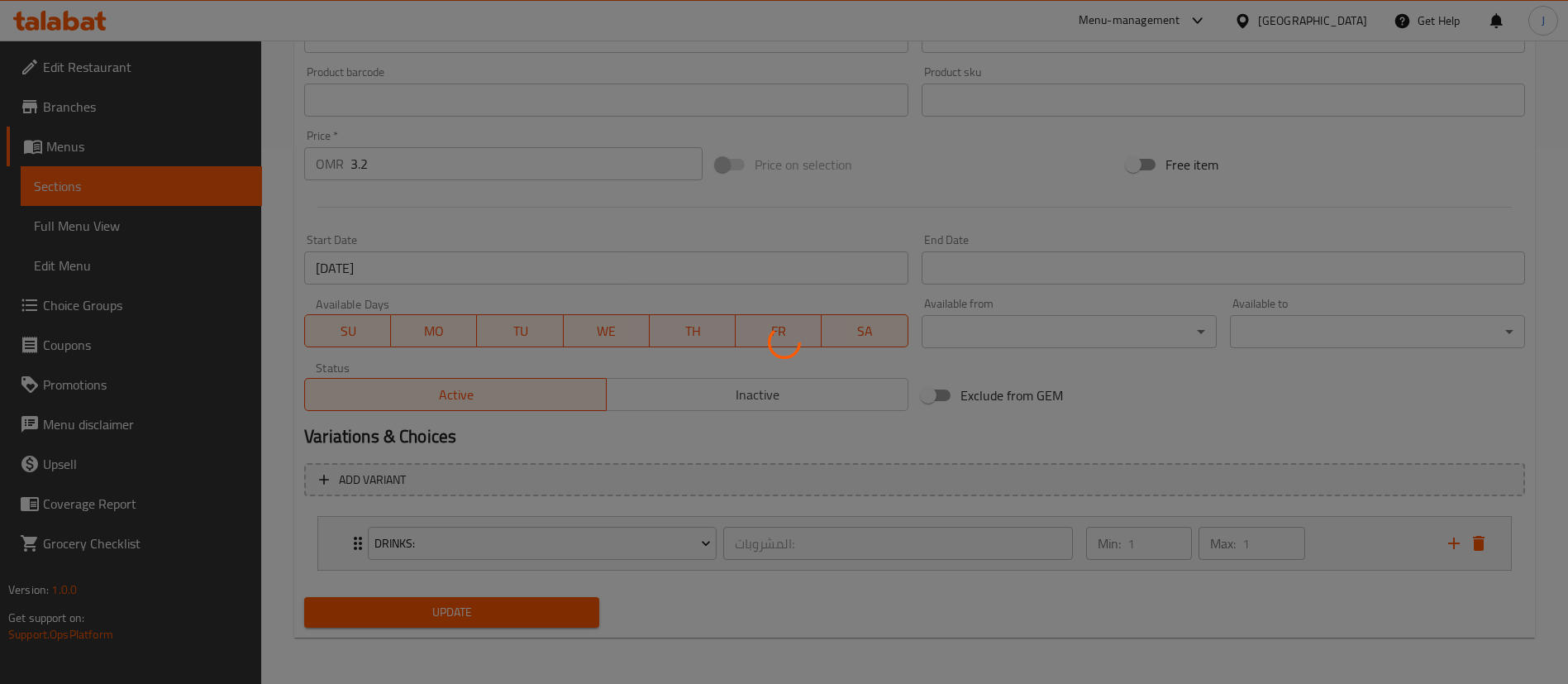
scroll to position [0, 0]
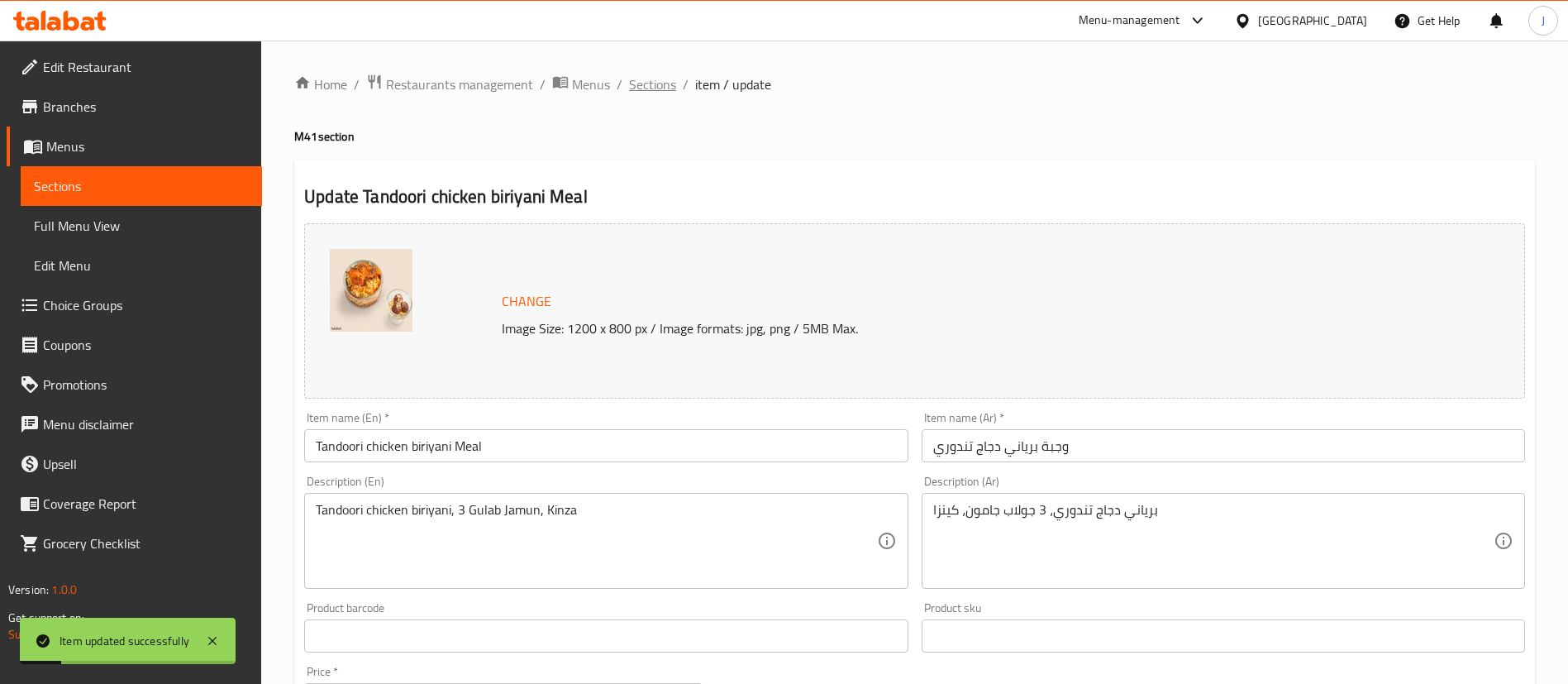
click at [668, 91] on span "Sections" at bounding box center [652, 84] width 47 height 20
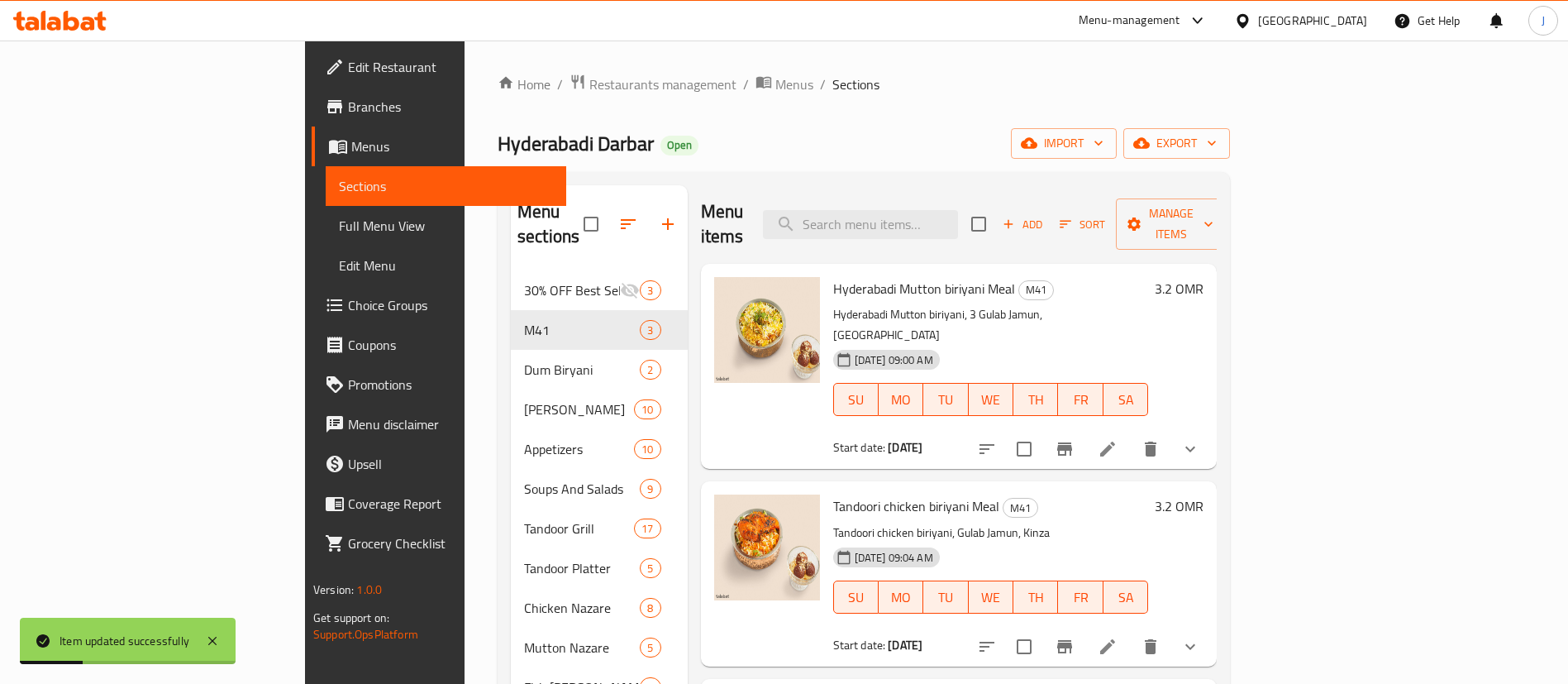
scroll to position [448, 0]
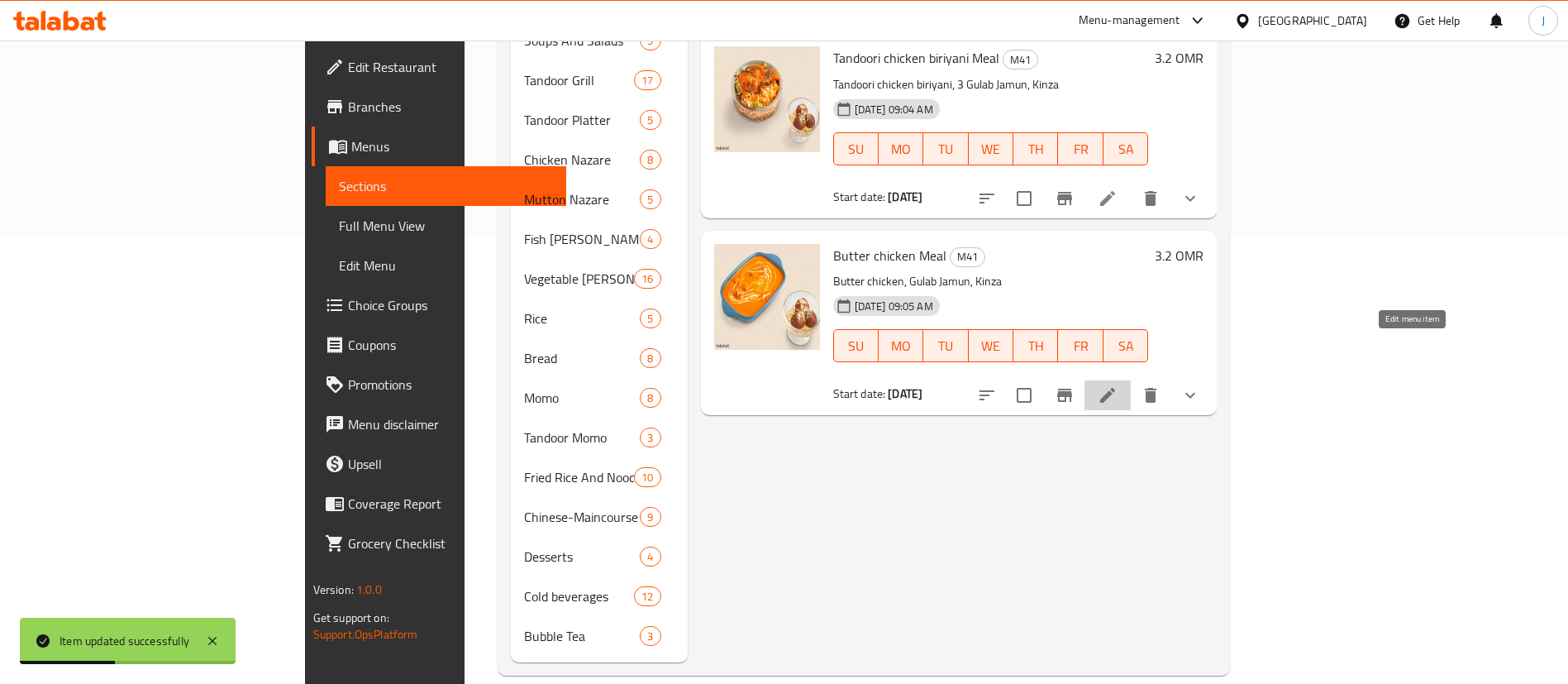
click at [1118, 386] on icon at bounding box center [1107, 395] width 20 height 20
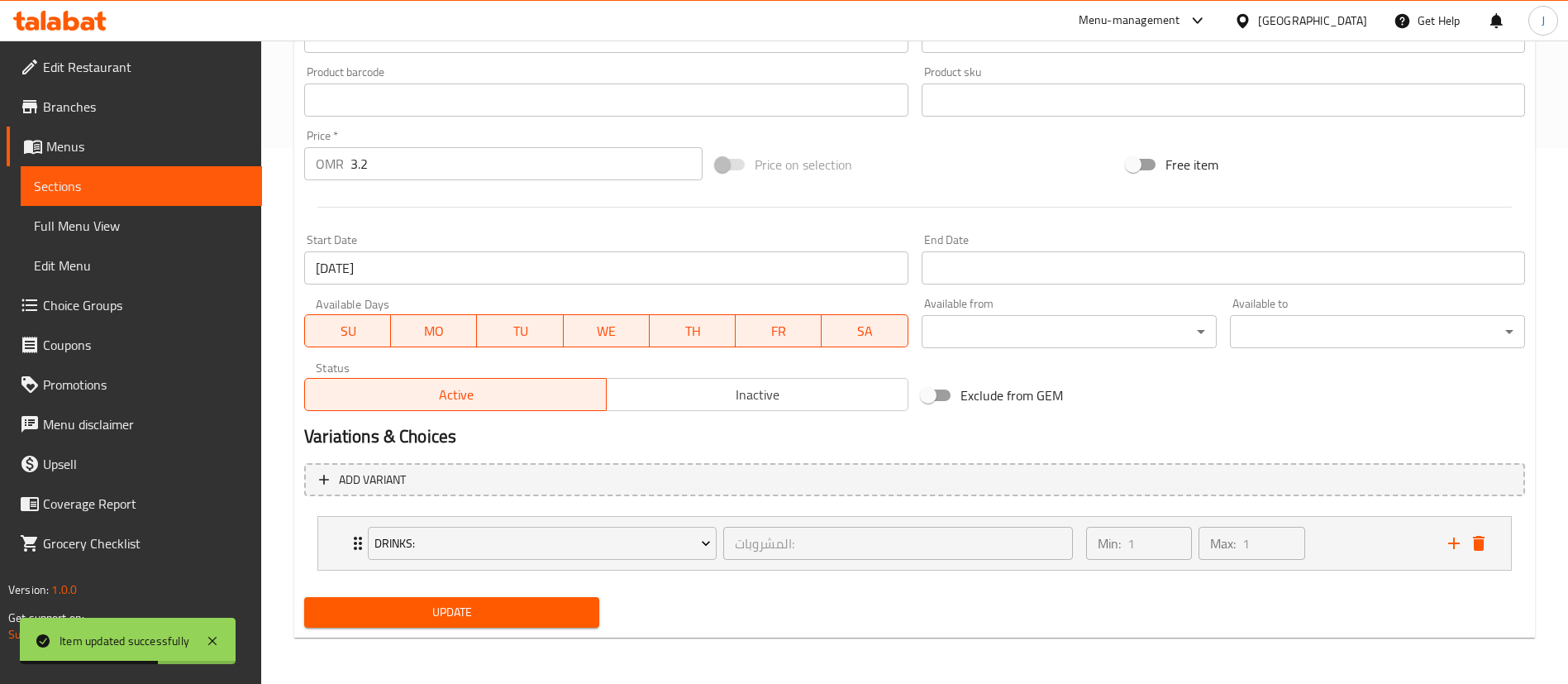
scroll to position [178, 0]
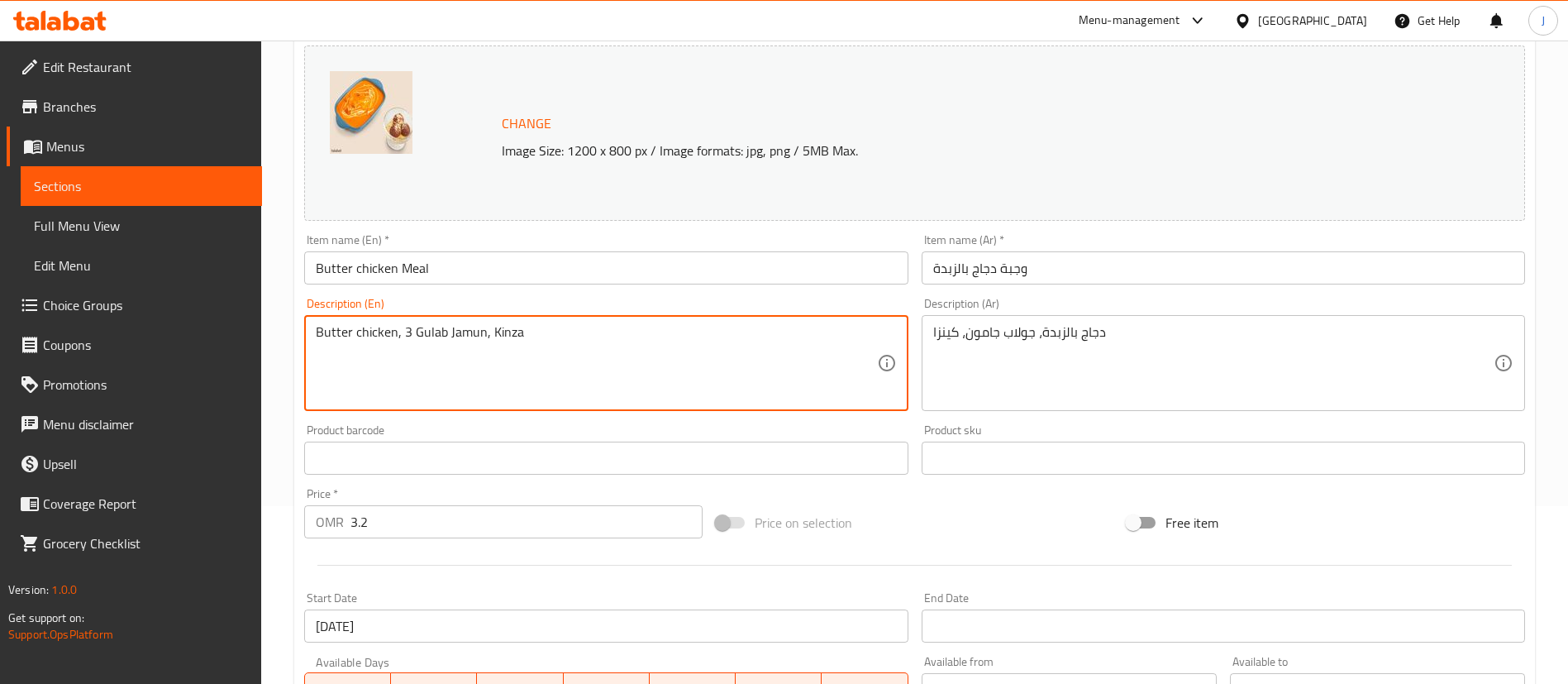
type textarea "Butter chicken, 3 Gulab Jamun, Kinza"
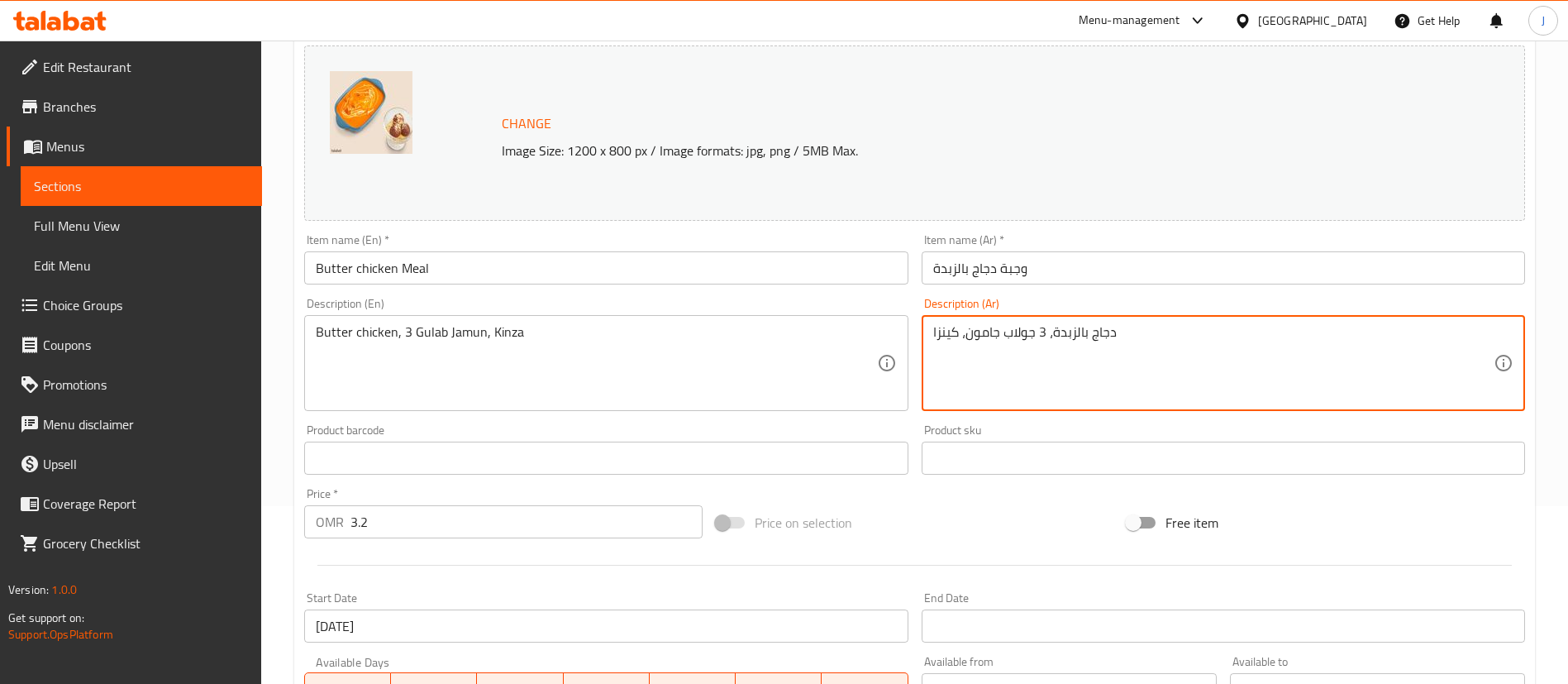
scroll to position [536, 0]
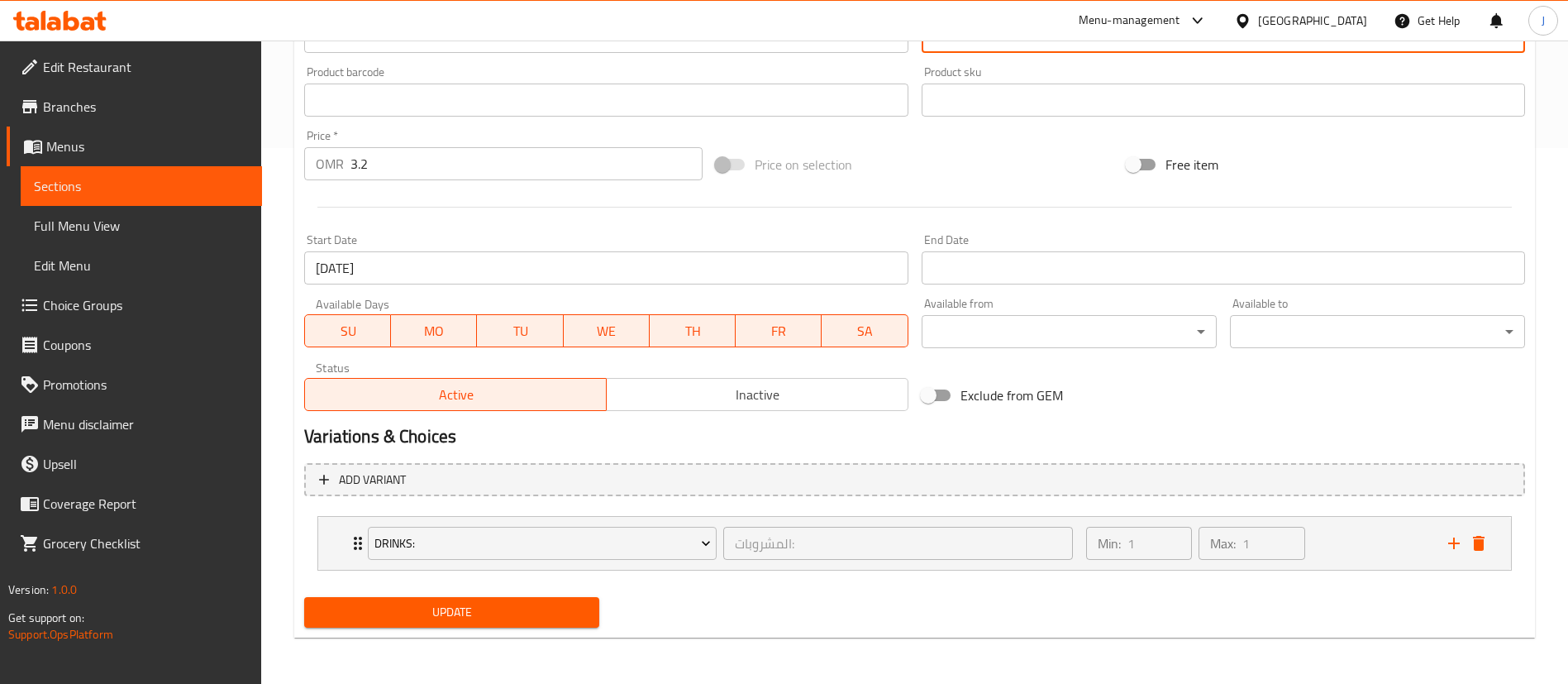
type textarea "دجاج بالزبدة، 3 جولاب جامون، كينزا"
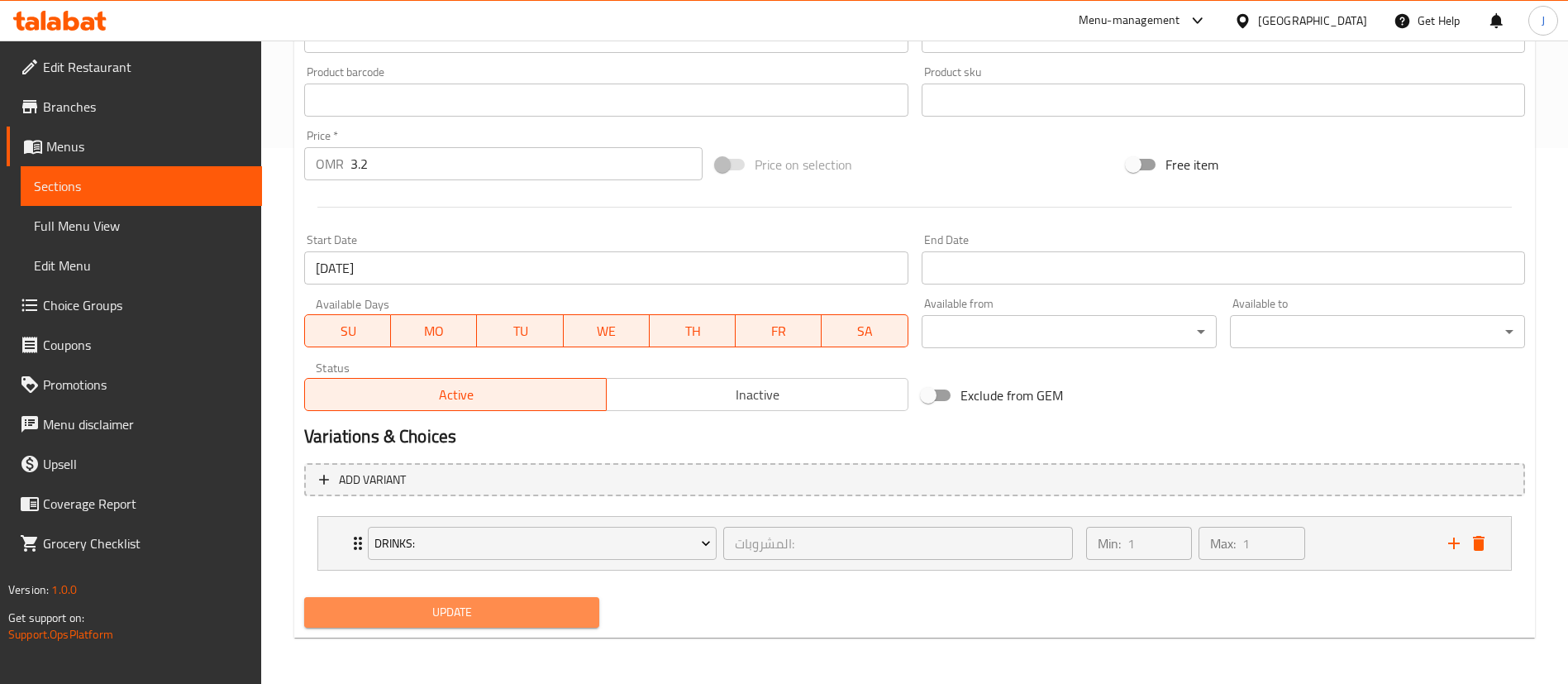
click at [484, 620] on span "Update" at bounding box center [451, 613] width 269 height 21
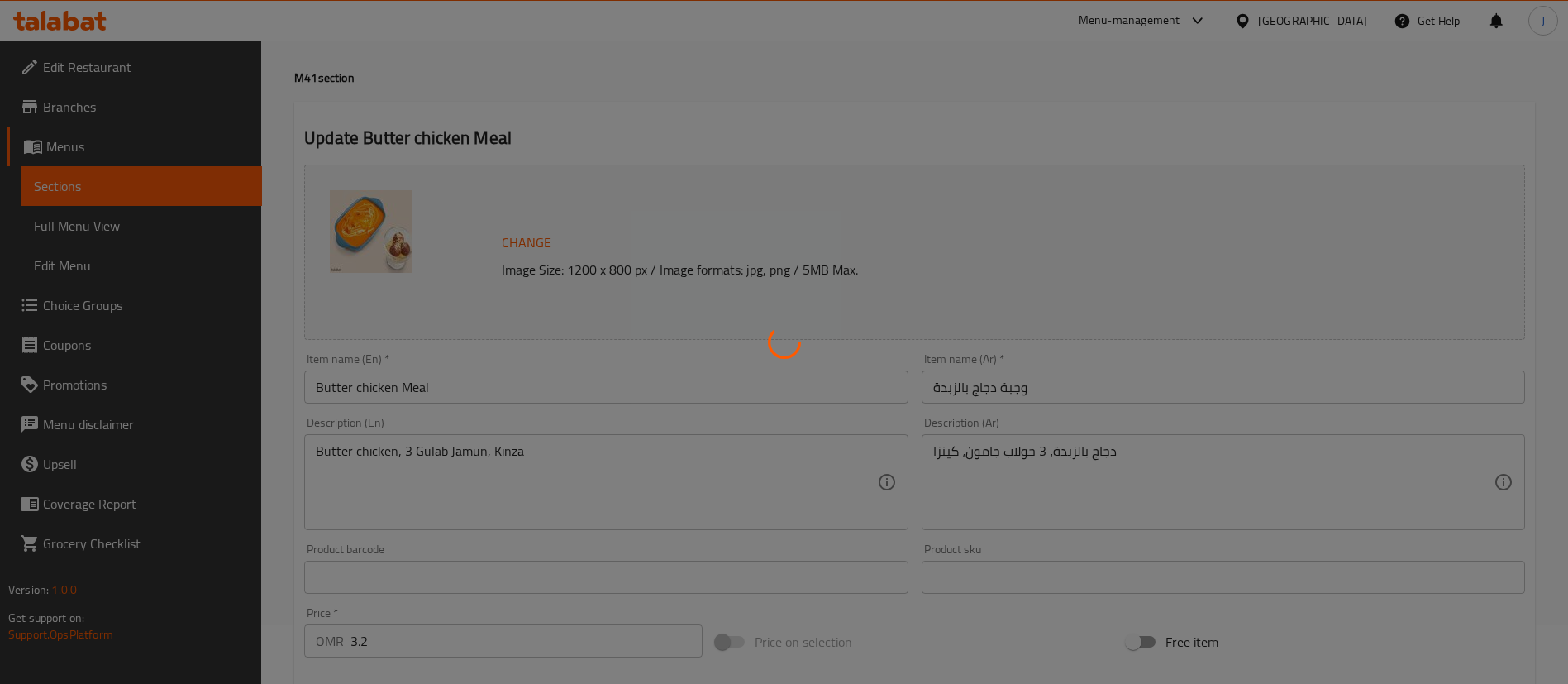
scroll to position [0, 0]
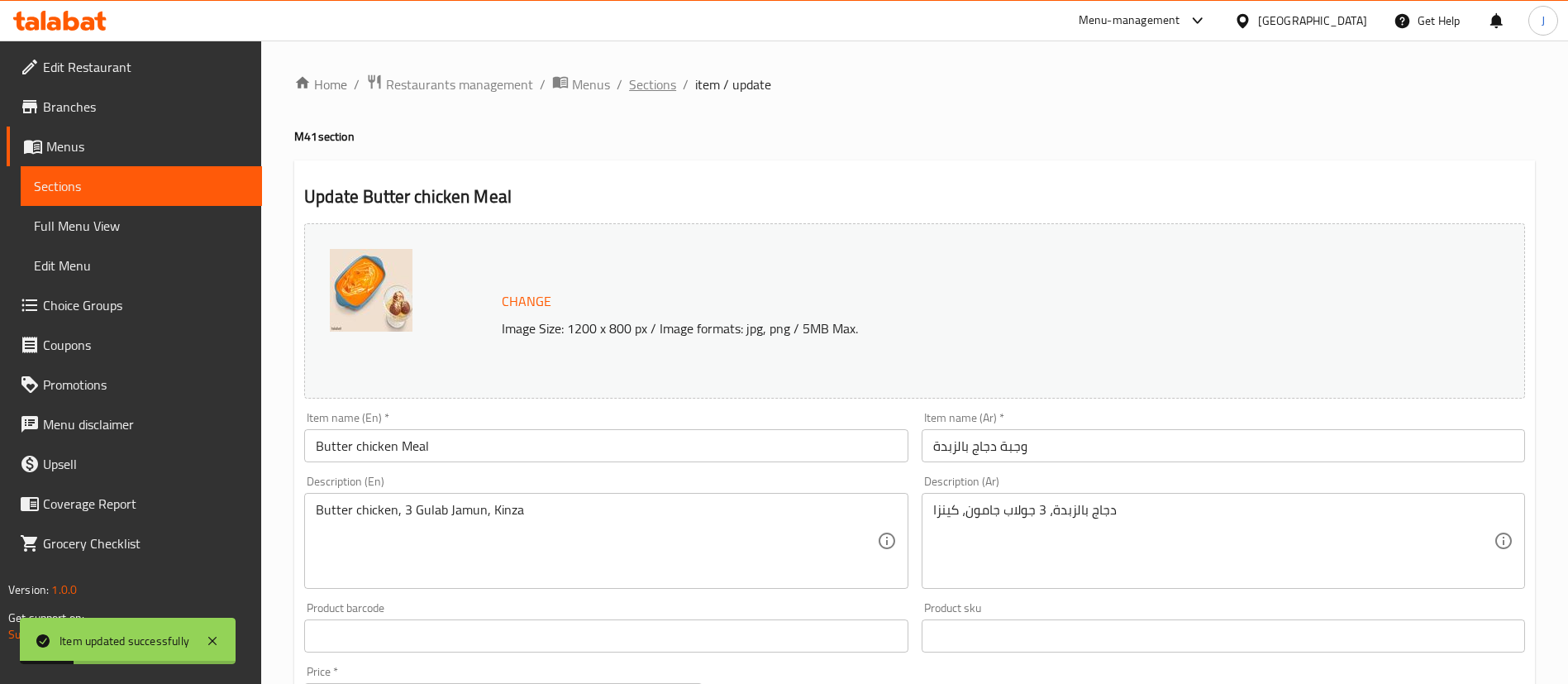
click at [652, 86] on span "Sections" at bounding box center [652, 84] width 47 height 20
